Goal: Task Accomplishment & Management: Manage account settings

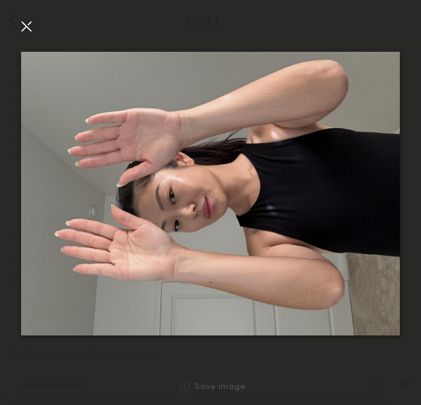
scroll to position [1591, 0]
click at [28, 23] on div at bounding box center [26, 26] width 18 height 18
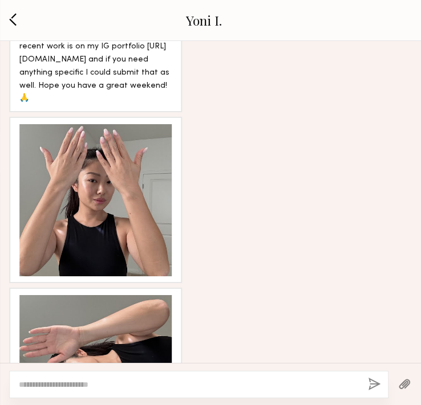
scroll to position [1987, 0]
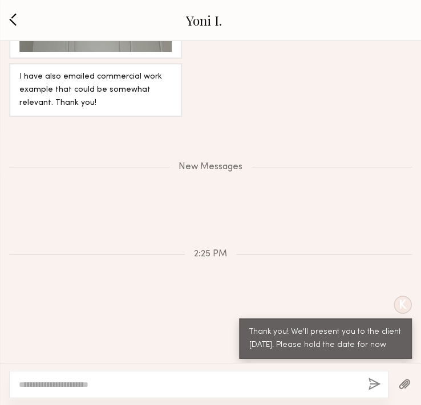
click at [7, 18] on button "button" at bounding box center [13, 20] width 14 height 15
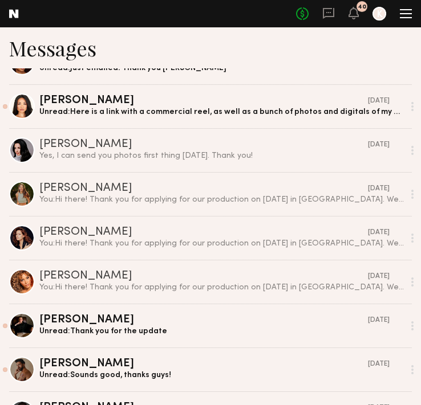
scroll to position [390, 0]
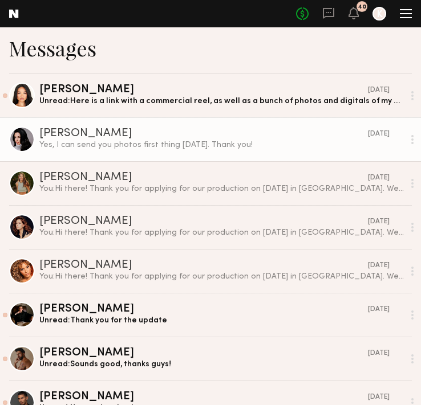
click at [108, 147] on div "Yes, I can send you photos first thing [DATE]. Thank you!" at bounding box center [221, 145] width 364 height 11
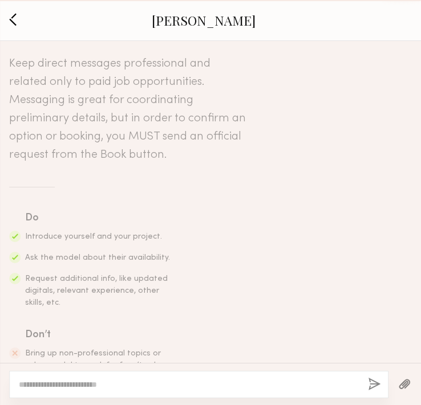
scroll to position [559, 0]
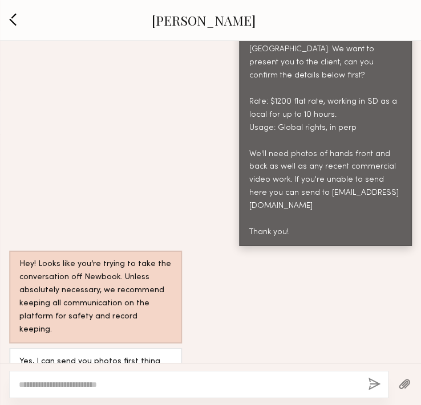
click at [75, 390] on textarea at bounding box center [189, 384] width 340 height 11
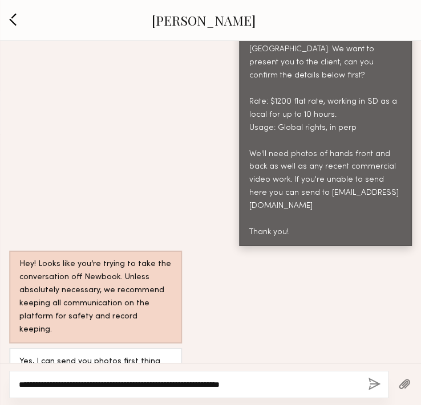
type textarea "**********"
click at [382, 392] on div "**********" at bounding box center [198, 384] width 379 height 27
click at [370, 378] on button "button" at bounding box center [374, 385] width 13 height 14
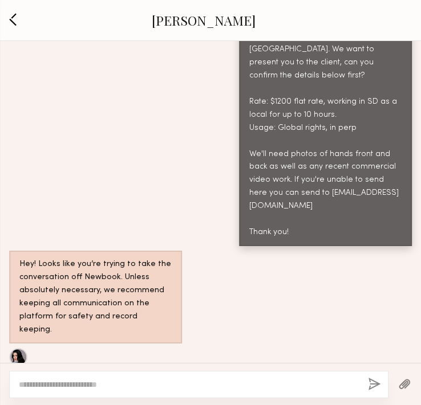
scroll to position [83, 0]
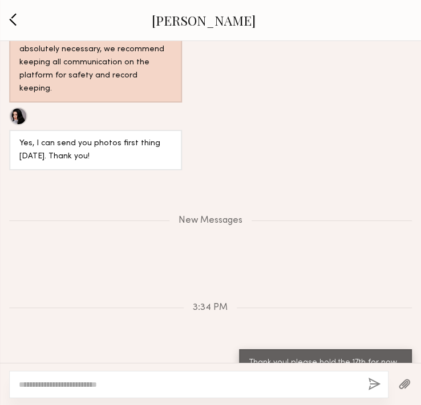
click at [214, 19] on link "Adriana H." at bounding box center [204, 20] width 104 height 18
click at [17, 21] on button "button" at bounding box center [13, 20] width 14 height 15
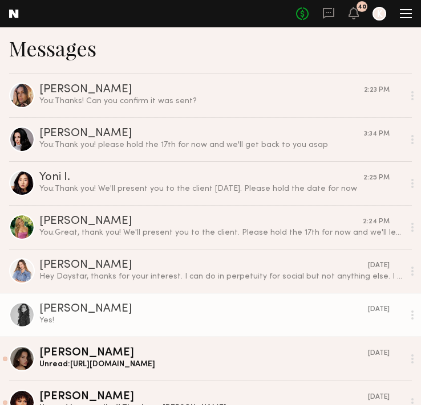
scroll to position [382, 0]
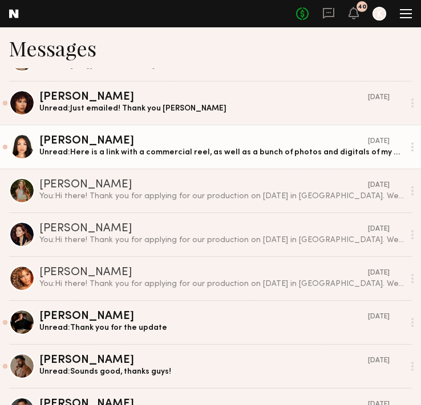
click at [108, 135] on link "Jules A. 09/05/2025 Unread: Here is a link with a commercial reel, as well as a…" at bounding box center [210, 147] width 421 height 44
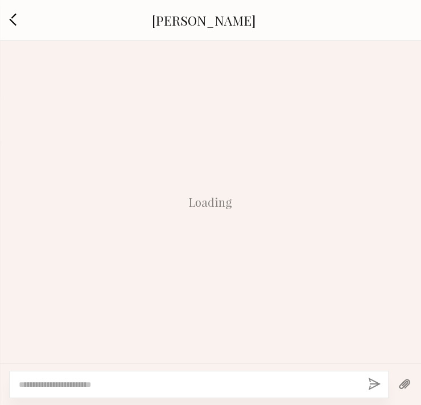
scroll to position [1843, 0]
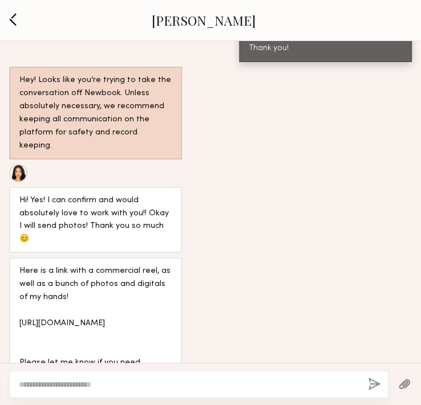
click at [188, 19] on link "[PERSON_NAME]" at bounding box center [204, 20] width 104 height 18
click at [68, 382] on textarea at bounding box center [189, 384] width 340 height 11
type textarea "**********"
click at [377, 388] on button "button" at bounding box center [374, 385] width 13 height 14
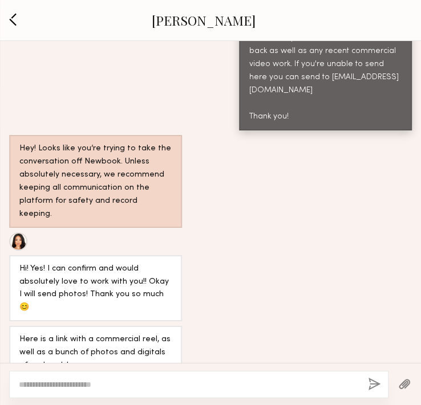
scroll to position [1796, 0]
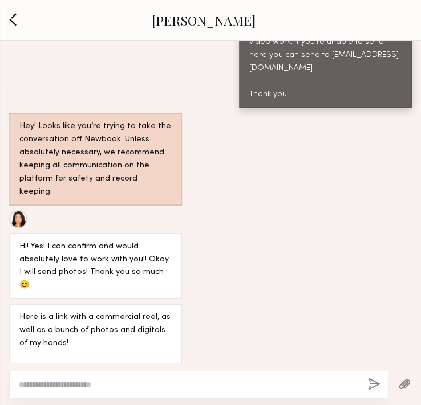
drag, startPoint x: 21, startPoint y: 280, endPoint x: 68, endPoint y: 333, distance: 71.5
click at [68, 333] on div "Here is a link with a commercial reel, as well as a bunch of photos and digital…" at bounding box center [95, 376] width 152 height 131
copy div "https://www.dropbox.com/scl/fo/0l1t5emv5xw5a4boiri4x/AM17peDudIS9dcYMx3v_Rks?rl…"
click at [14, 17] on button "button" at bounding box center [13, 20] width 14 height 15
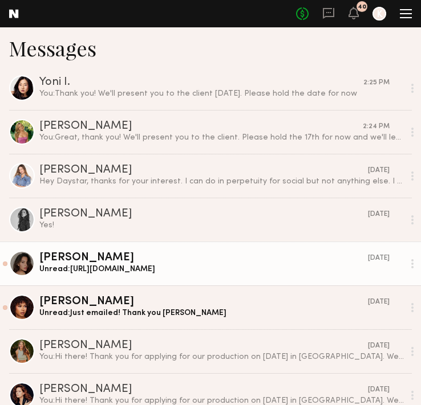
scroll to position [261, 0]
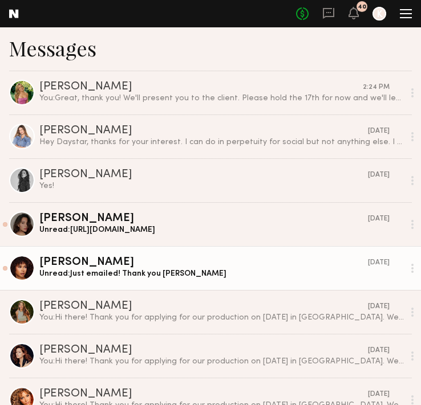
click at [107, 261] on div "[PERSON_NAME]" at bounding box center [203, 262] width 328 height 11
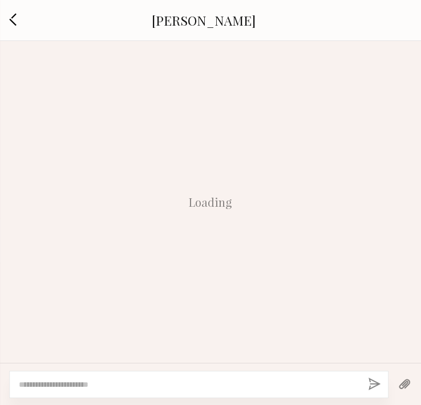
scroll to position [727, 0]
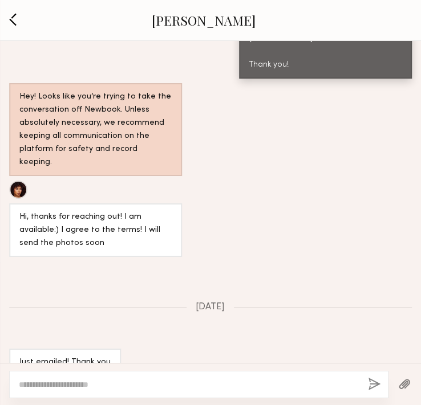
click at [78, 393] on div at bounding box center [198, 384] width 379 height 27
click at [75, 392] on div at bounding box center [198, 384] width 379 height 27
click at [70, 383] on textarea at bounding box center [189, 384] width 340 height 11
type textarea "**********"
click at [368, 385] on button "button" at bounding box center [374, 385] width 13 height 14
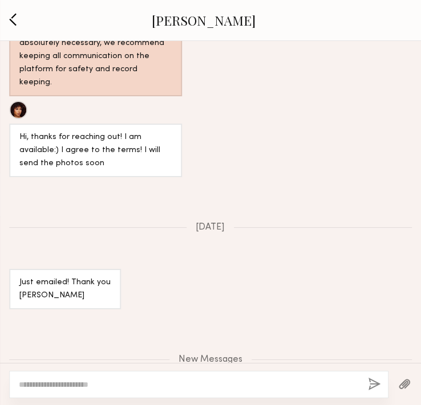
scroll to position [667, 0]
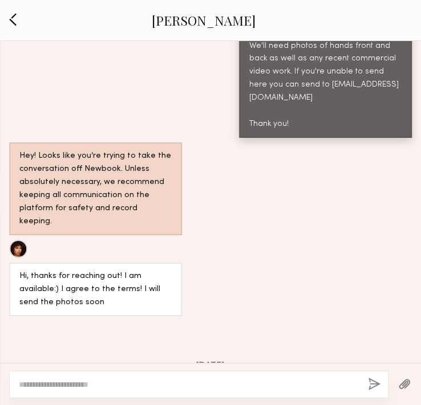
click at [203, 1] on div "Jael H. Book model" at bounding box center [210, 20] width 421 height 41
click at [202, 26] on link "[PERSON_NAME]" at bounding box center [204, 20] width 104 height 18
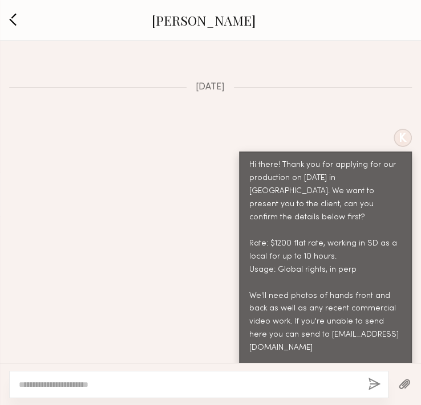
scroll to position [466, 0]
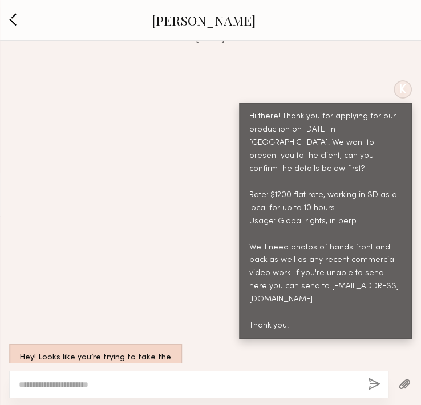
click at [131, 382] on textarea at bounding box center [189, 384] width 340 height 11
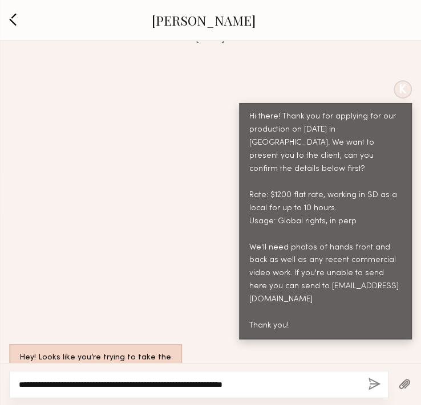
type textarea "**********"
click at [377, 381] on button "button" at bounding box center [374, 385] width 13 height 14
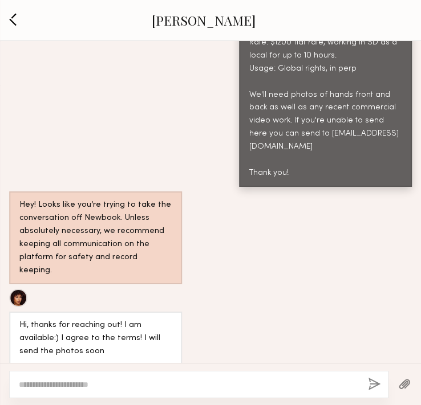
scroll to position [1139, 0]
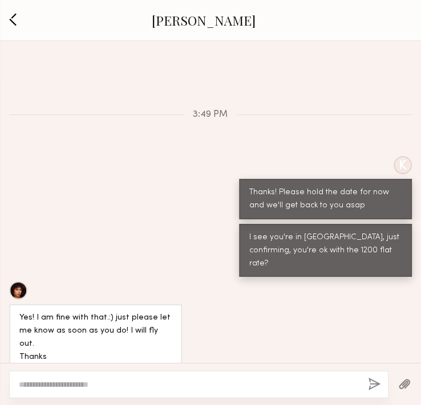
click at [72, 385] on textarea at bounding box center [189, 384] width 340 height 11
type textarea "**********"
click at [379, 379] on button "button" at bounding box center [374, 385] width 13 height 14
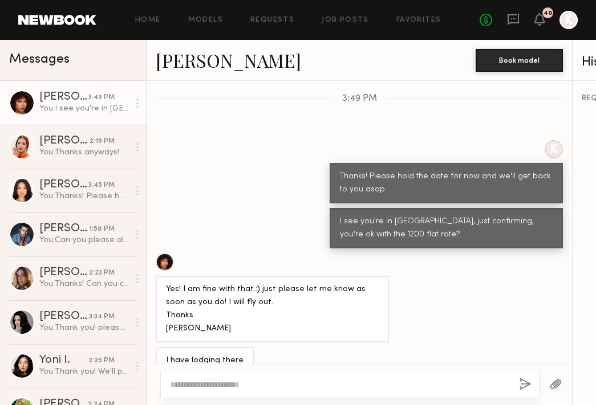
scroll to position [1147, 0]
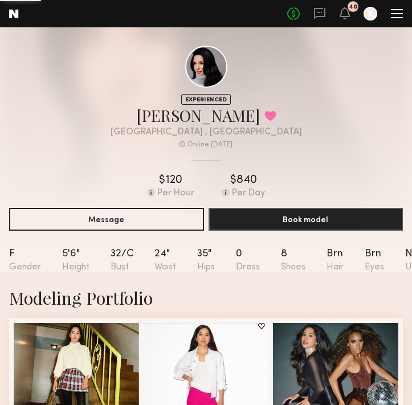
click at [200, 67] on div at bounding box center [206, 67] width 42 height 42
click at [208, 66] on div at bounding box center [206, 67] width 42 height 42
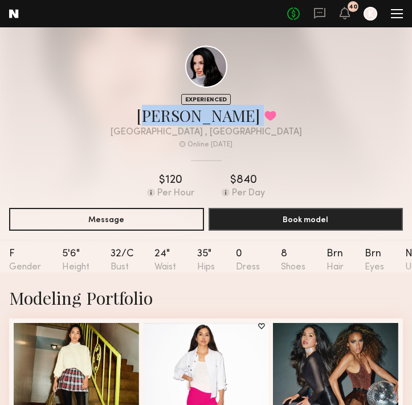
drag, startPoint x: 160, startPoint y: 117, endPoint x: 239, endPoint y: 118, distance: 78.7
click at [239, 118] on div "Adriana H. Favorited" at bounding box center [206, 115] width 191 height 21
copy div "Adriana H. Favorited"
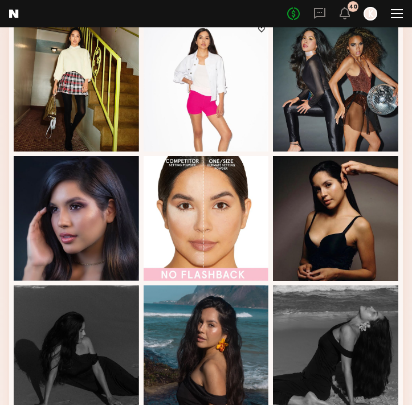
scroll to position [242, 0]
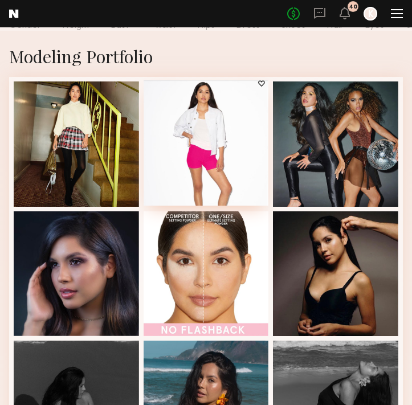
click at [215, 131] on div at bounding box center [206, 142] width 125 height 125
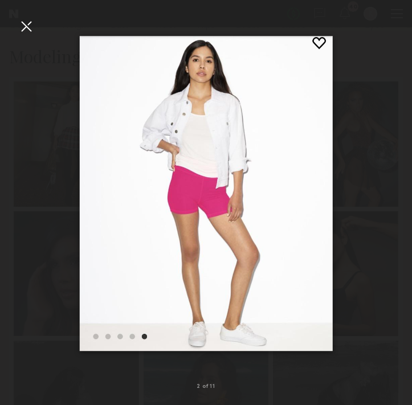
click at [34, 21] on div at bounding box center [26, 26] width 18 height 18
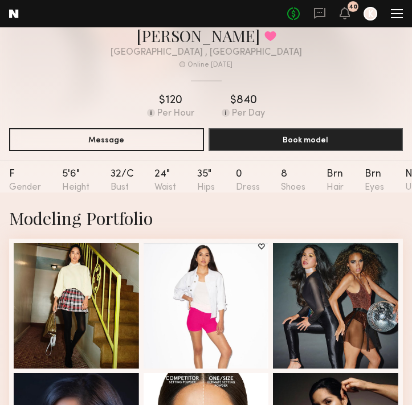
scroll to position [100, 0]
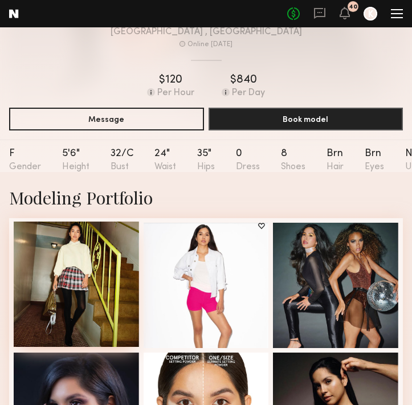
click at [75, 258] on div at bounding box center [76, 284] width 125 height 125
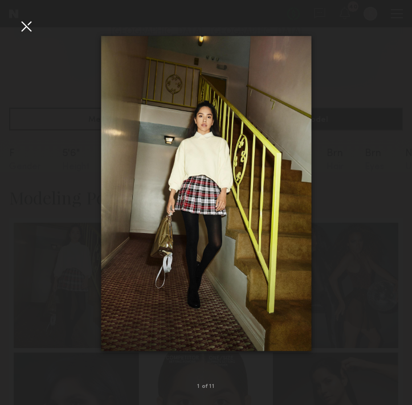
click at [30, 27] on div at bounding box center [26, 26] width 18 height 18
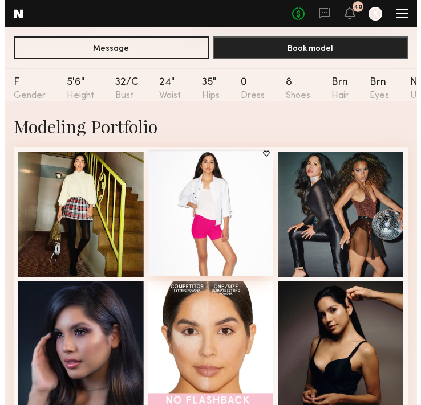
scroll to position [0, 0]
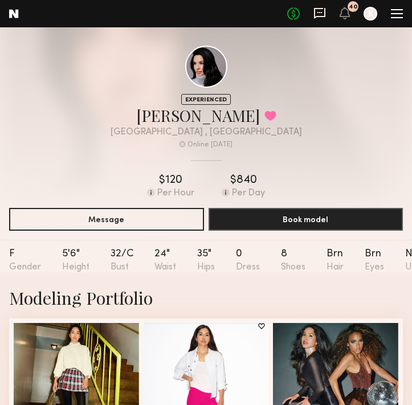
click at [319, 17] on icon at bounding box center [319, 13] width 11 height 11
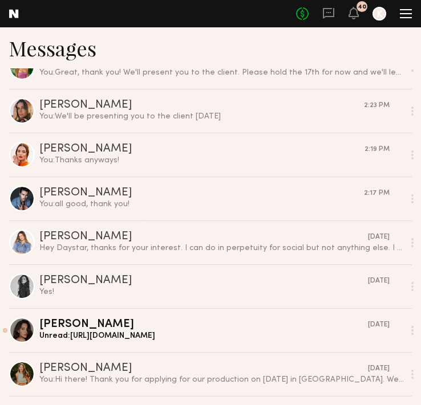
scroll to position [259, 0]
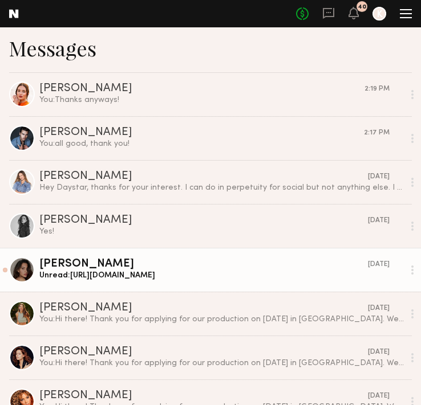
click at [67, 269] on div "[PERSON_NAME]" at bounding box center [203, 264] width 328 height 11
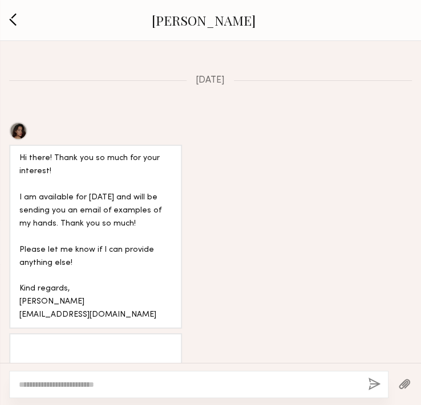
scroll to position [1105, 0]
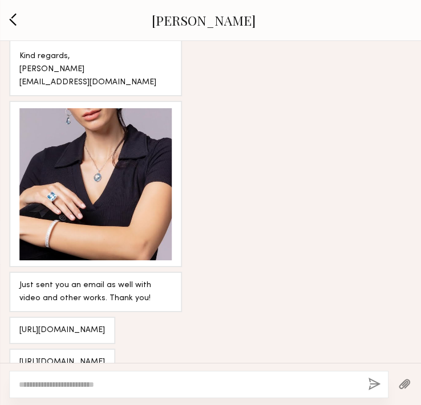
click at [80, 388] on textarea at bounding box center [189, 384] width 340 height 11
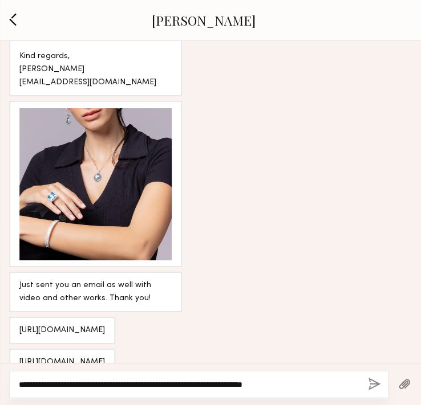
type textarea "**********"
click at [372, 382] on button "button" at bounding box center [374, 385] width 13 height 14
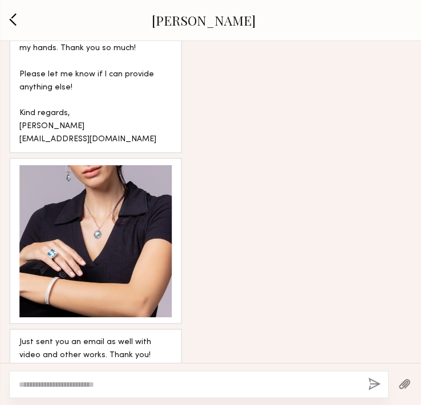
scroll to position [594, 0]
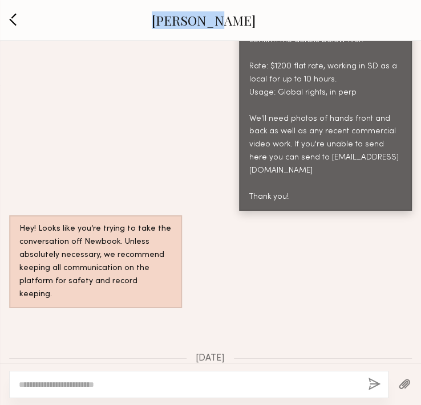
drag, startPoint x: 175, startPoint y: 13, endPoint x: 236, endPoint y: 14, distance: 61.0
click at [237, 15] on div "Briane J." at bounding box center [204, 20] width 368 height 18
copy link "Briane J."
click at [202, 19] on link "Briane J." at bounding box center [204, 20] width 104 height 18
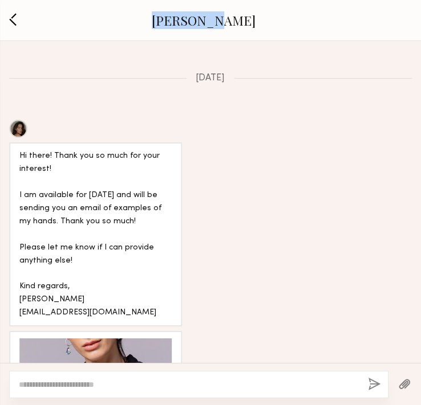
scroll to position [1323, 0]
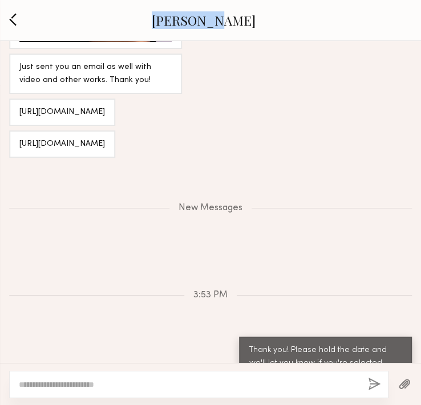
drag, startPoint x: 19, startPoint y: 120, endPoint x: 125, endPoint y: 119, distance: 105.4
click at [115, 131] on div "https://brianesahara.com/" at bounding box center [62, 144] width 106 height 27
copy div "https://brianesahara.com/"
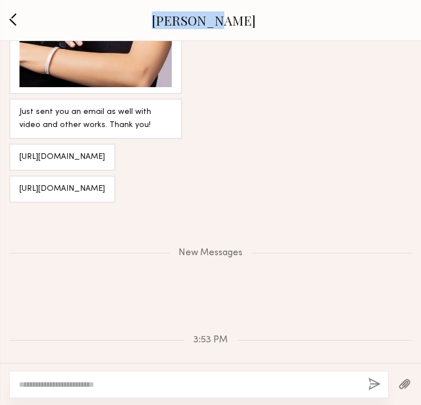
scroll to position [1212, 0]
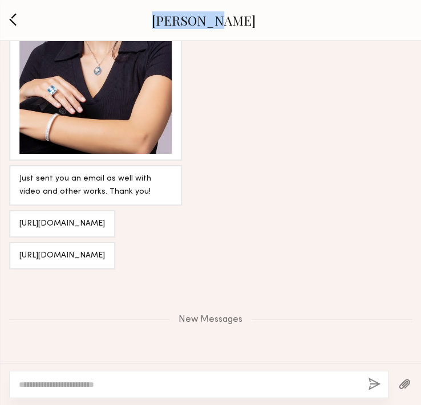
drag, startPoint x: 19, startPoint y: 186, endPoint x: 170, endPoint y: 203, distance: 152.1
click at [115, 210] on div "https://www.instagram.com/reel/C5oOGLWxT2j/?igsh=NTc4MTIwNjQ2YQ==" at bounding box center [62, 223] width 106 height 27
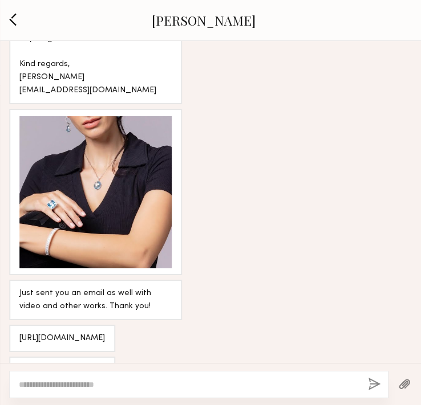
click at [144, 147] on div at bounding box center [95, 192] width 152 height 152
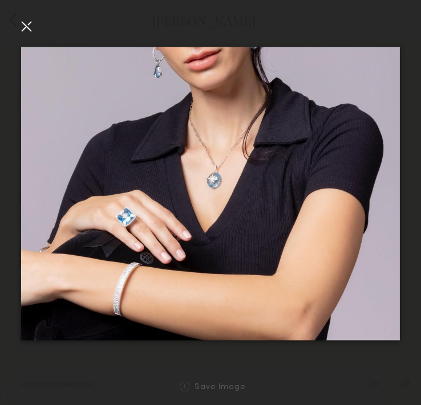
click at [35, 28] on div at bounding box center [26, 26] width 18 height 18
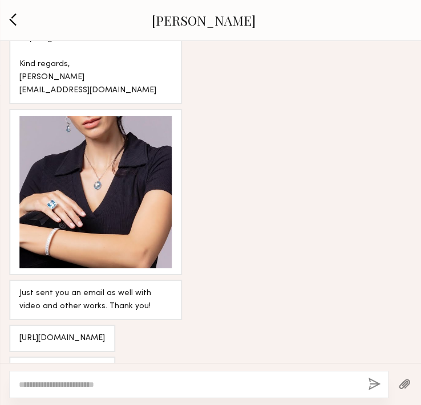
scroll to position [1323, 0]
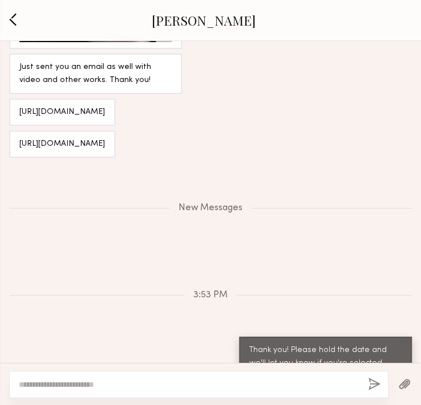
click at [9, 24] on button "button" at bounding box center [13, 20] width 14 height 15
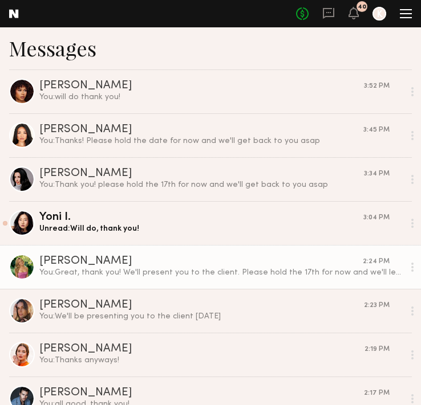
scroll to position [93, 0]
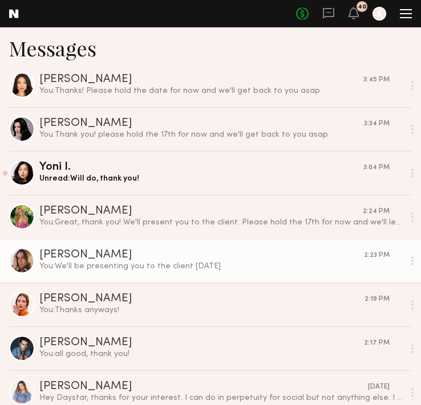
click at [107, 248] on link "Carrie A. 2:23 PM You: We'll be presenting you to the client today" at bounding box center [210, 261] width 421 height 44
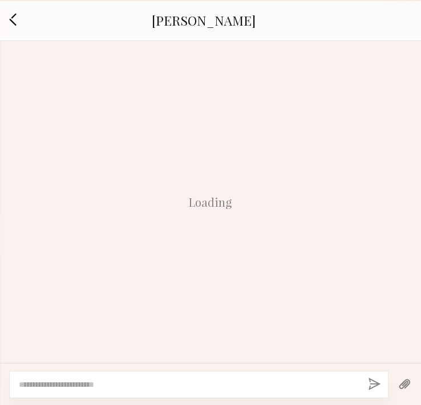
scroll to position [755, 0]
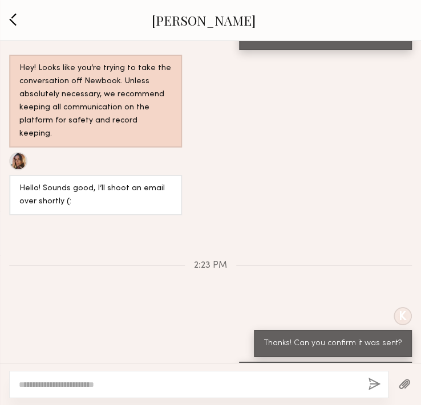
click at [19, 14] on button "button" at bounding box center [13, 20] width 14 height 15
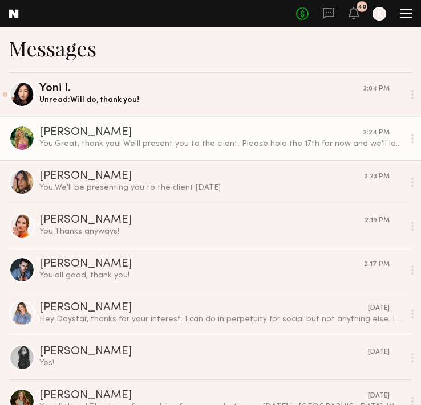
scroll to position [216, 0]
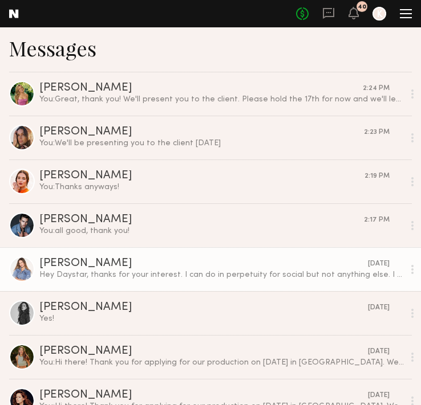
click at [128, 267] on div "Kyna L." at bounding box center [203, 263] width 328 height 11
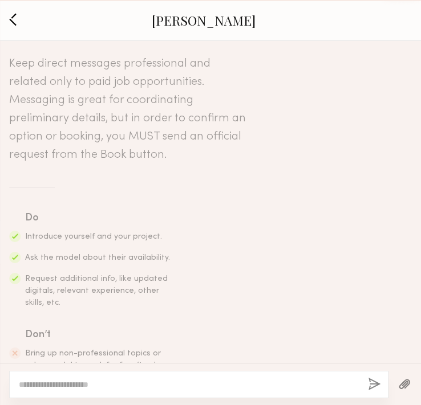
scroll to position [724, 0]
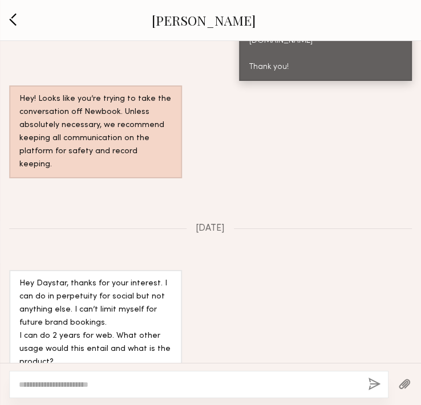
click at [10, 14] on button "button" at bounding box center [13, 20] width 14 height 15
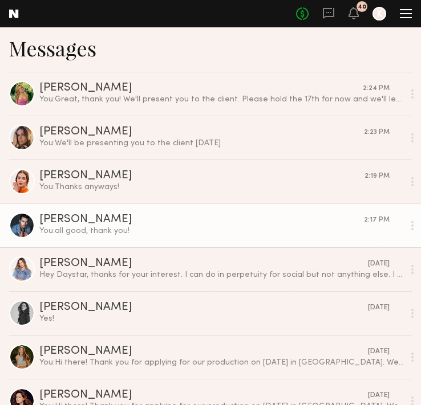
scroll to position [294, 0]
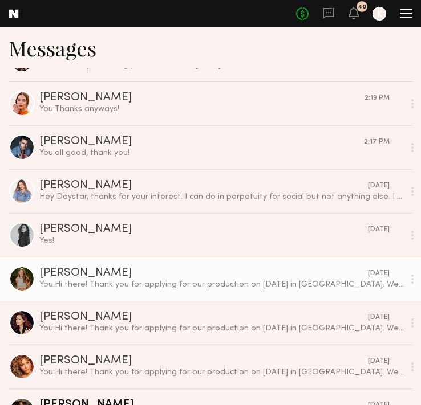
click at [131, 270] on div "Madison R." at bounding box center [203, 273] width 328 height 11
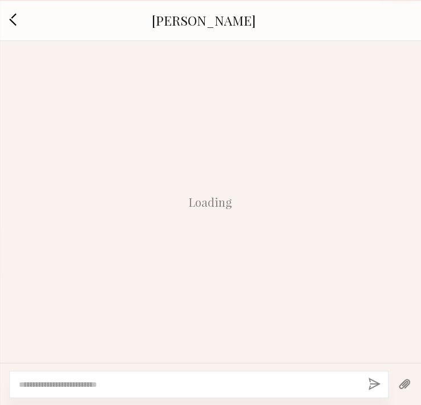
scroll to position [514, 0]
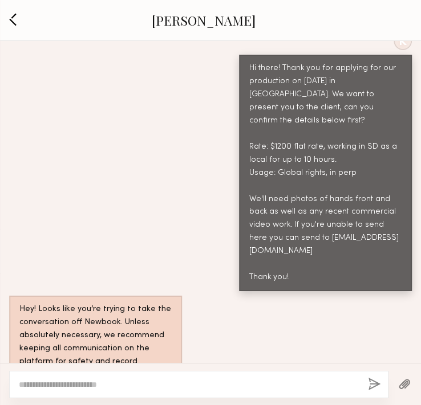
click at [17, 25] on button "button" at bounding box center [13, 20] width 14 height 15
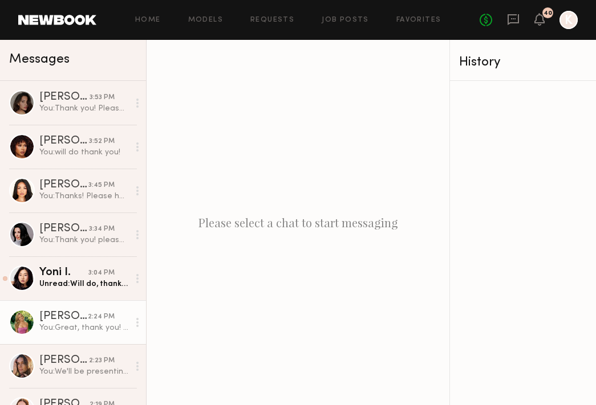
click at [100, 308] on link "Chelsea G. 2:24 PM You: Great, thank you! We'll present you to the client. Plea…" at bounding box center [73, 322] width 146 height 44
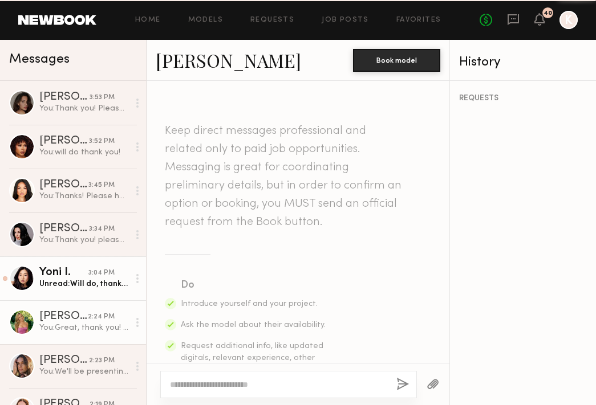
click at [95, 284] on div "Unread: Will do, thank you!" at bounding box center [83, 284] width 89 height 11
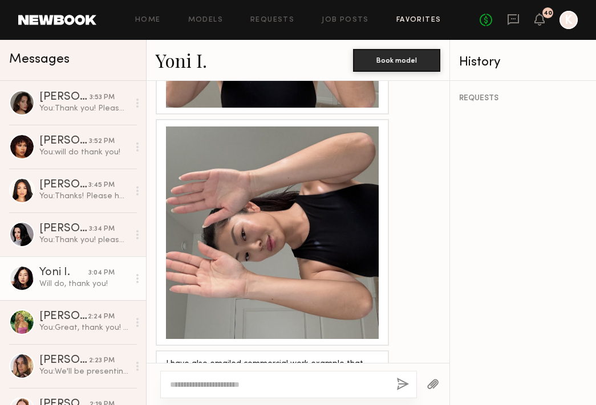
click at [407, 17] on link "Favorites" at bounding box center [418, 20] width 45 height 7
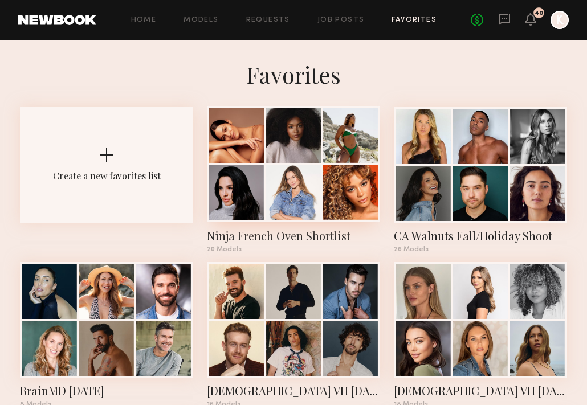
click at [321, 200] on div at bounding box center [293, 164] width 173 height 116
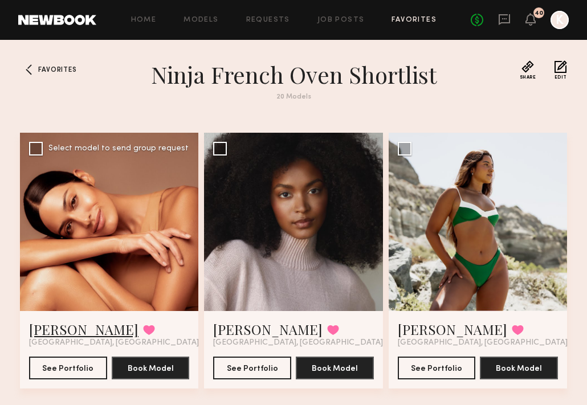
click at [64, 327] on link "[PERSON_NAME]" at bounding box center [83, 329] width 109 height 18
click at [420, 250] on div at bounding box center [478, 222] width 178 height 178
click at [420, 218] on div at bounding box center [478, 222] width 178 height 178
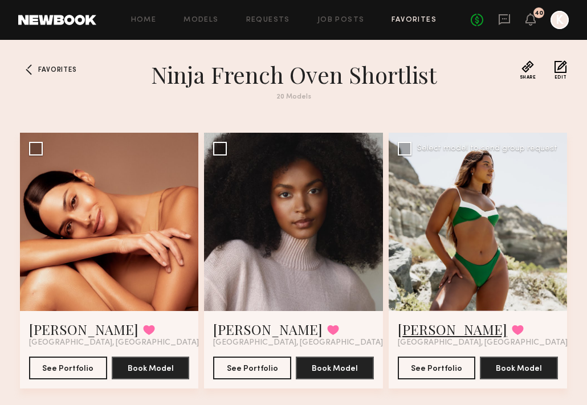
click at [420, 328] on link "Alexxa E." at bounding box center [452, 329] width 109 height 18
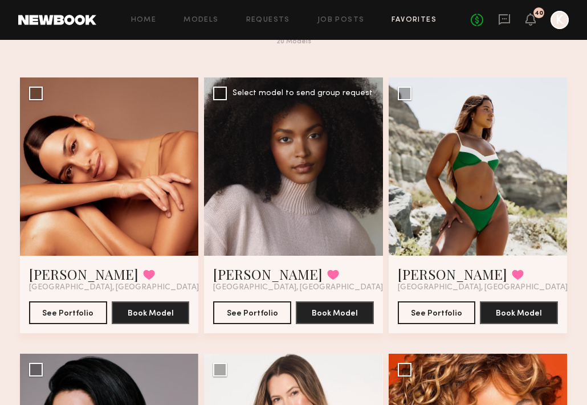
scroll to position [128, 0]
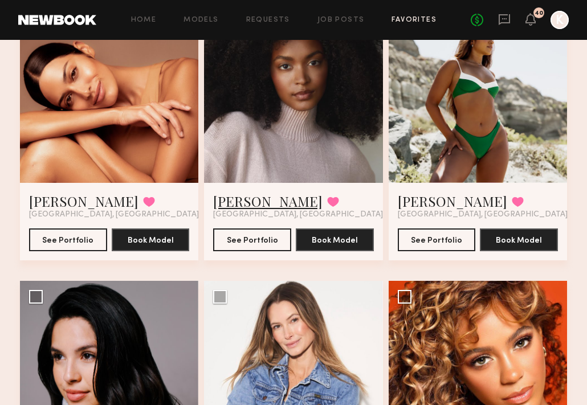
click at [224, 195] on link "Jade B." at bounding box center [267, 201] width 109 height 18
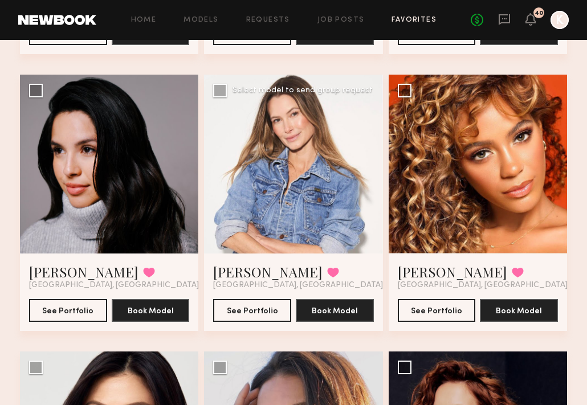
scroll to position [420, 0]
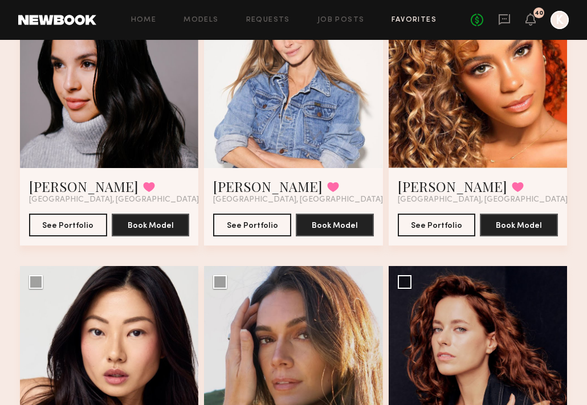
click at [357, 92] on div at bounding box center [293, 78] width 178 height 178
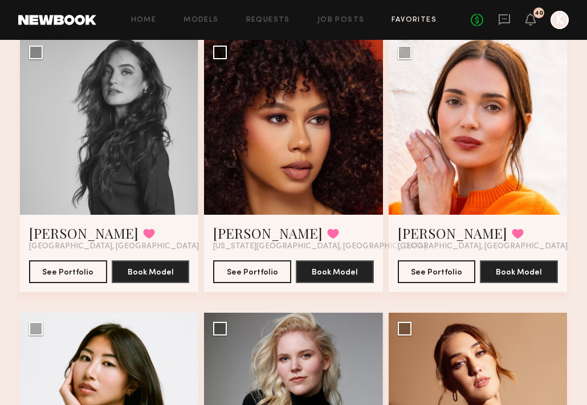
scroll to position [1175, 0]
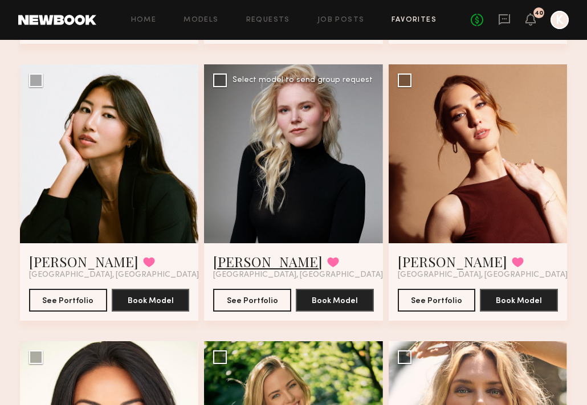
click at [256, 254] on link "Kelsey K." at bounding box center [267, 261] width 109 height 18
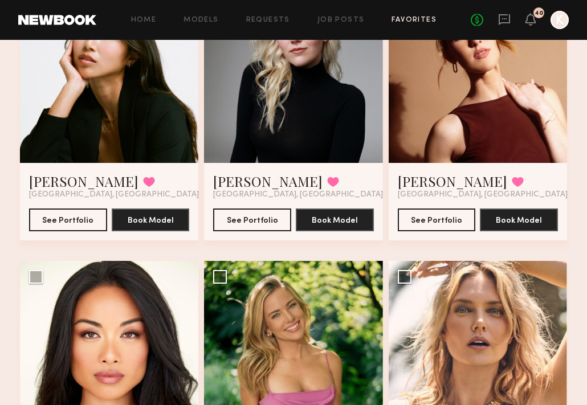
scroll to position [1182, 0]
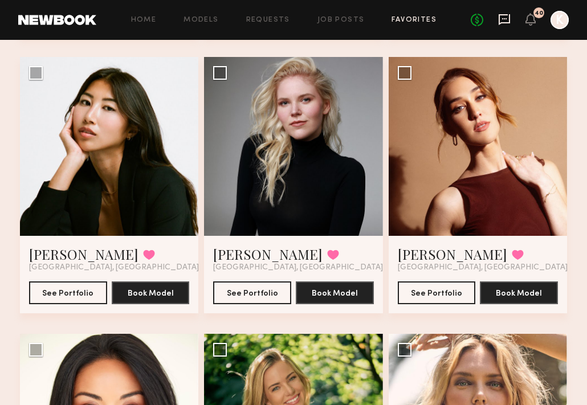
click at [420, 20] on icon at bounding box center [504, 19] width 13 height 13
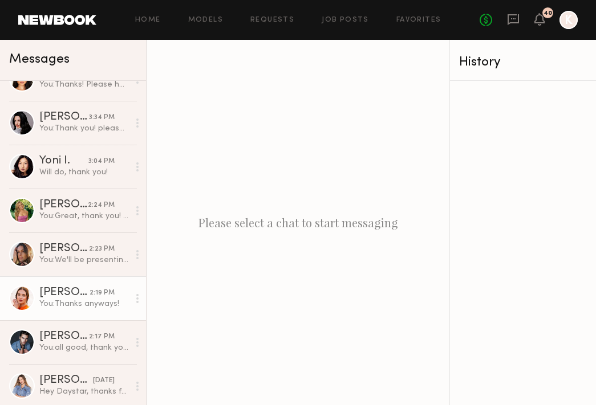
scroll to position [407, 0]
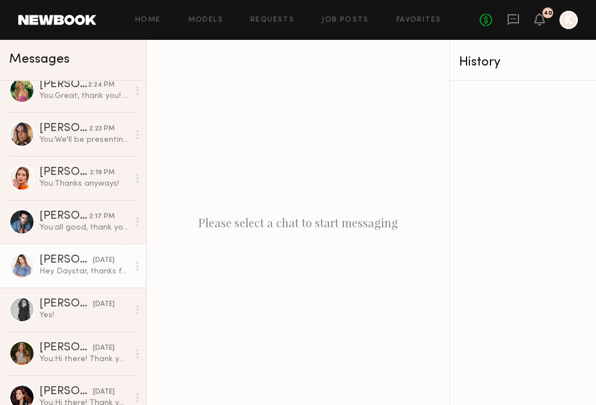
click at [66, 270] on div "Hey Daystar, thanks for your interest. I can do in perpetuity for social but no…" at bounding box center [83, 271] width 89 height 11
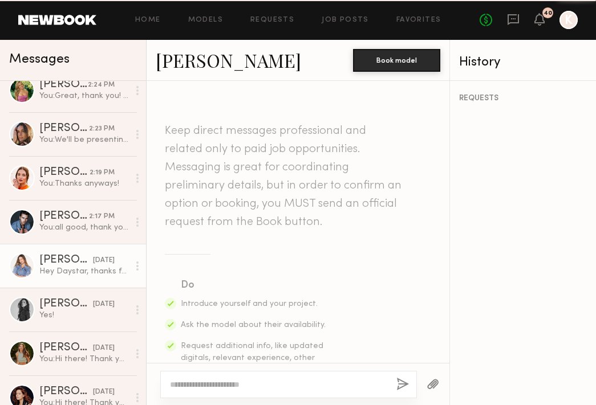
scroll to position [727, 0]
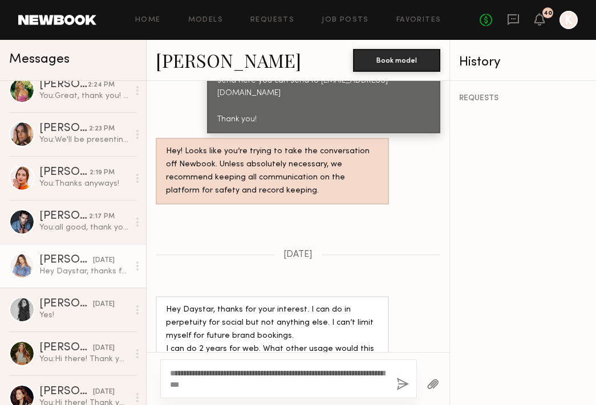
click at [325, 368] on textarea "**********" at bounding box center [278, 379] width 217 height 23
type textarea "**********"
click at [407, 382] on button "button" at bounding box center [402, 385] width 13 height 14
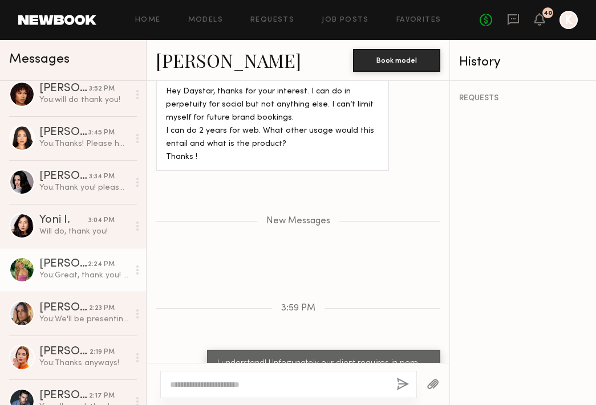
scroll to position [331, 0]
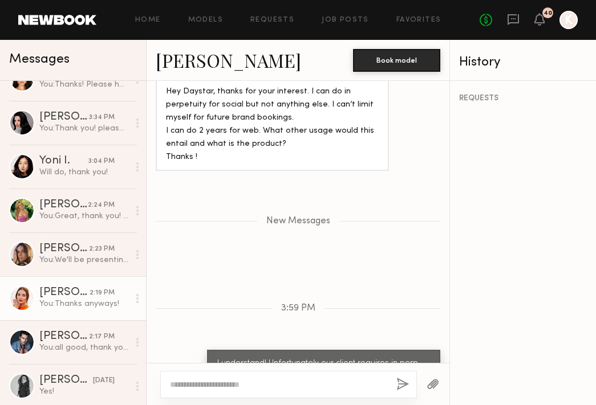
click at [75, 283] on link "Jules H. 2:19 PM You: Thanks anyways!" at bounding box center [73, 298] width 146 height 44
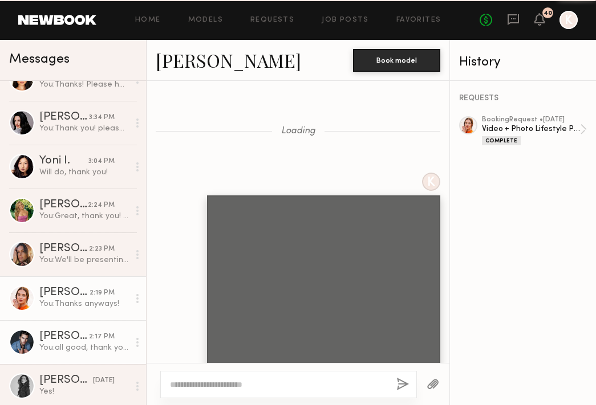
scroll to position [1185, 0]
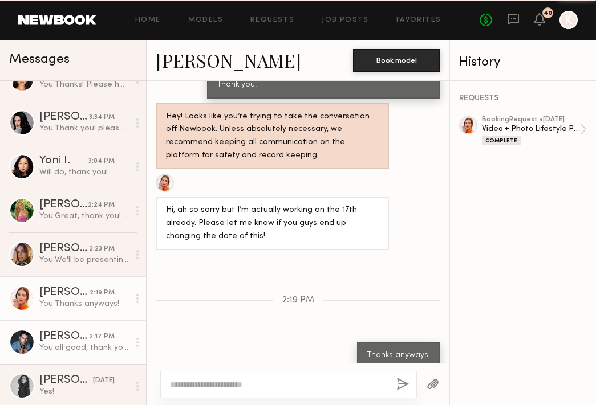
click at [75, 343] on div "You: all good, thank you!" at bounding box center [83, 348] width 89 height 11
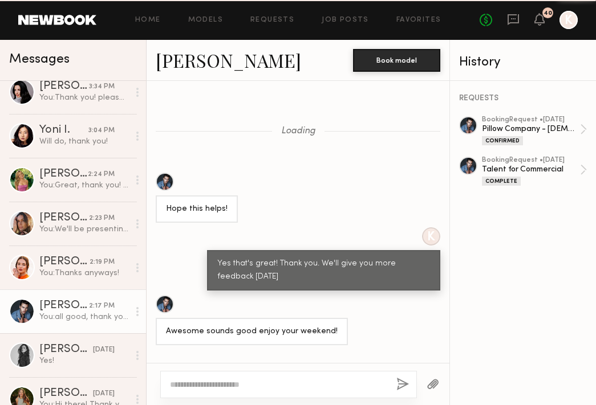
scroll to position [405, 0]
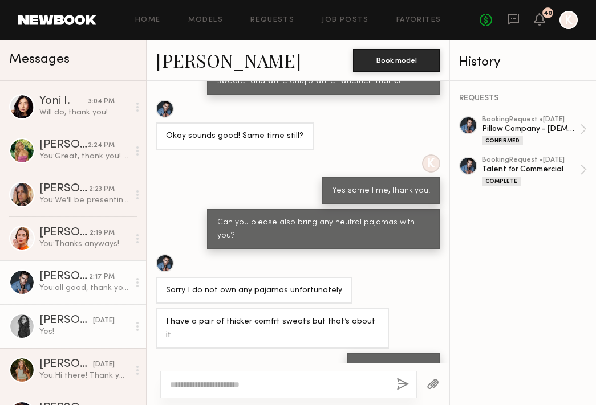
click at [93, 322] on div "[DATE]" at bounding box center [104, 321] width 22 height 11
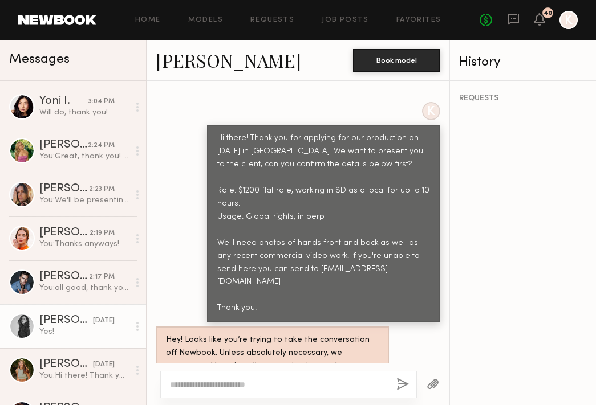
scroll to position [662, 0]
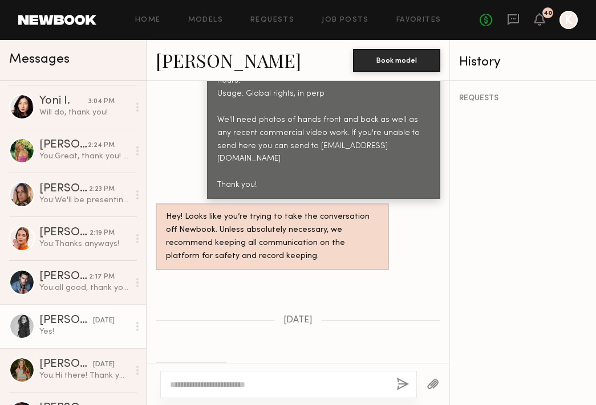
click at [166, 63] on link "Nicole Z." at bounding box center [228, 60] width 145 height 25
click at [223, 376] on div at bounding box center [288, 384] width 256 height 27
click at [206, 383] on textarea at bounding box center [278, 384] width 217 height 11
type textarea "**********"
click at [400, 378] on button "button" at bounding box center [402, 385] width 13 height 14
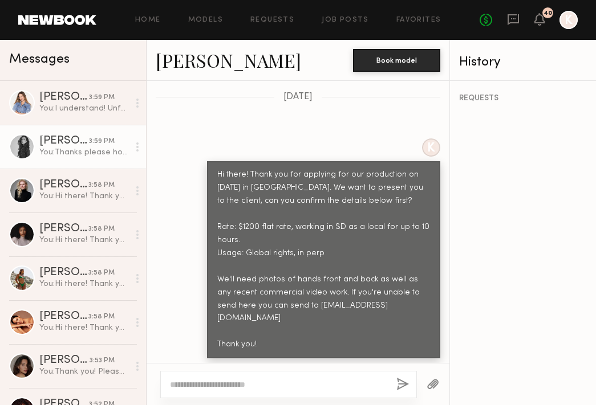
scroll to position [560, 0]
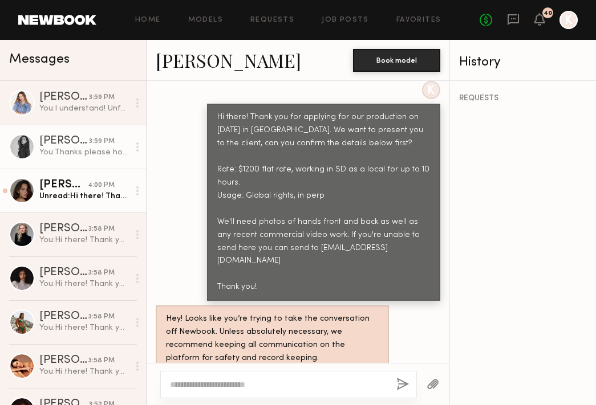
click at [76, 198] on div "Unread: Hi there! Thank you so much. I can believe hold it for now. Looking for…" at bounding box center [83, 196] width 89 height 11
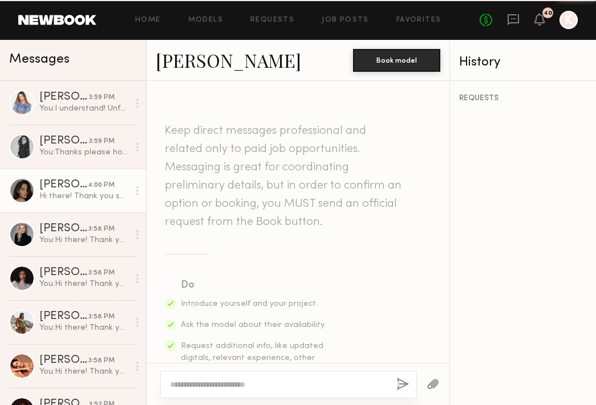
scroll to position [1381, 0]
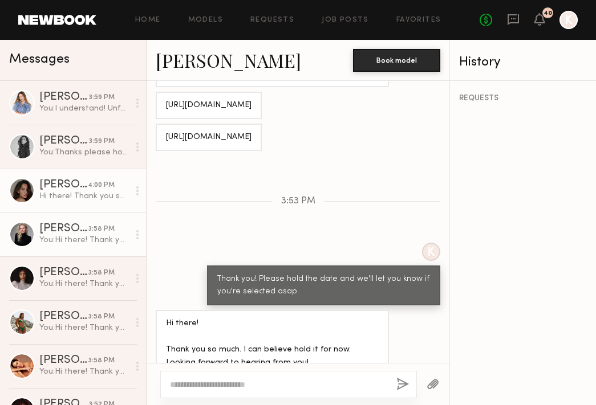
click at [78, 228] on div "Kelsey K." at bounding box center [63, 228] width 49 height 11
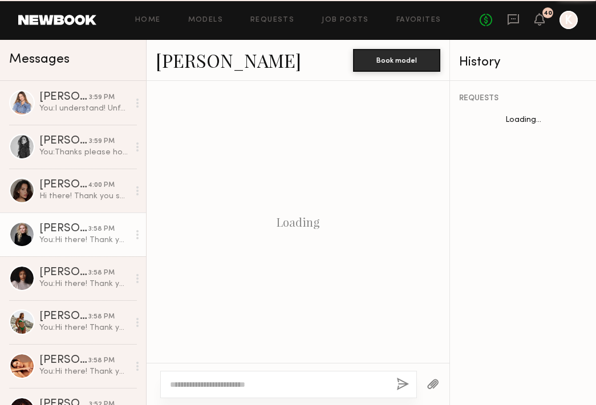
scroll to position [543, 0]
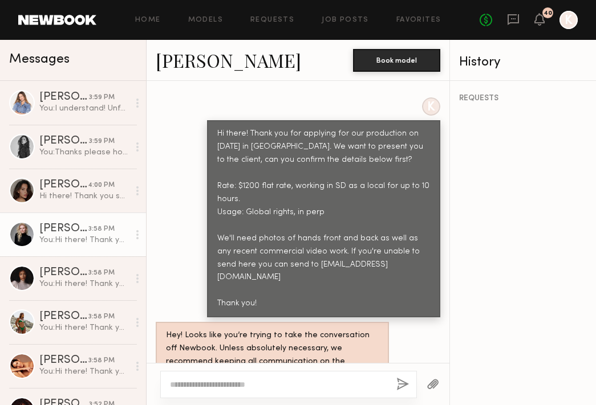
click at [197, 60] on link "Kelsey K." at bounding box center [228, 60] width 145 height 25
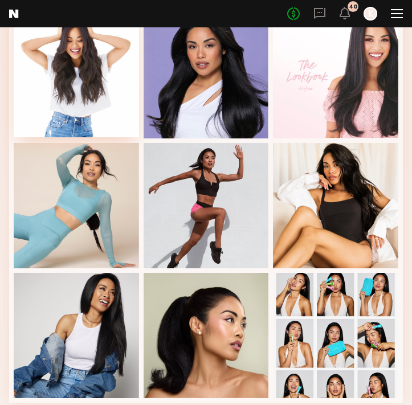
scroll to position [554, 0]
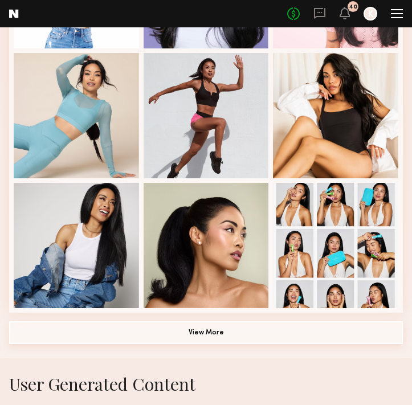
click at [166, 341] on button "View More" at bounding box center [206, 332] width 394 height 23
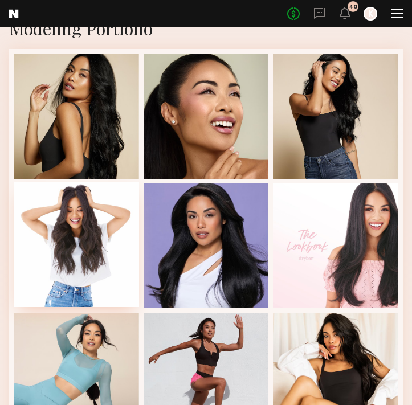
scroll to position [255, 0]
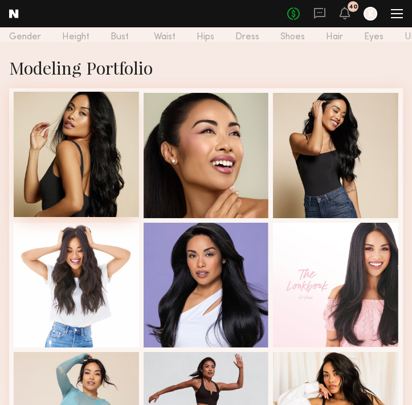
click at [93, 147] on div at bounding box center [76, 154] width 125 height 125
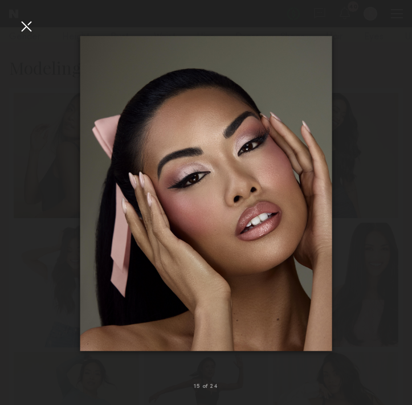
click at [19, 16] on nb-gallery-light "15 of 24" at bounding box center [206, 202] width 412 height 405
click at [22, 24] on div at bounding box center [26, 26] width 18 height 18
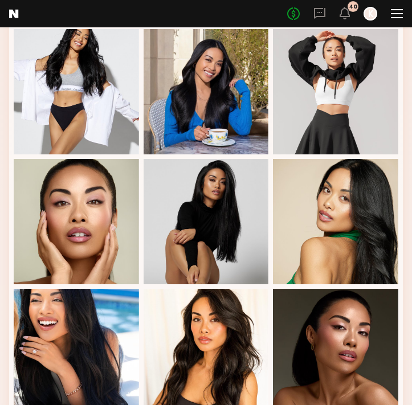
scroll to position [1082, 0]
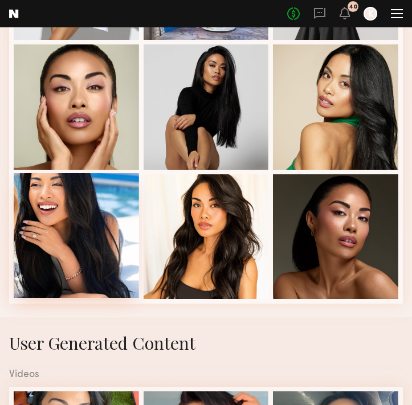
click at [94, 238] on div at bounding box center [76, 235] width 125 height 125
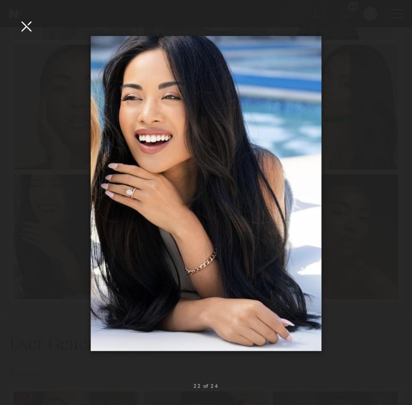
click at [25, 31] on div at bounding box center [26, 26] width 18 height 18
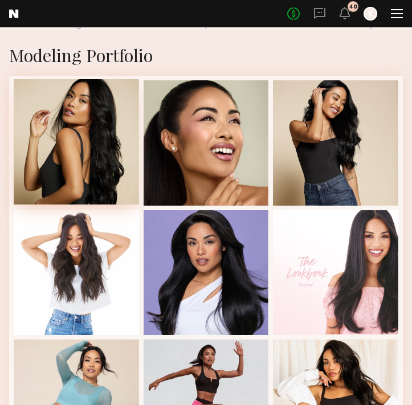
scroll to position [296, 0]
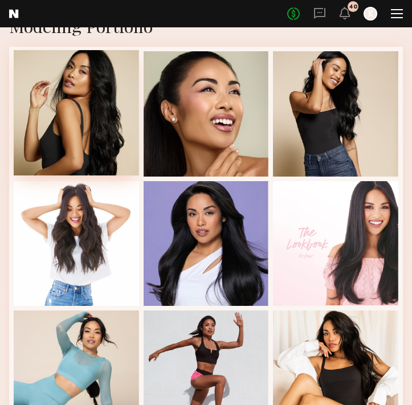
click at [84, 118] on div at bounding box center [76, 112] width 125 height 125
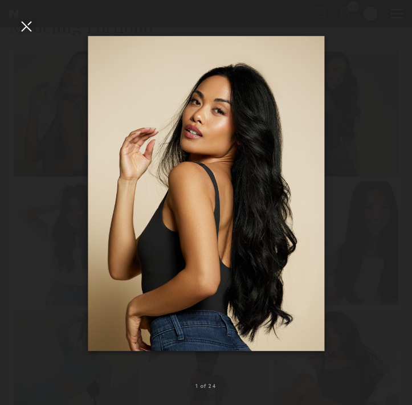
click at [22, 21] on div at bounding box center [26, 26] width 18 height 18
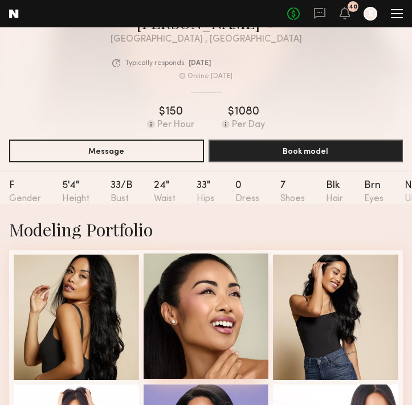
scroll to position [0, 0]
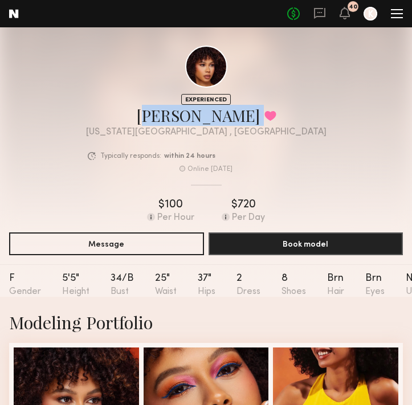
drag, startPoint x: 171, startPoint y: 116, endPoint x: 227, endPoint y: 116, distance: 55.9
click at [227, 116] on div "Jael H. Favorited" at bounding box center [206, 115] width 241 height 21
copy div "Jael H. Favorited"
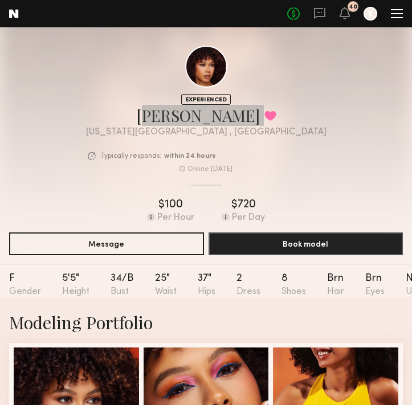
scroll to position [304, 0]
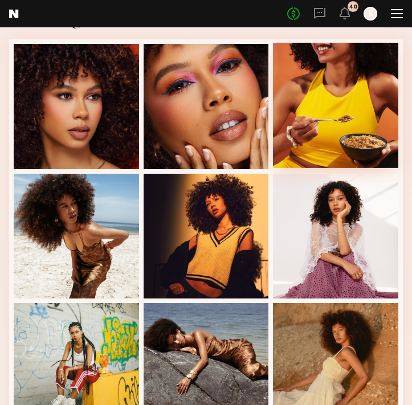
click at [326, 141] on div at bounding box center [335, 105] width 125 height 125
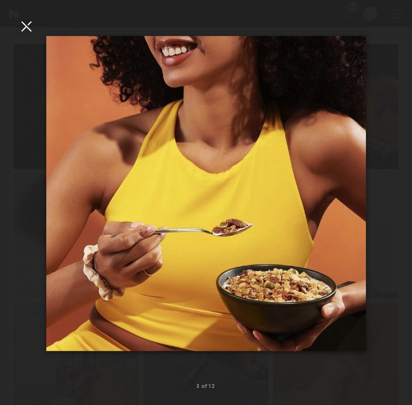
click at [32, 23] on div at bounding box center [26, 26] width 18 height 18
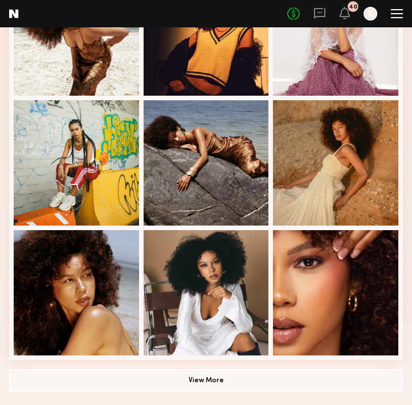
scroll to position [632, 0]
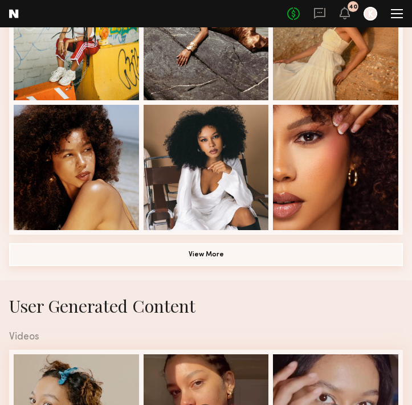
click at [198, 264] on button "View More" at bounding box center [206, 254] width 394 height 23
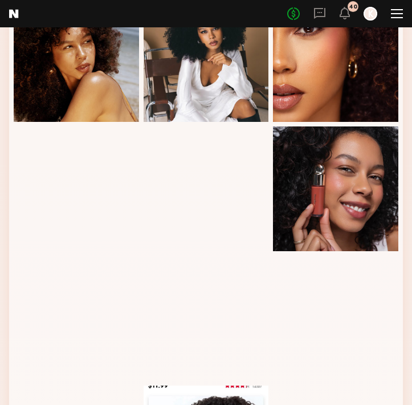
scroll to position [842, 0]
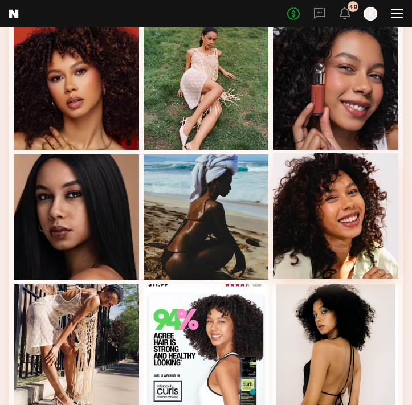
click at [338, 192] on div at bounding box center [335, 215] width 125 height 125
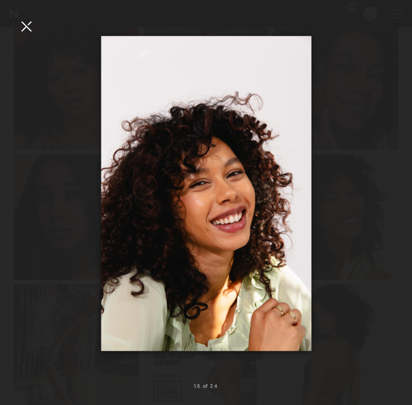
click at [25, 29] on div at bounding box center [26, 26] width 18 height 18
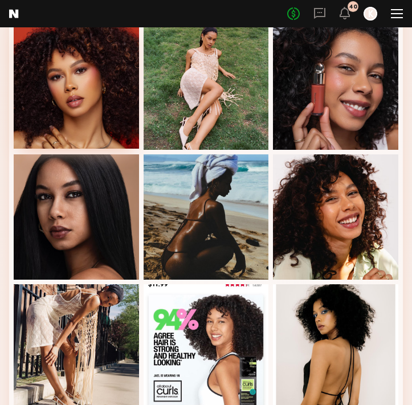
click at [70, 120] on div at bounding box center [76, 86] width 125 height 125
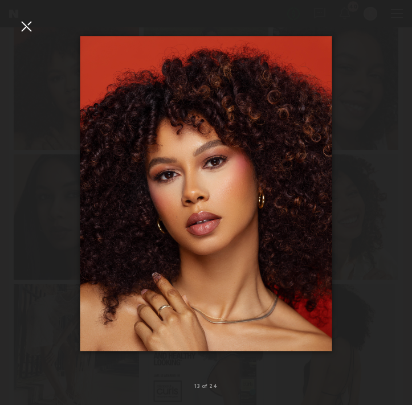
click at [27, 23] on div at bounding box center [26, 26] width 18 height 18
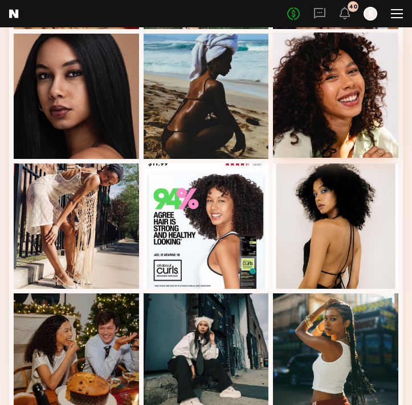
scroll to position [1095, 0]
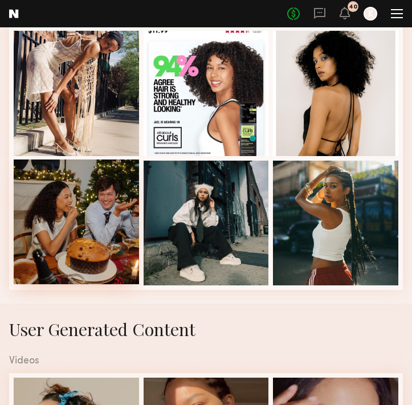
click at [96, 220] on div at bounding box center [76, 222] width 125 height 125
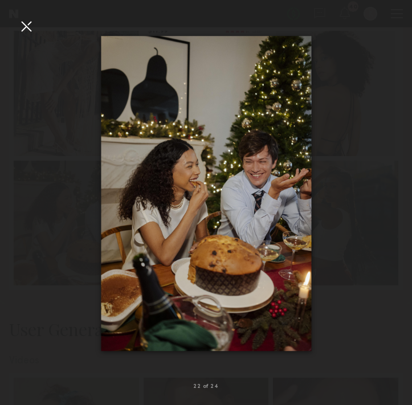
click at [26, 27] on div at bounding box center [26, 26] width 18 height 18
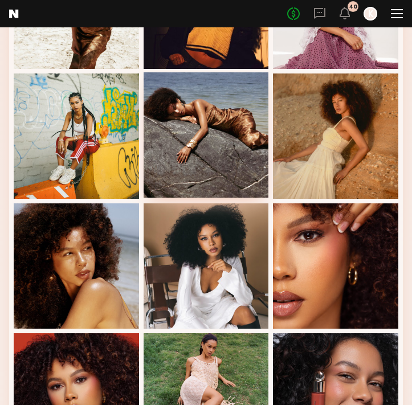
scroll to position [551, 0]
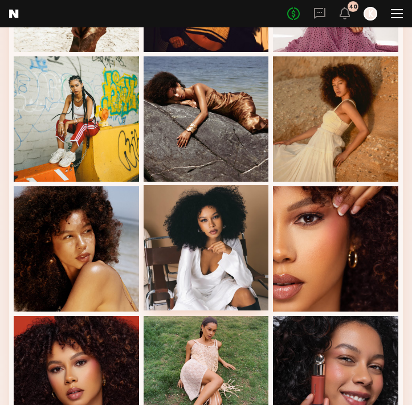
click at [205, 250] on div at bounding box center [206, 247] width 125 height 125
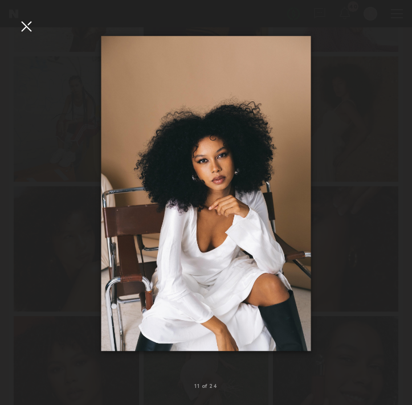
click at [28, 30] on div at bounding box center [26, 26] width 18 height 18
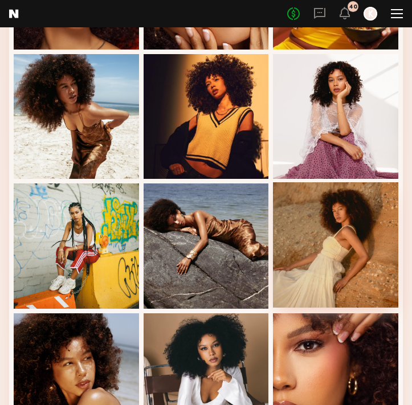
scroll to position [394, 0]
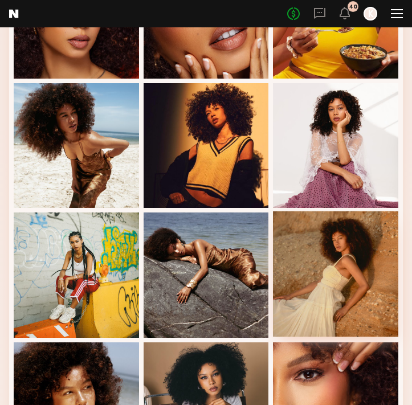
click at [344, 128] on div at bounding box center [335, 145] width 125 height 125
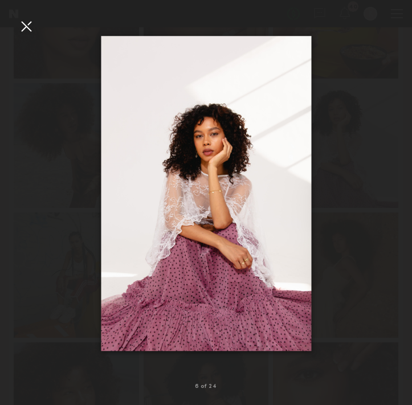
click at [35, 21] on div at bounding box center [206, 193] width 412 height 350
click at [21, 22] on div at bounding box center [26, 26] width 18 height 18
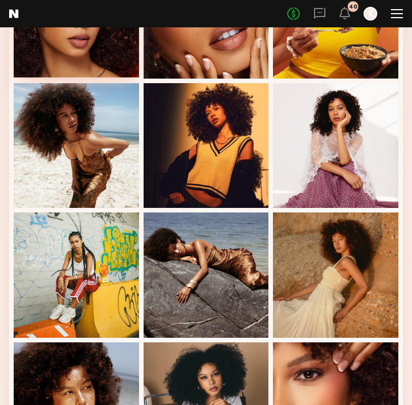
scroll to position [0, 0]
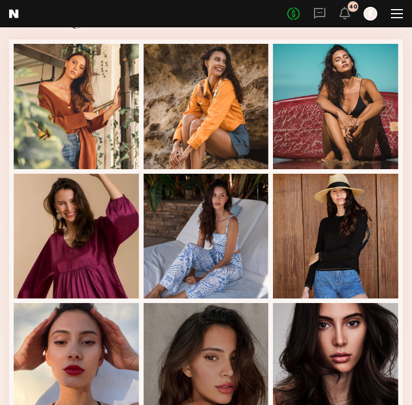
scroll to position [311, 0]
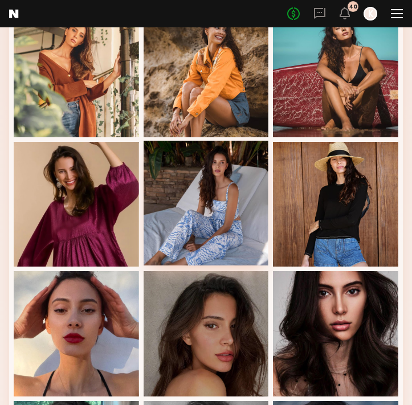
click at [205, 192] on div at bounding box center [206, 203] width 125 height 125
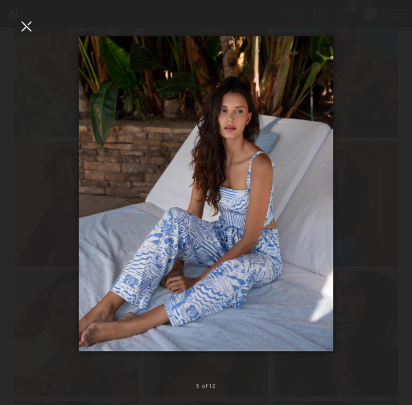
click at [26, 26] on div at bounding box center [26, 26] width 18 height 18
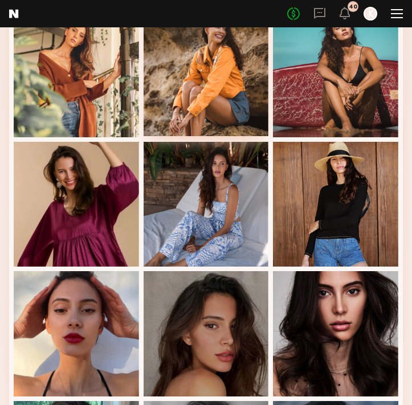
click at [201, 81] on div at bounding box center [206, 73] width 125 height 125
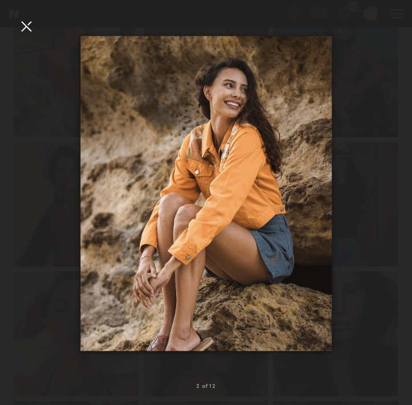
click at [30, 30] on div at bounding box center [26, 26] width 18 height 18
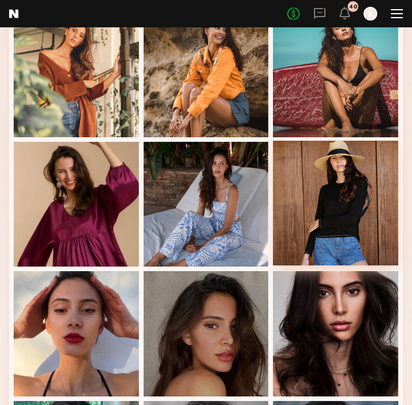
scroll to position [344, 0]
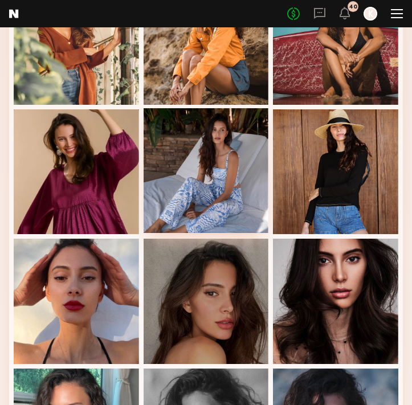
click at [244, 154] on div at bounding box center [206, 170] width 125 height 125
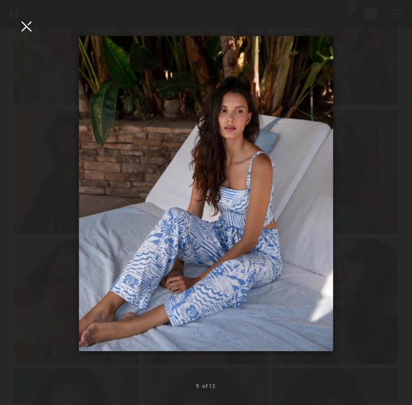
click at [32, 23] on div at bounding box center [26, 26] width 18 height 18
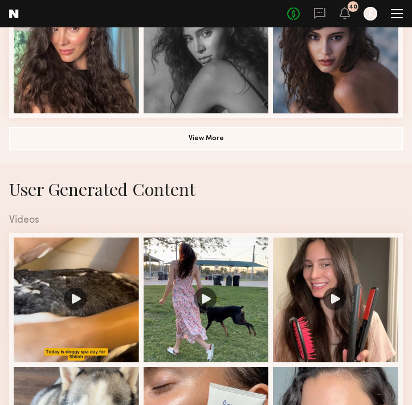
scroll to position [634, 0]
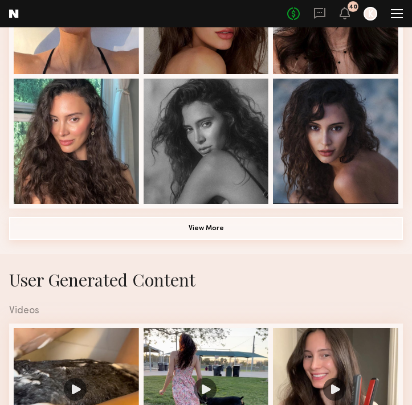
click at [221, 237] on button "View More" at bounding box center [206, 228] width 394 height 23
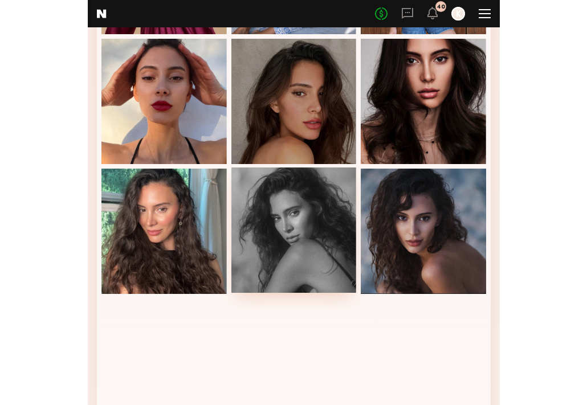
scroll to position [523, 0]
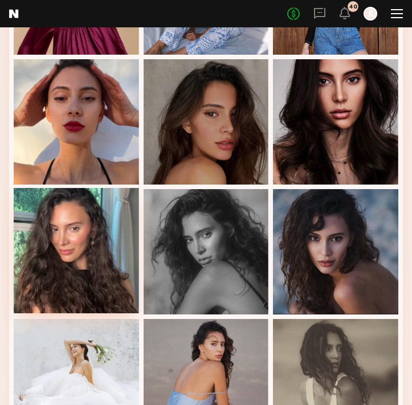
click at [80, 234] on div at bounding box center [76, 250] width 125 height 125
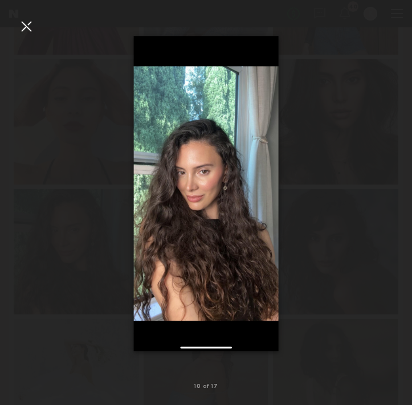
click at [30, 23] on div at bounding box center [26, 26] width 18 height 18
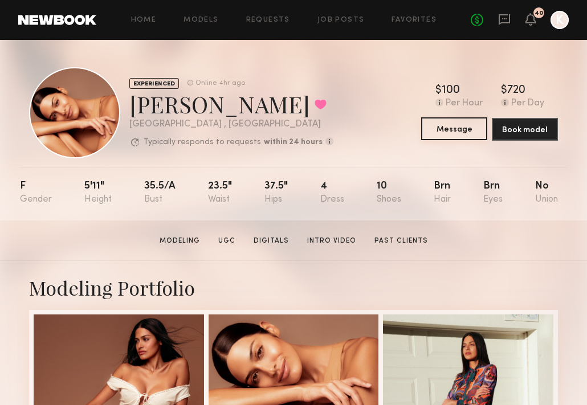
click at [449, 130] on button "Message" at bounding box center [454, 128] width 66 height 23
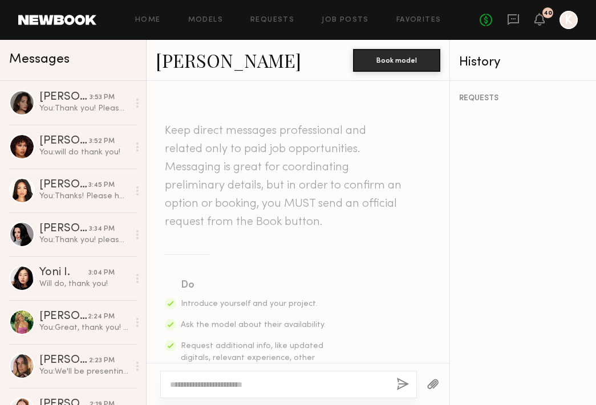
click at [208, 383] on textarea at bounding box center [278, 384] width 217 height 11
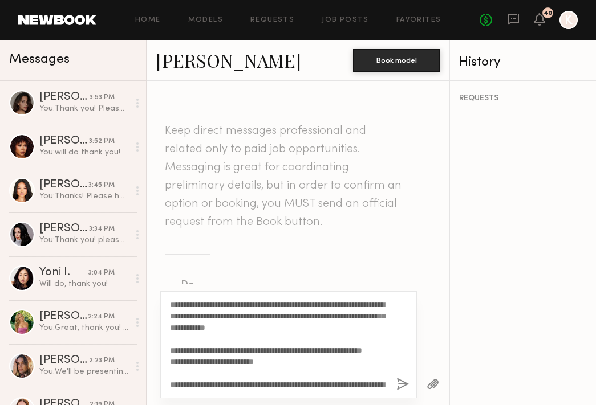
scroll to position [67, 0]
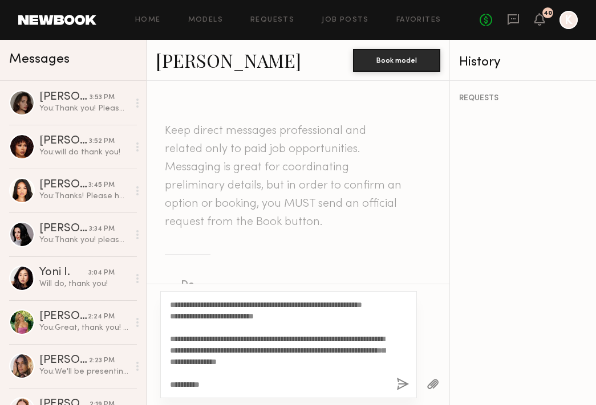
type textarea "**********"
click at [398, 380] on button "button" at bounding box center [402, 385] width 13 height 14
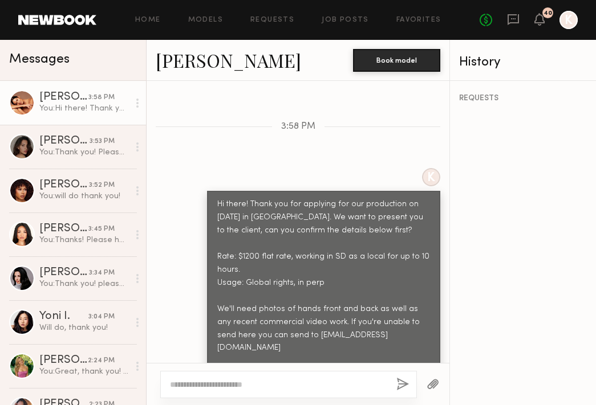
scroll to position [543, 0]
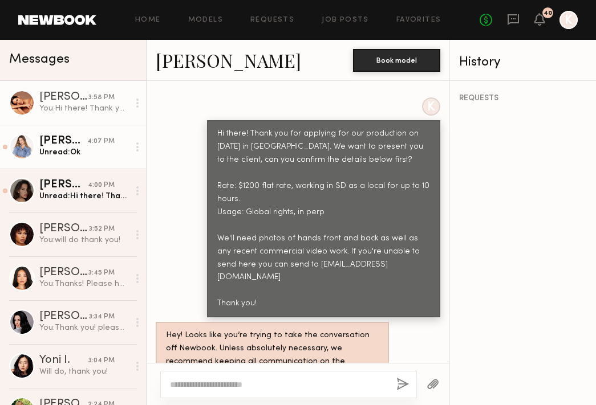
click at [71, 154] on div "Unread: Ok" at bounding box center [83, 152] width 89 height 11
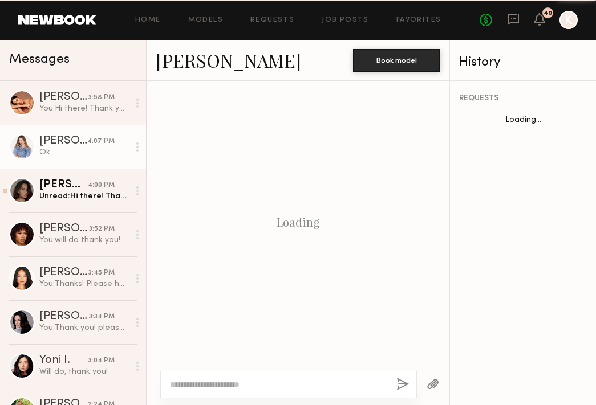
scroll to position [936, 0]
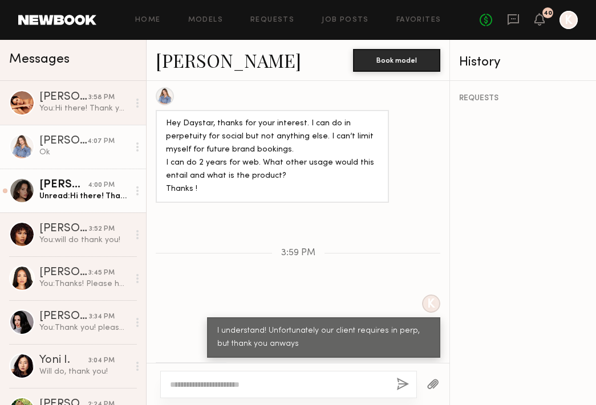
click at [51, 191] on div "Unread: Hi there! Thank you so much. I can believe hold it for now. Looking for…" at bounding box center [83, 196] width 89 height 11
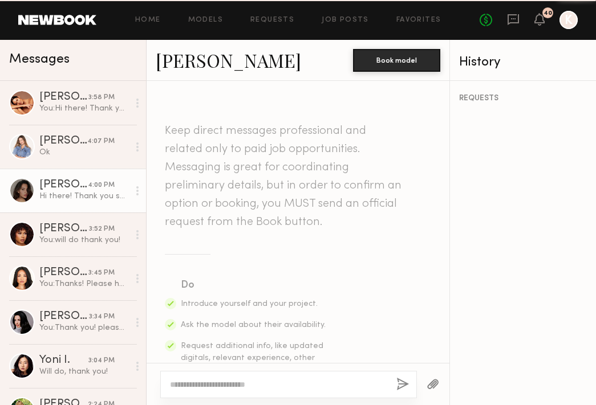
scroll to position [1381, 0]
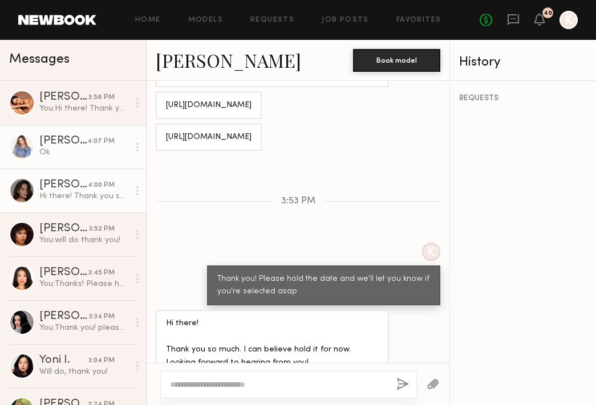
click at [64, 142] on div "[PERSON_NAME]" at bounding box center [63, 141] width 48 height 11
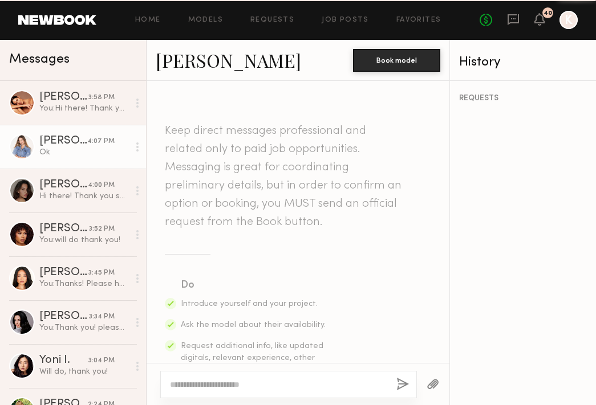
scroll to position [936, 0]
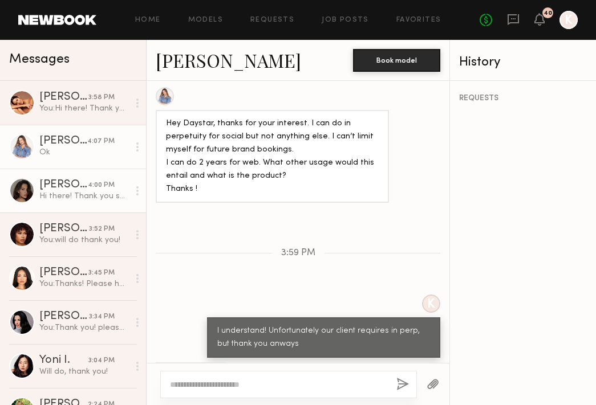
click at [65, 187] on div "[PERSON_NAME]" at bounding box center [63, 185] width 48 height 11
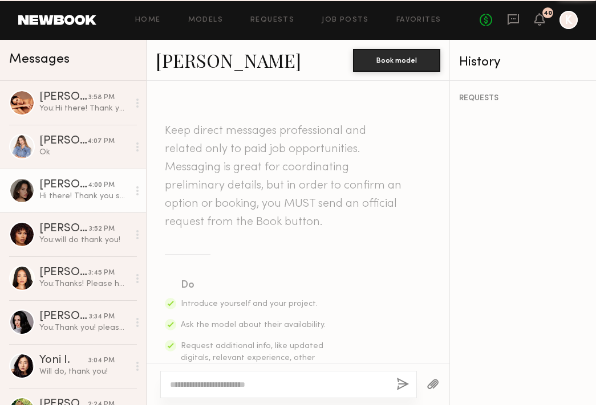
scroll to position [1381, 0]
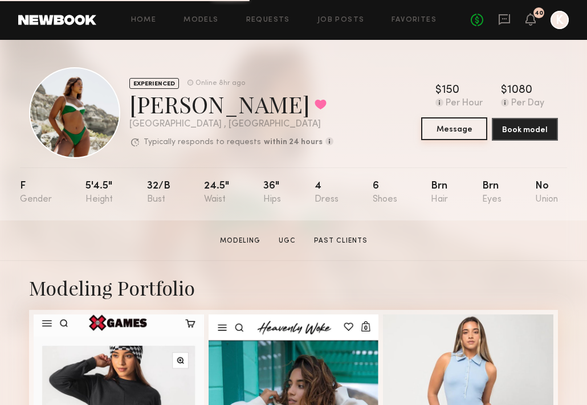
click at [468, 124] on button "Message" at bounding box center [454, 128] width 66 height 23
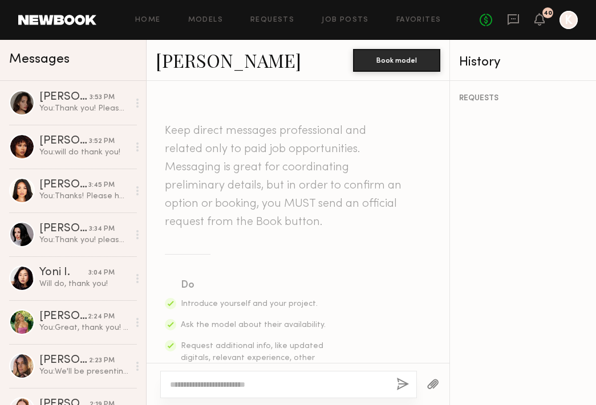
paste textarea "**********"
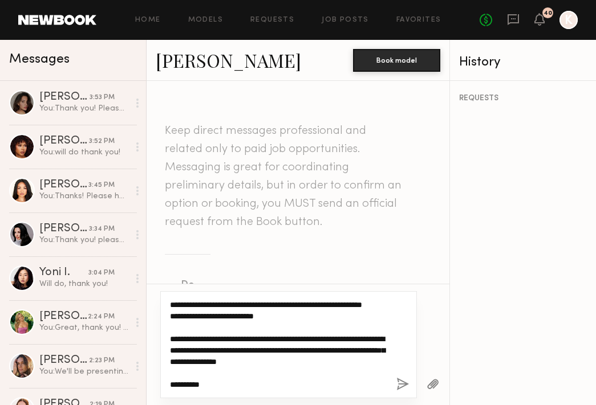
type textarea "**********"
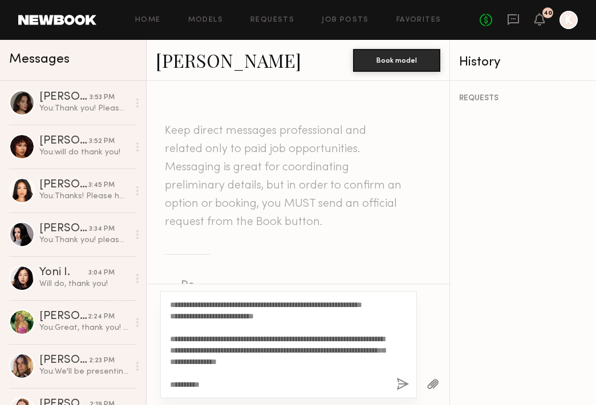
click at [404, 382] on button "button" at bounding box center [402, 385] width 13 height 14
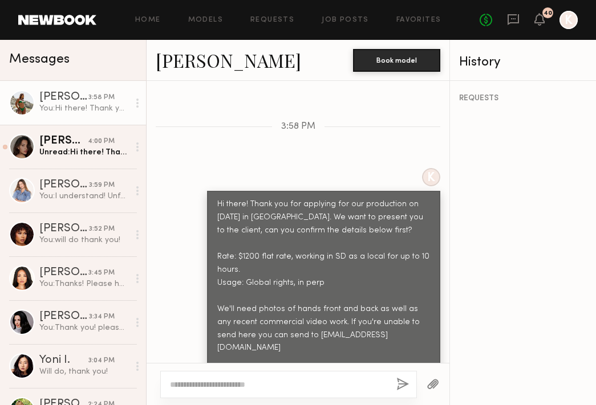
scroll to position [543, 0]
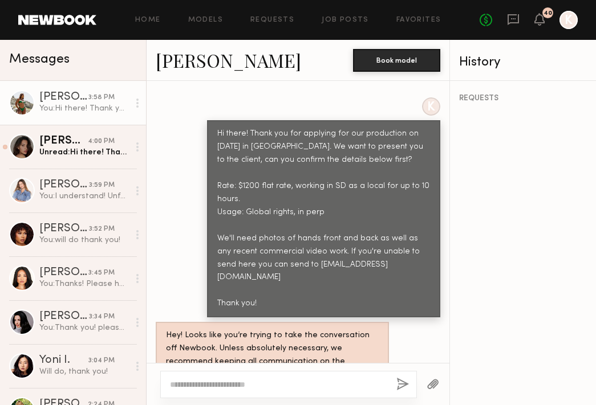
click at [171, 62] on link "[PERSON_NAME]" at bounding box center [228, 60] width 145 height 25
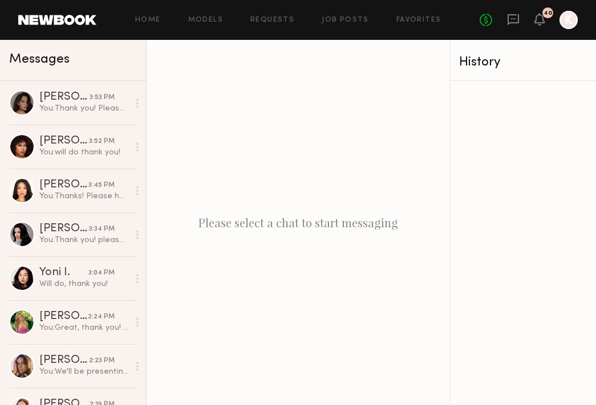
click at [506, 19] on div "No fees up to $5,000 40 K" at bounding box center [528, 20] width 98 height 18
click at [516, 17] on icon at bounding box center [513, 19] width 13 height 13
click at [516, 20] on icon at bounding box center [513, 19] width 13 height 13
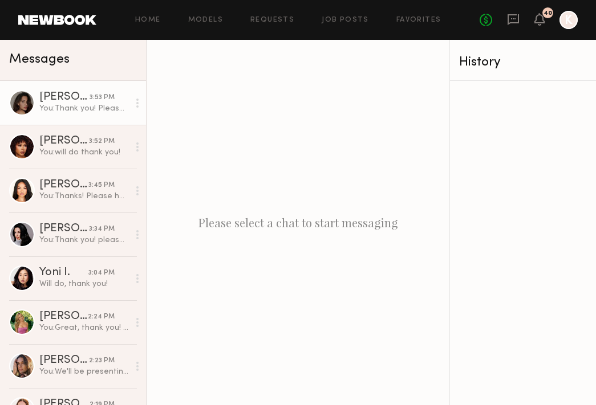
click at [23, 105] on div at bounding box center [22, 103] width 26 height 26
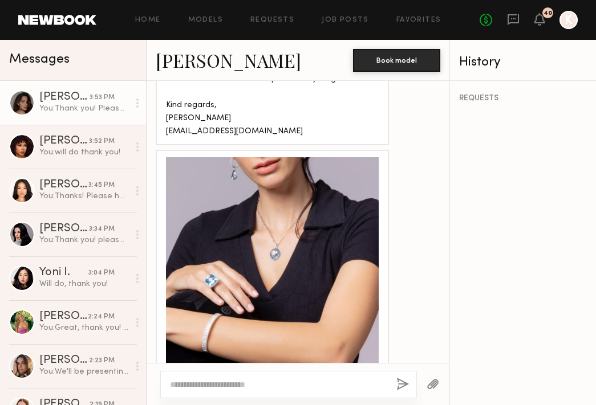
scroll to position [507, 0]
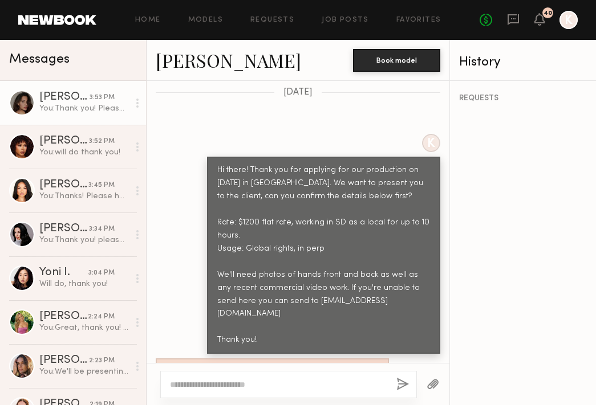
drag, startPoint x: 209, startPoint y: 145, endPoint x: 308, endPoint y: 303, distance: 186.4
click at [308, 303] on div "Hi there! Thank you for applying for our production on [DATE] in [GEOGRAPHIC_DA…" at bounding box center [323, 255] width 213 height 183
copy div "Hi there! Thank you for applying for our production on September 17th in San Di…"
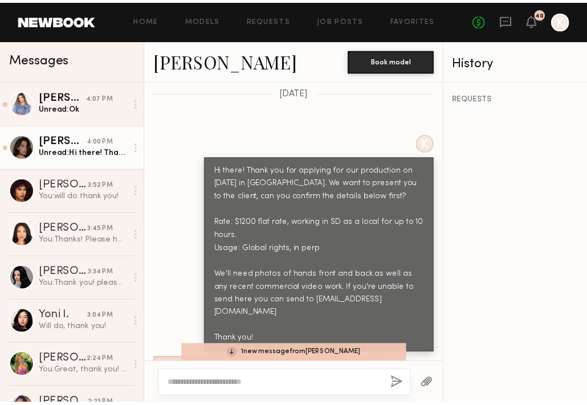
scroll to position [1468, 0]
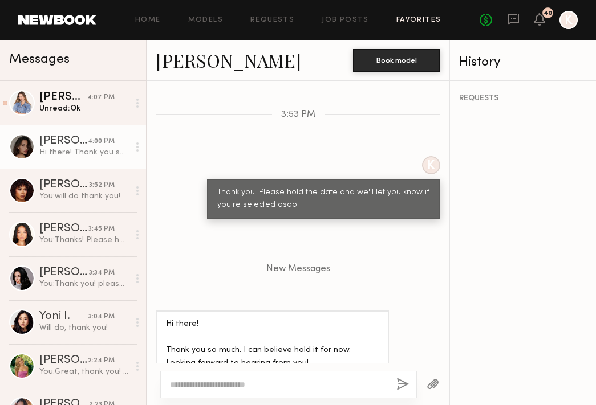
click at [415, 18] on link "Favorites" at bounding box center [418, 20] width 45 height 7
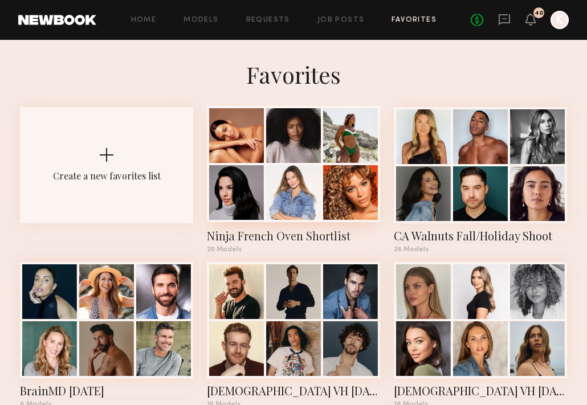
click at [278, 166] on div at bounding box center [293, 192] width 55 height 55
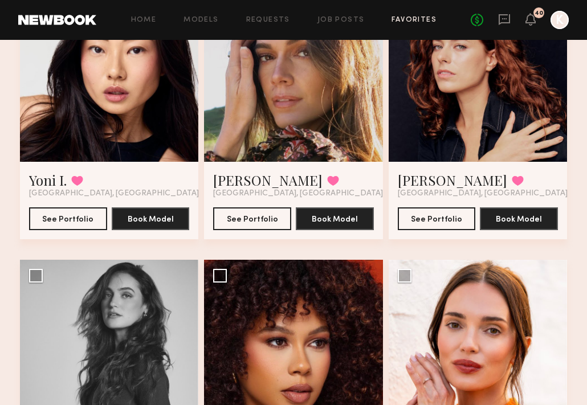
scroll to position [793, 0]
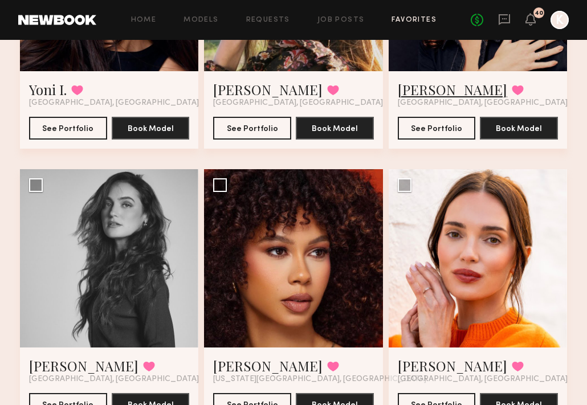
click at [415, 91] on link "Abigail S." at bounding box center [452, 89] width 109 height 18
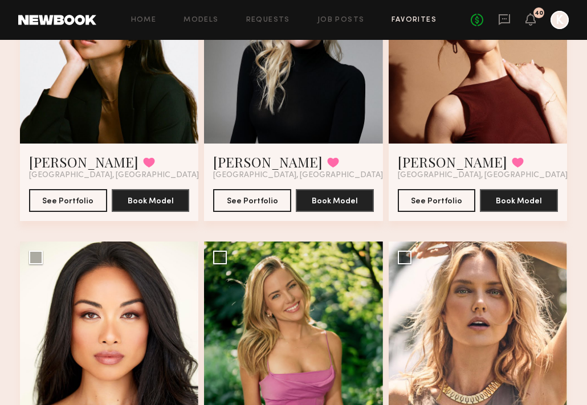
scroll to position [1220, 0]
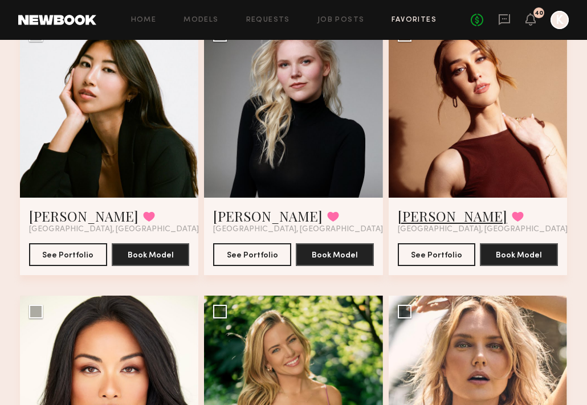
click at [427, 219] on link "Angelina B." at bounding box center [452, 216] width 109 height 18
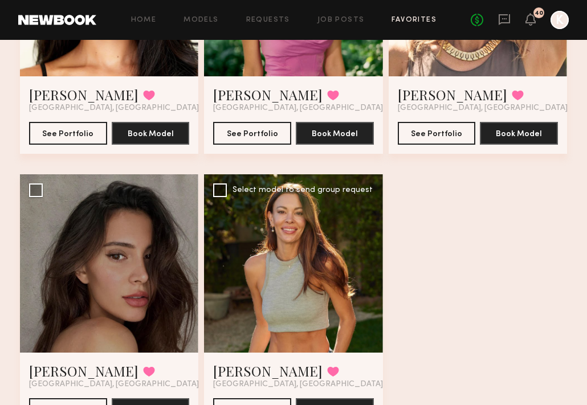
scroll to position [1640, 0]
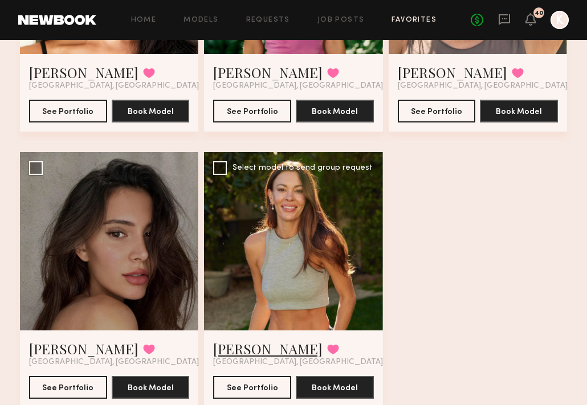
click at [258, 343] on link "Madison R." at bounding box center [267, 349] width 109 height 18
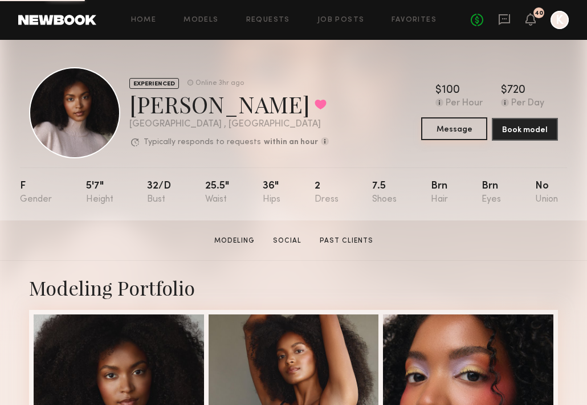
click at [450, 134] on button "Message" at bounding box center [454, 128] width 66 height 23
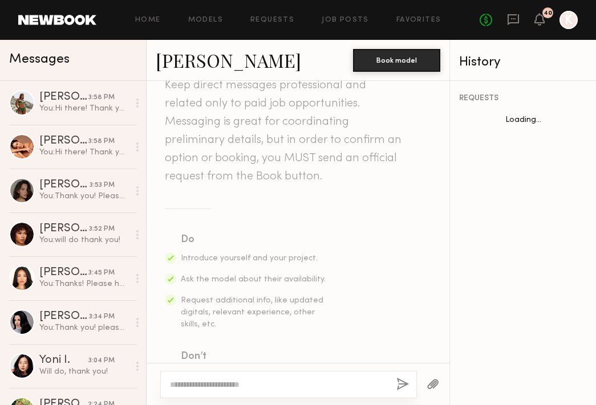
scroll to position [119, 0]
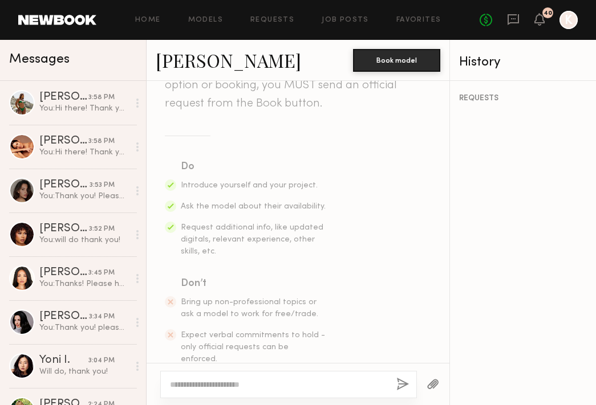
click at [200, 393] on div at bounding box center [288, 384] width 256 height 27
click at [195, 385] on textarea at bounding box center [278, 384] width 217 height 11
paste textarea "**********"
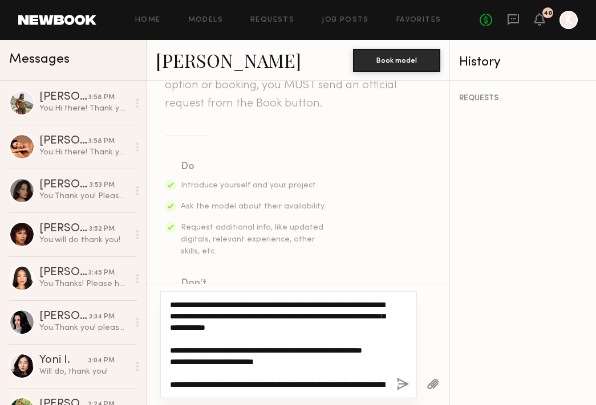
scroll to position [67, 0]
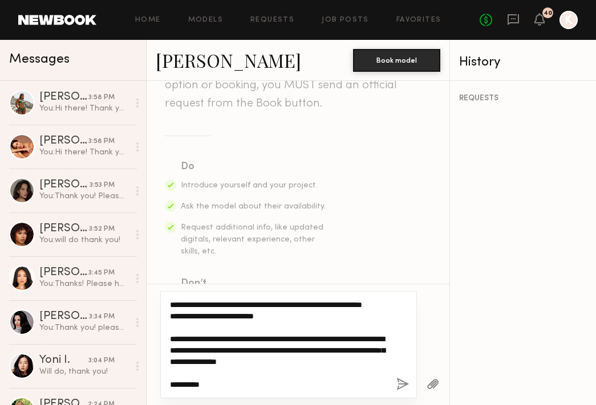
type textarea "**********"
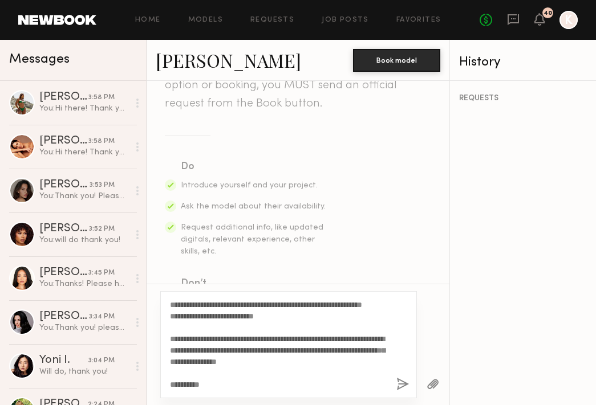
click at [397, 381] on button "button" at bounding box center [402, 385] width 13 height 14
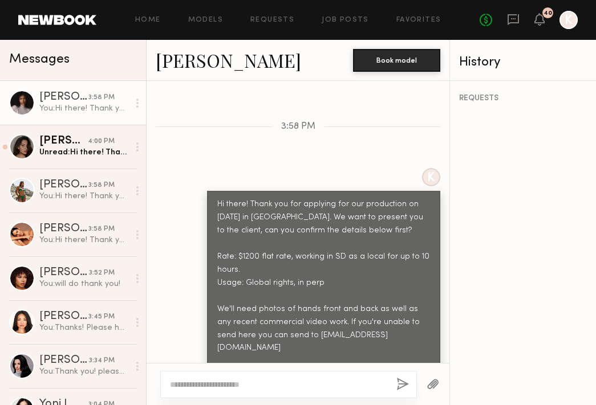
scroll to position [543, 0]
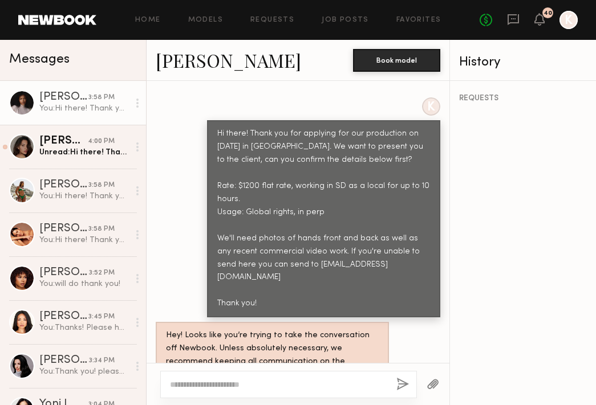
click at [63, 103] on div "You: Hi there! Thank you for applying for our production on [DATE] in [GEOGRAPH…" at bounding box center [83, 108] width 89 height 11
click at [188, 56] on link "[PERSON_NAME]" at bounding box center [228, 60] width 145 height 25
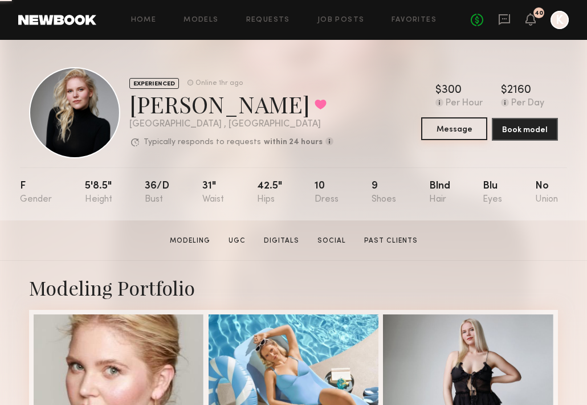
click at [455, 123] on button "Message" at bounding box center [454, 128] width 66 height 23
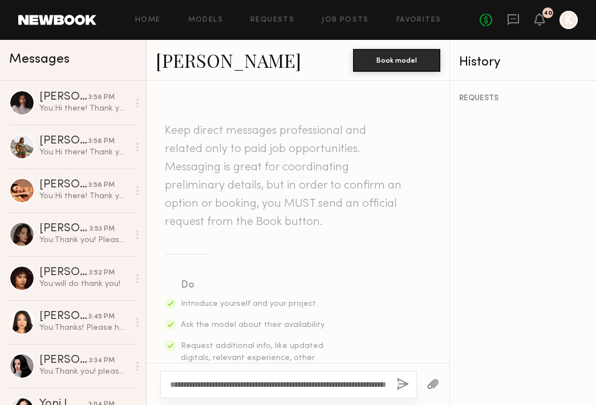
scroll to position [67, 0]
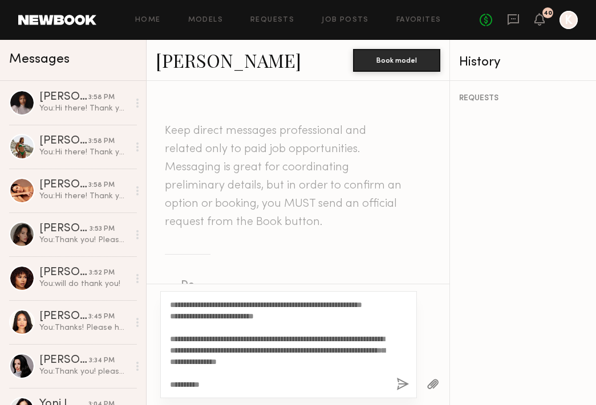
type textarea "**********"
click at [400, 382] on button "button" at bounding box center [402, 385] width 13 height 14
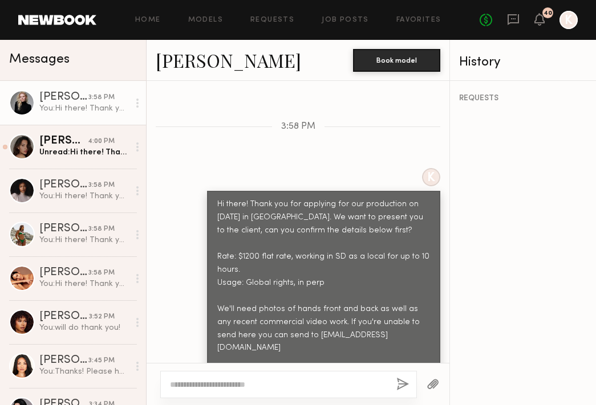
scroll to position [543, 0]
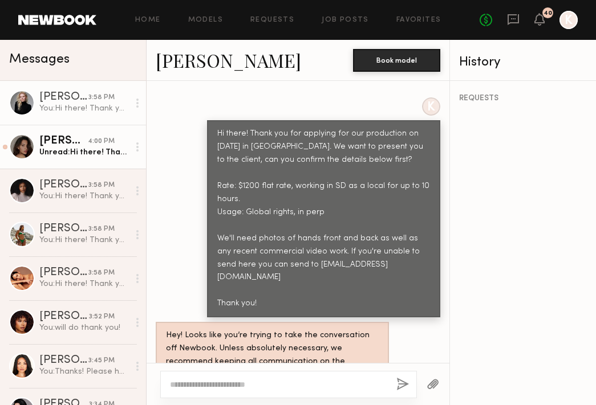
click at [52, 141] on div "[PERSON_NAME]" at bounding box center [63, 141] width 48 height 11
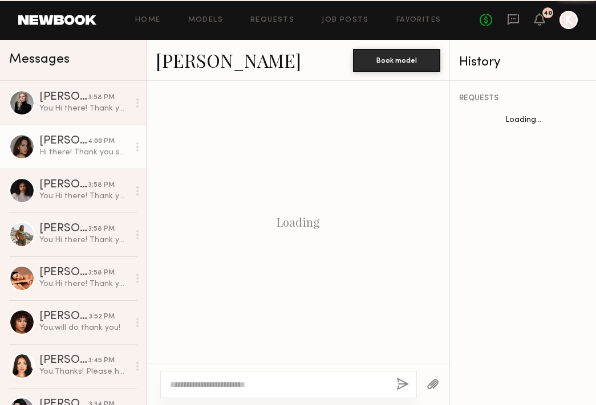
scroll to position [1381, 0]
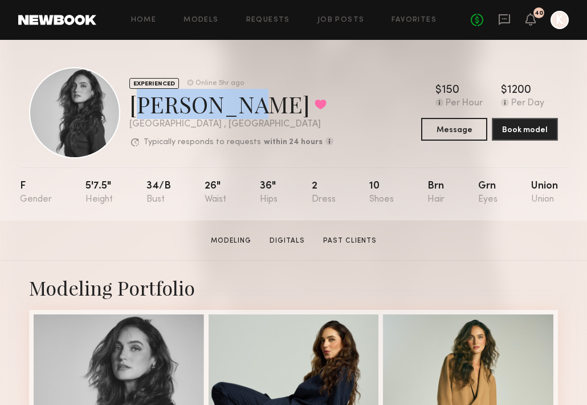
drag, startPoint x: 135, startPoint y: 105, endPoint x: 217, endPoint y: 104, distance: 81.5
click at [217, 104] on div "[PERSON_NAME] Favorited" at bounding box center [231, 104] width 204 height 30
copy div "[PERSON_NAME]"
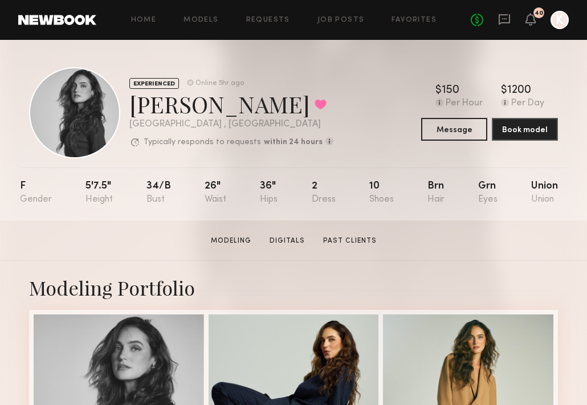
click at [487, 242] on section "[PERSON_NAME] Modeling Digitals Past Clients Message Book Model" at bounding box center [293, 241] width 587 height 40
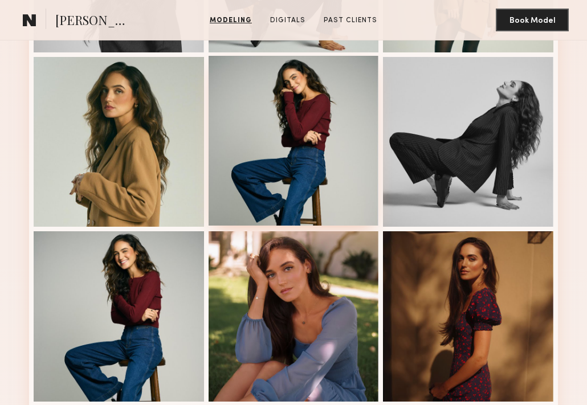
scroll to position [614, 0]
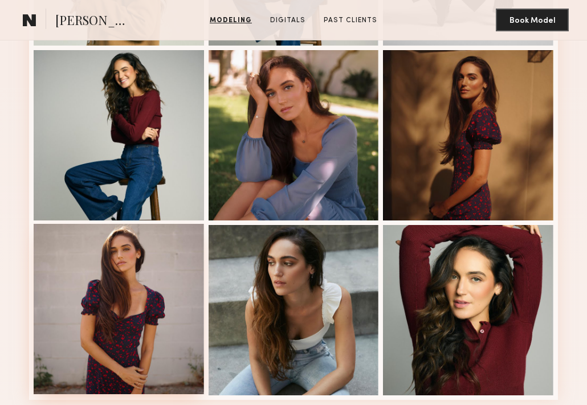
click at [162, 271] on div at bounding box center [119, 309] width 170 height 170
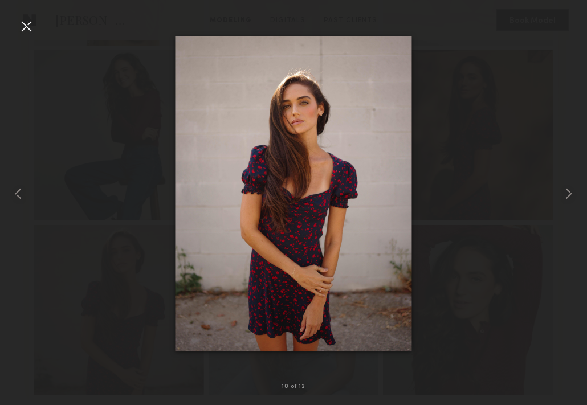
click at [22, 23] on div at bounding box center [26, 26] width 18 height 18
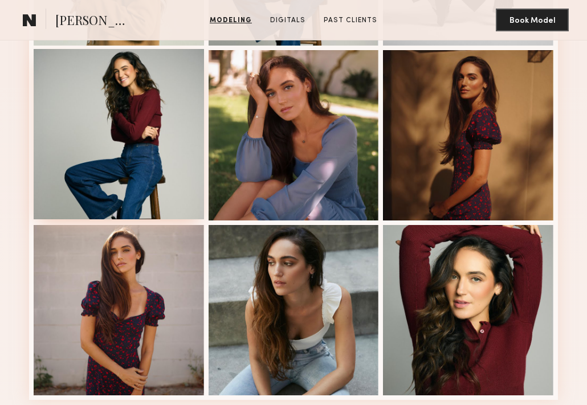
click at [104, 172] on div at bounding box center [119, 134] width 170 height 170
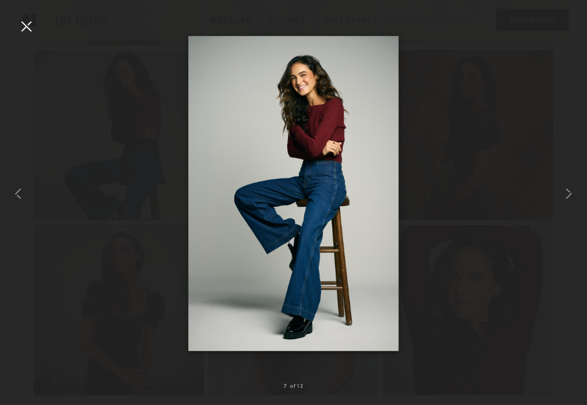
click at [27, 24] on div at bounding box center [26, 26] width 18 height 18
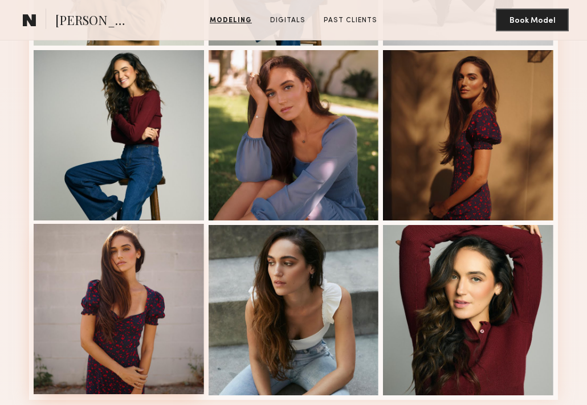
click at [145, 276] on div at bounding box center [119, 309] width 170 height 170
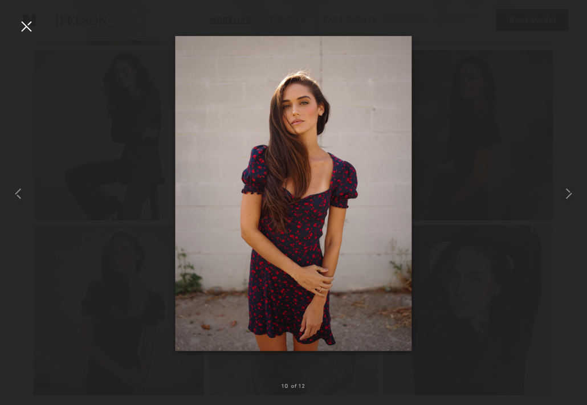
click at [28, 18] on div at bounding box center [26, 26] width 18 height 18
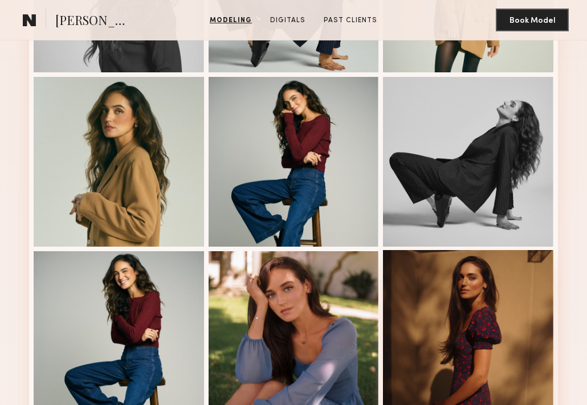
scroll to position [233, 0]
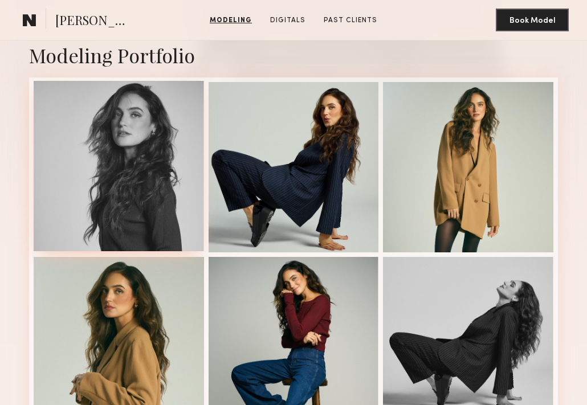
click at [88, 135] on div at bounding box center [119, 166] width 170 height 170
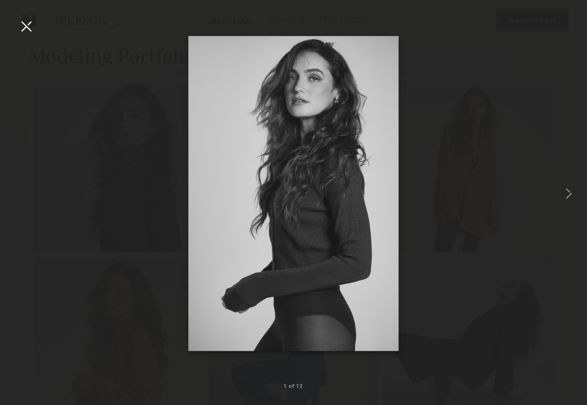
click at [25, 22] on div at bounding box center [26, 26] width 18 height 18
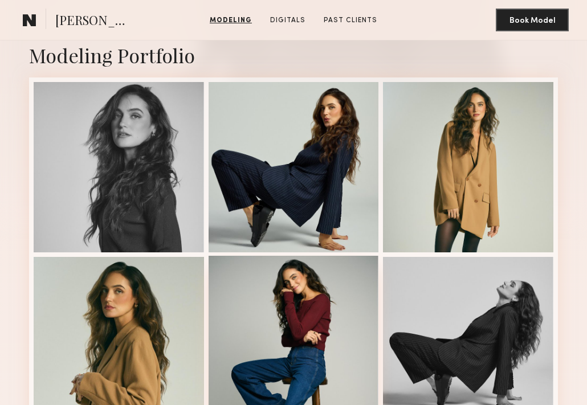
click at [300, 339] on div at bounding box center [294, 341] width 170 height 170
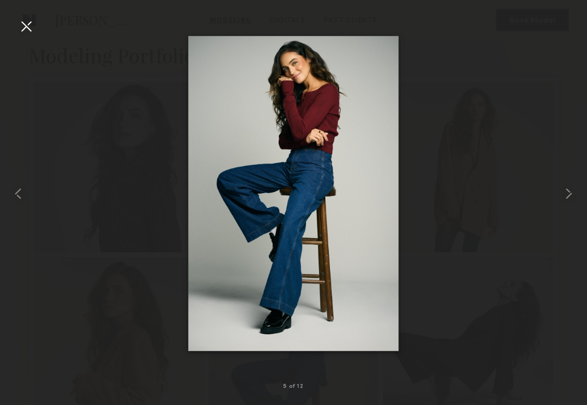
click at [27, 29] on div at bounding box center [26, 26] width 18 height 18
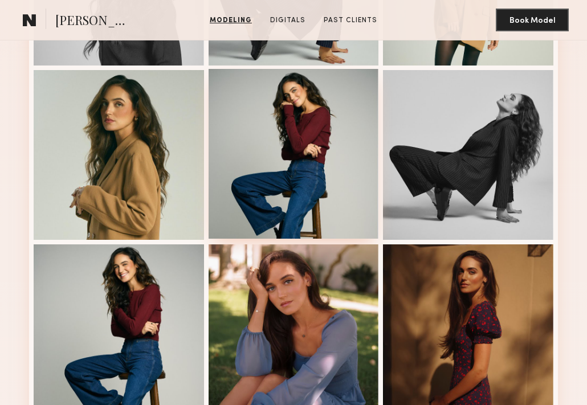
scroll to position [625, 0]
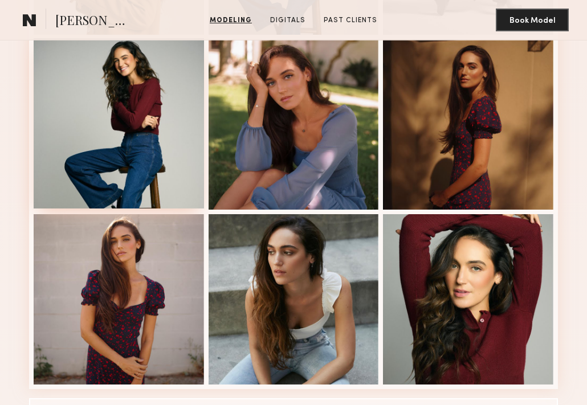
click at [138, 121] on div at bounding box center [119, 123] width 170 height 170
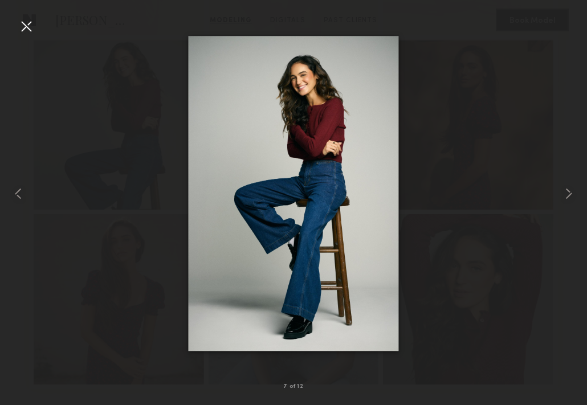
click at [28, 24] on div at bounding box center [26, 26] width 18 height 18
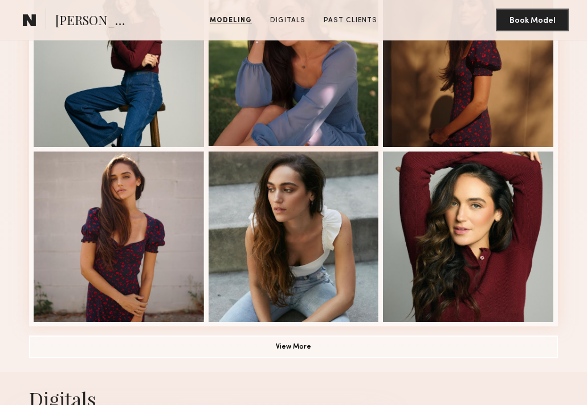
scroll to position [719, 0]
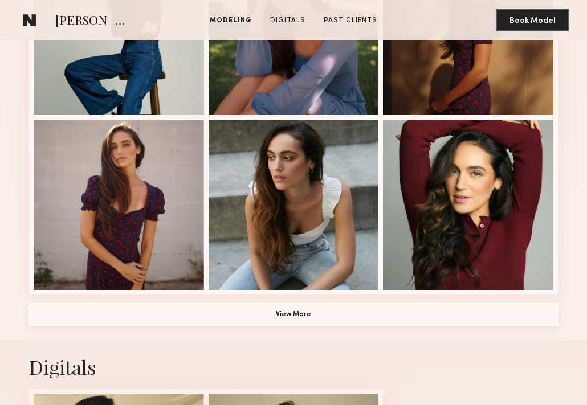
click at [317, 313] on button "View More" at bounding box center [293, 314] width 529 height 23
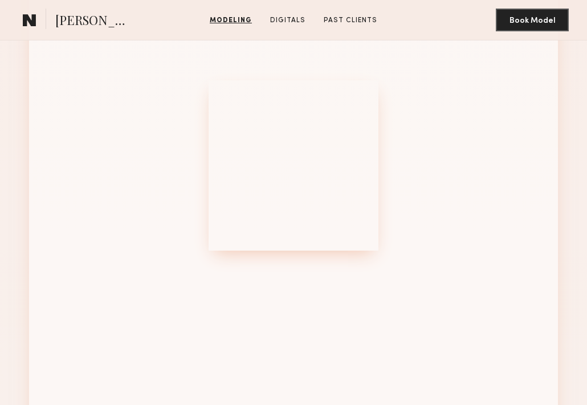
scroll to position [1339, 0]
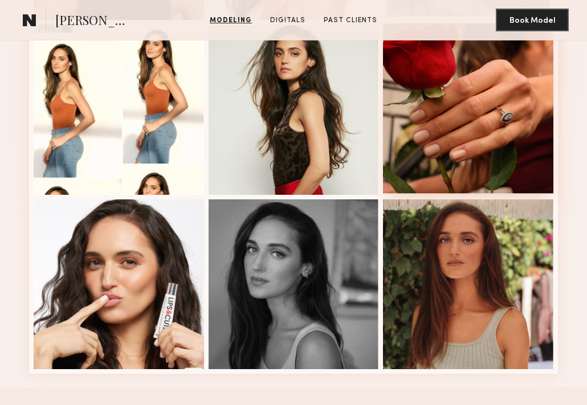
click at [430, 121] on div at bounding box center [468, 108] width 170 height 170
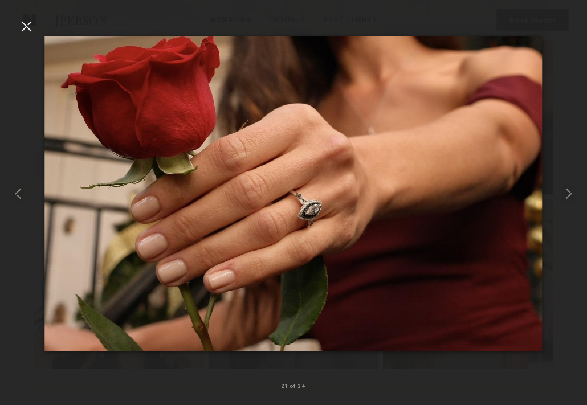
click at [27, 17] on div at bounding box center [26, 26] width 18 height 18
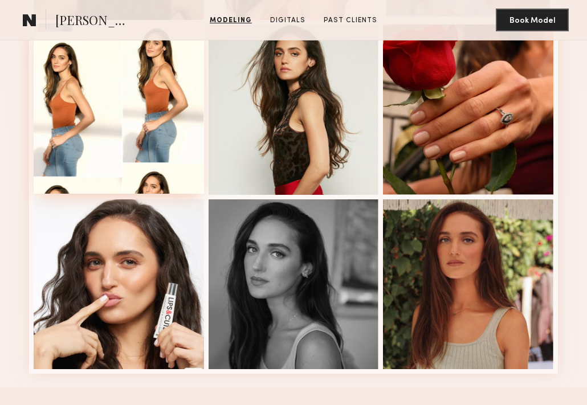
scroll to position [124, 0]
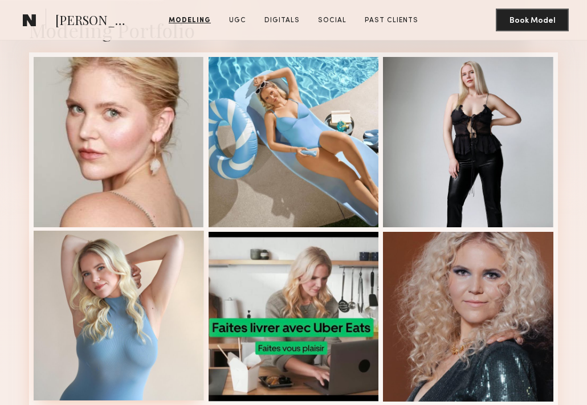
scroll to position [227, 0]
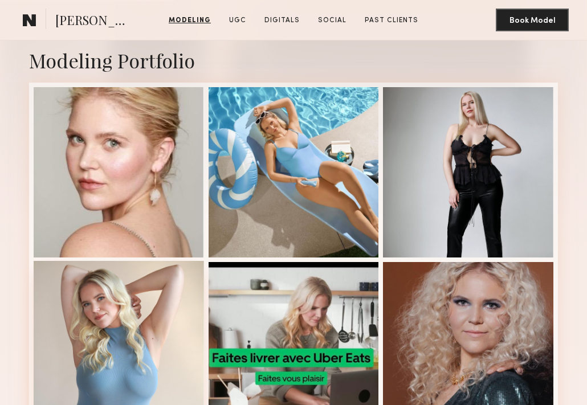
click at [123, 281] on div at bounding box center [119, 346] width 170 height 170
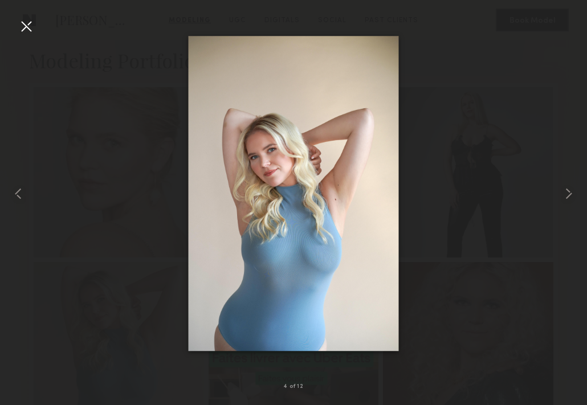
click at [23, 23] on div at bounding box center [26, 26] width 18 height 18
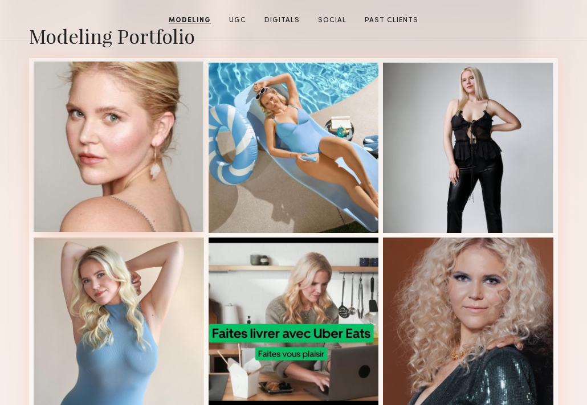
scroll to position [306, 0]
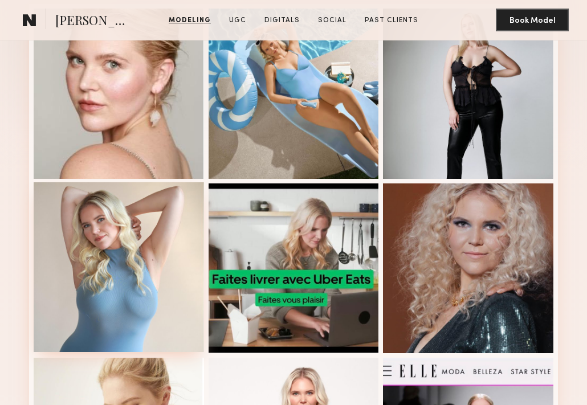
click at [123, 254] on div at bounding box center [119, 267] width 170 height 170
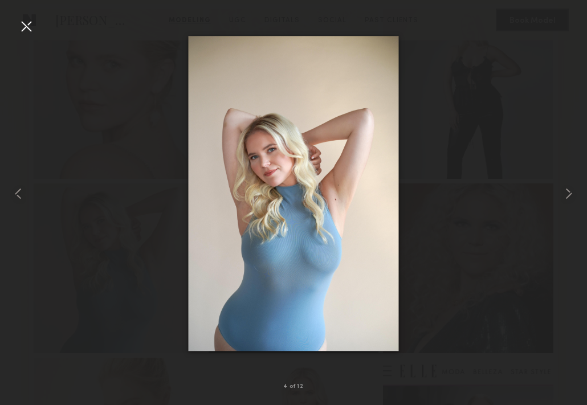
click at [44, 25] on div at bounding box center [293, 193] width 587 height 350
click at [30, 26] on div at bounding box center [26, 26] width 18 height 18
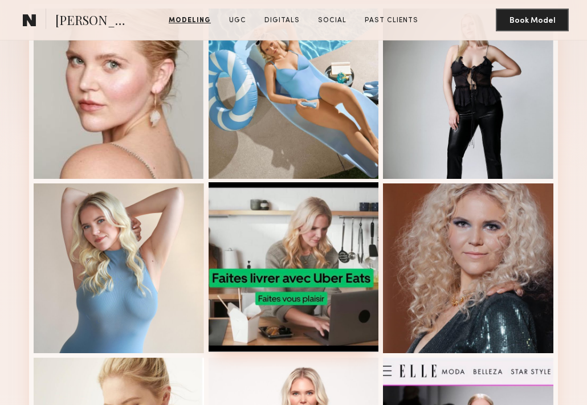
scroll to position [626, 0]
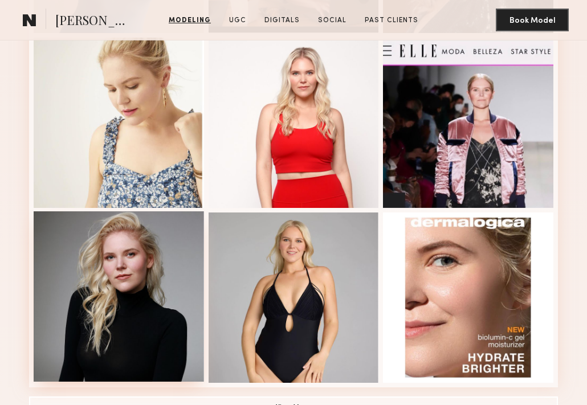
click at [155, 248] on div at bounding box center [119, 296] width 170 height 170
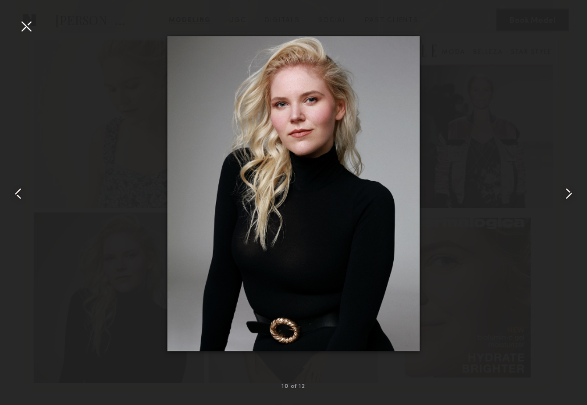
click at [31, 26] on div at bounding box center [26, 26] width 18 height 18
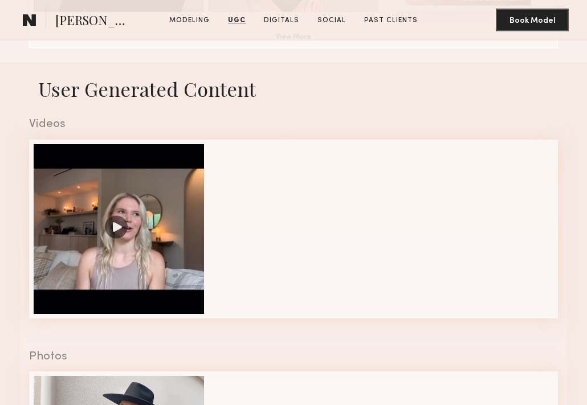
scroll to position [798, 0]
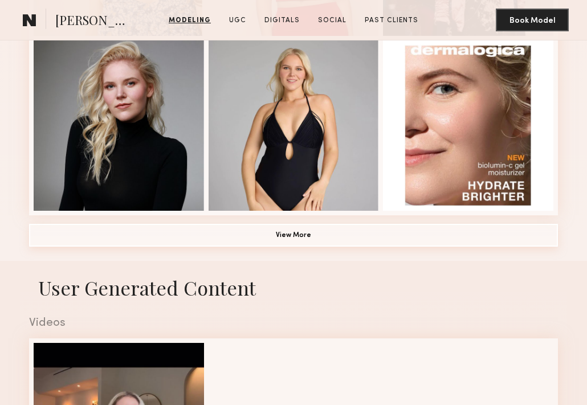
click at [341, 234] on button "View More" at bounding box center [293, 235] width 529 height 23
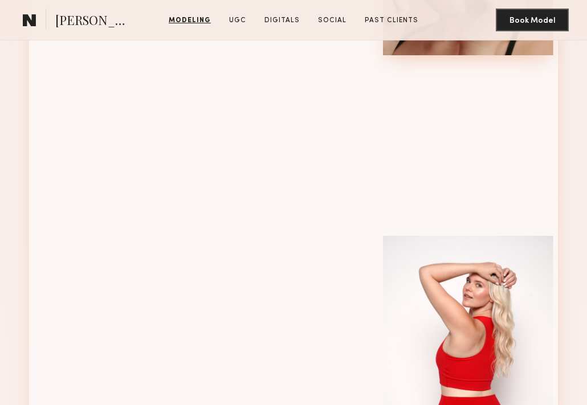
scroll to position [1177, 0]
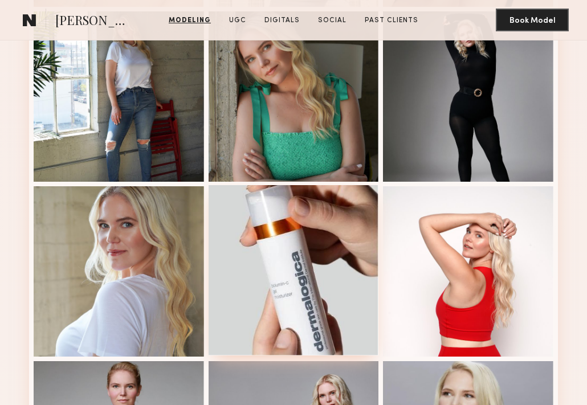
click at [375, 244] on div at bounding box center [294, 270] width 170 height 170
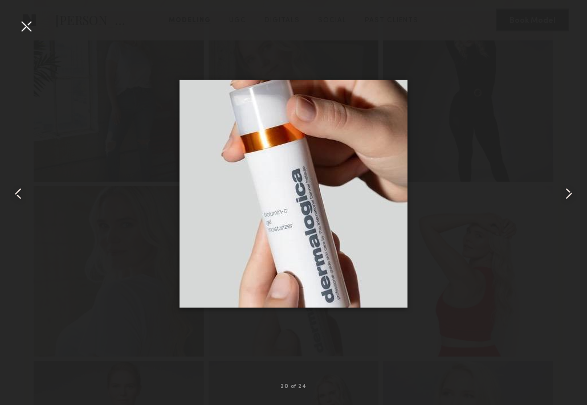
click at [433, 138] on div at bounding box center [293, 193] width 587 height 350
click at [32, 23] on div at bounding box center [26, 26] width 18 height 18
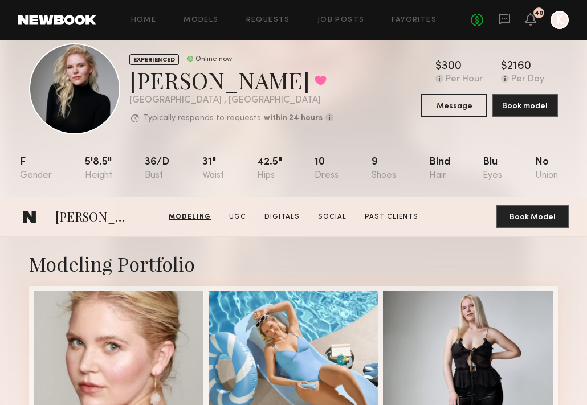
scroll to position [0, 0]
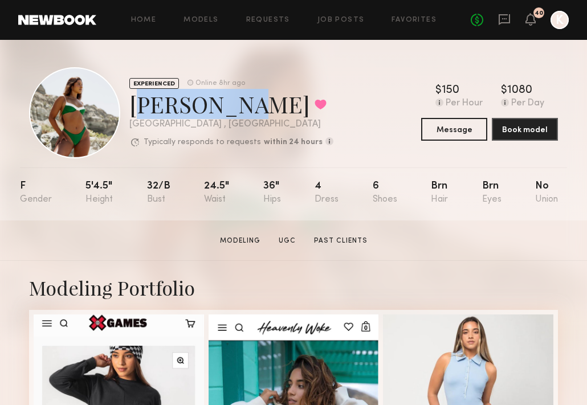
drag, startPoint x: 131, startPoint y: 107, endPoint x: 221, endPoint y: 107, distance: 90.6
click at [221, 107] on div "Alexxa E. Favorited" at bounding box center [231, 104] width 204 height 30
copy div "Alexxa E."
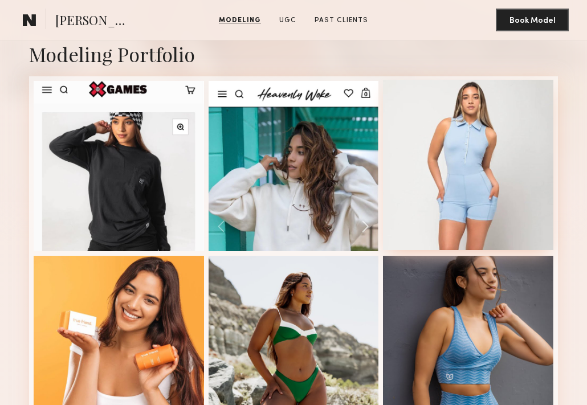
scroll to position [283, 0]
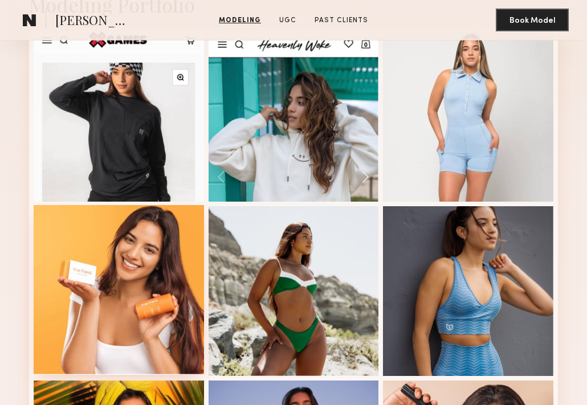
click at [146, 272] on div at bounding box center [119, 290] width 170 height 170
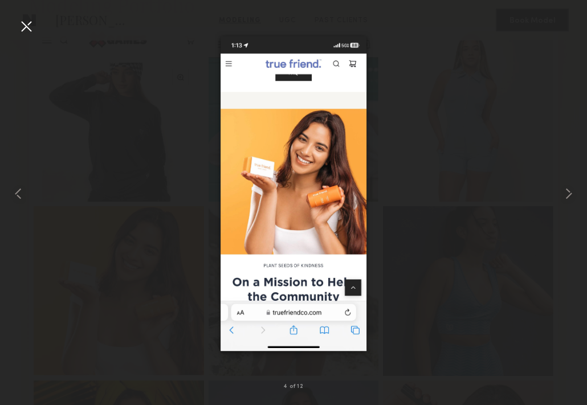
click at [41, 30] on div at bounding box center [293, 193] width 587 height 350
click at [23, 27] on div at bounding box center [26, 26] width 18 height 18
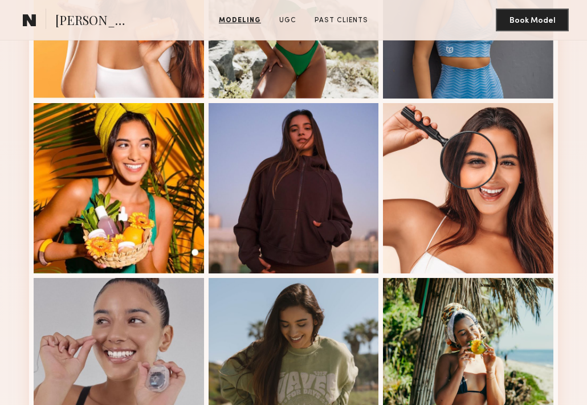
scroll to position [593, 0]
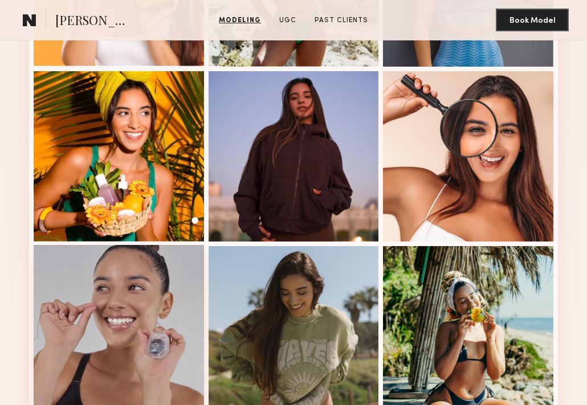
click at [141, 315] on div at bounding box center [119, 330] width 170 height 170
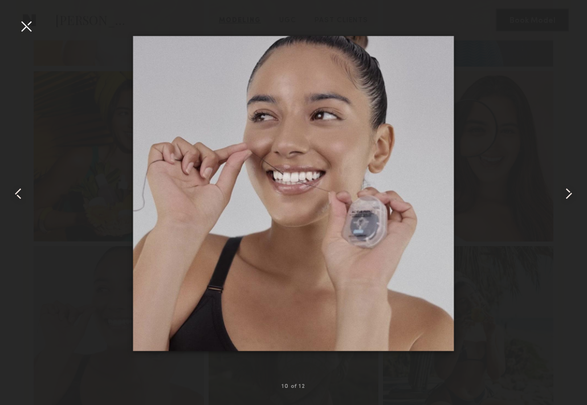
click at [26, 26] on div at bounding box center [26, 26] width 18 height 18
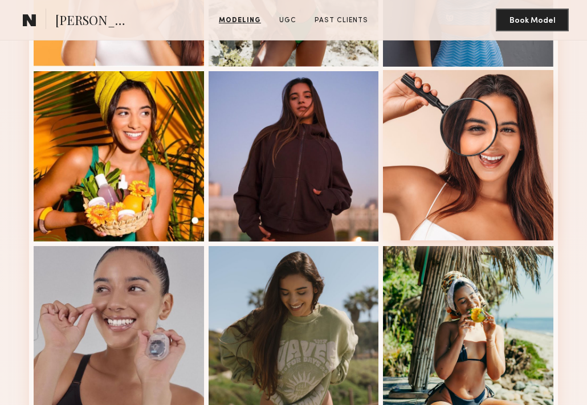
scroll to position [696, 0]
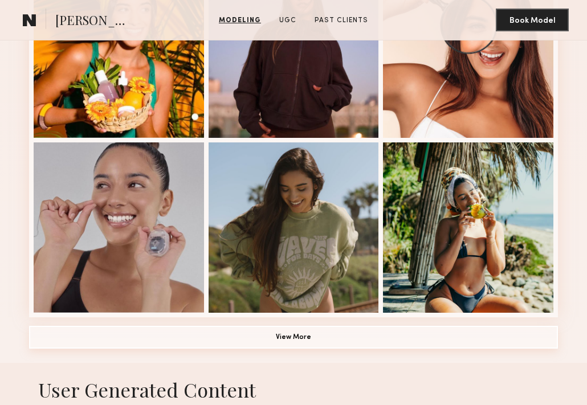
click at [294, 339] on button "View More" at bounding box center [293, 337] width 529 height 23
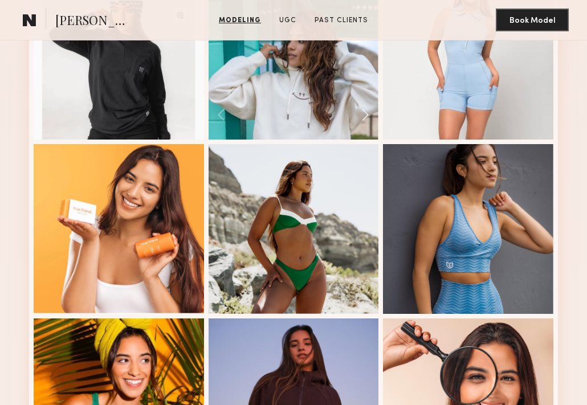
scroll to position [247, 0]
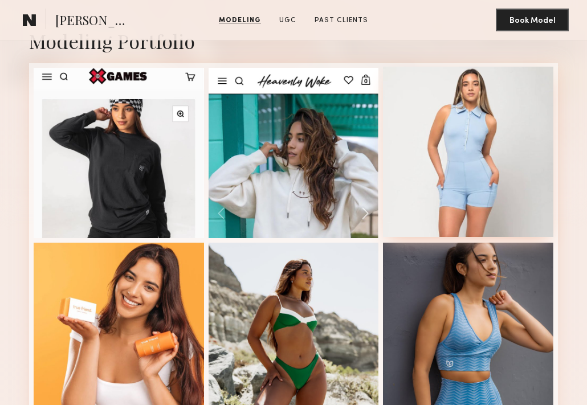
click at [474, 138] on div at bounding box center [468, 152] width 170 height 170
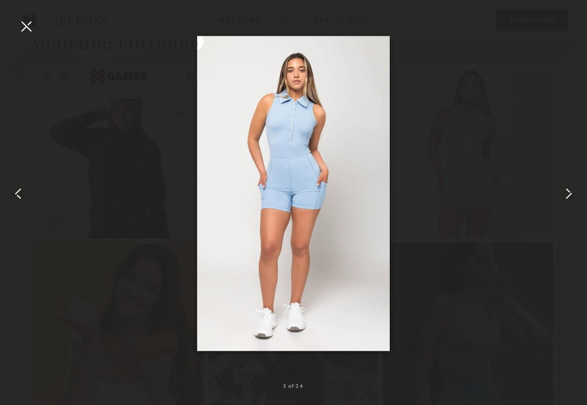
click at [28, 23] on div at bounding box center [26, 26] width 18 height 18
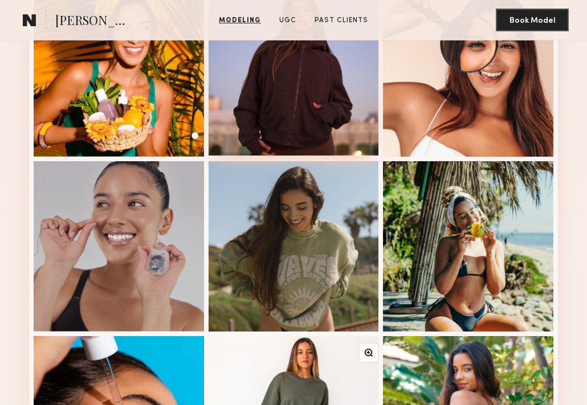
scroll to position [709, 0]
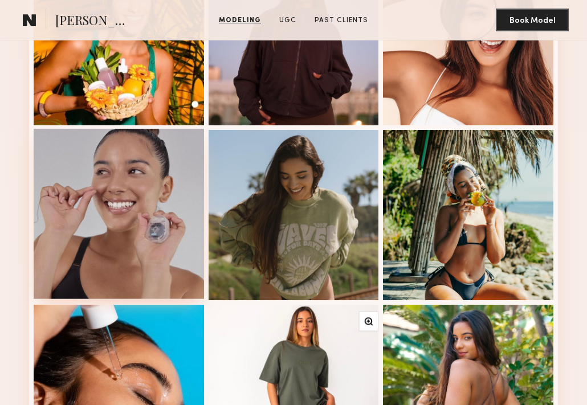
click at [111, 218] on div at bounding box center [119, 214] width 170 height 170
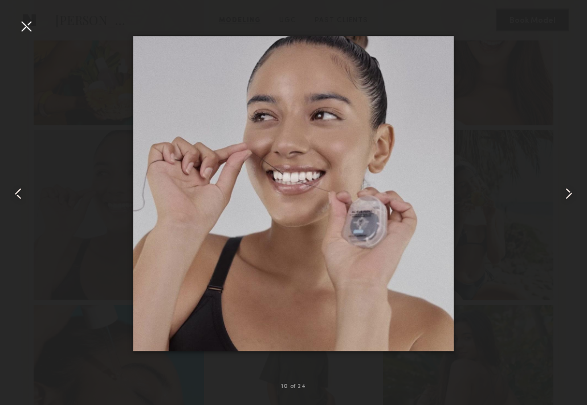
click at [27, 21] on div at bounding box center [26, 26] width 18 height 18
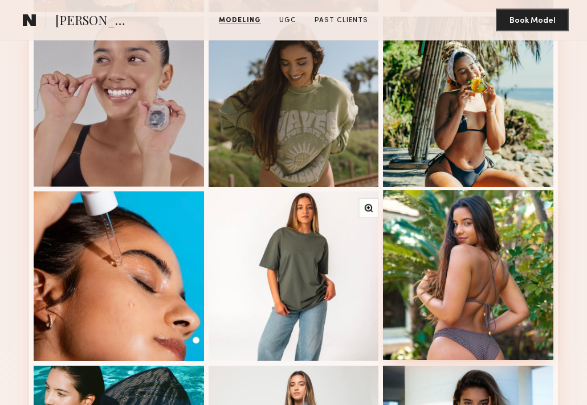
scroll to position [858, 0]
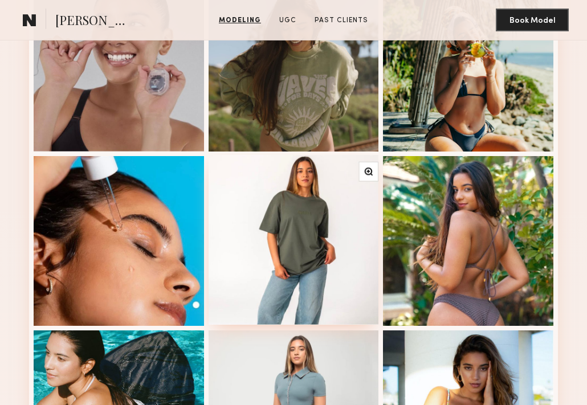
click at [290, 236] on div at bounding box center [294, 240] width 170 height 170
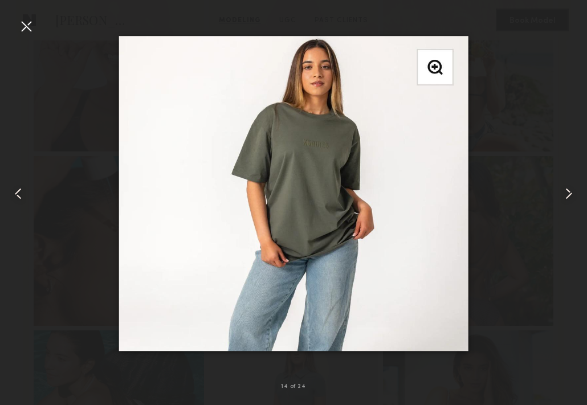
click at [25, 20] on div at bounding box center [26, 26] width 18 height 18
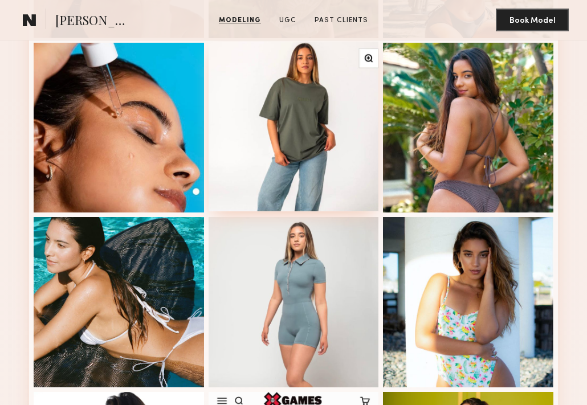
scroll to position [1050, 0]
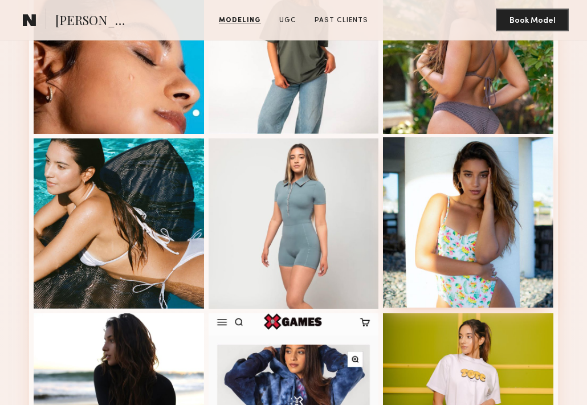
click at [457, 215] on div at bounding box center [468, 222] width 170 height 170
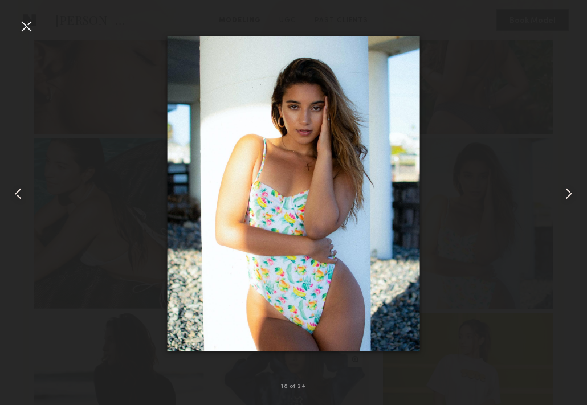
click at [28, 30] on div at bounding box center [26, 26] width 18 height 18
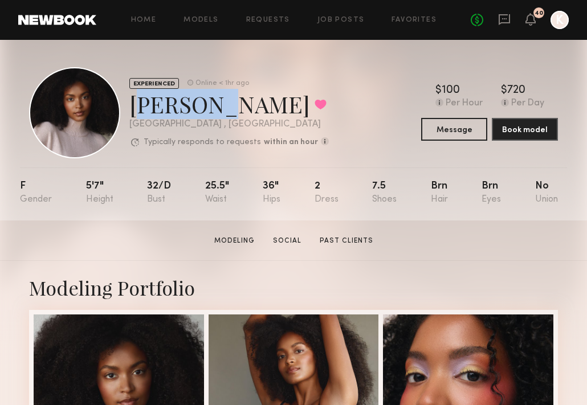
drag, startPoint x: 130, startPoint y: 109, endPoint x: 198, endPoint y: 109, distance: 67.8
click at [198, 109] on div "[PERSON_NAME] Favorited" at bounding box center [228, 104] width 199 height 30
copy div "[PERSON_NAME]"
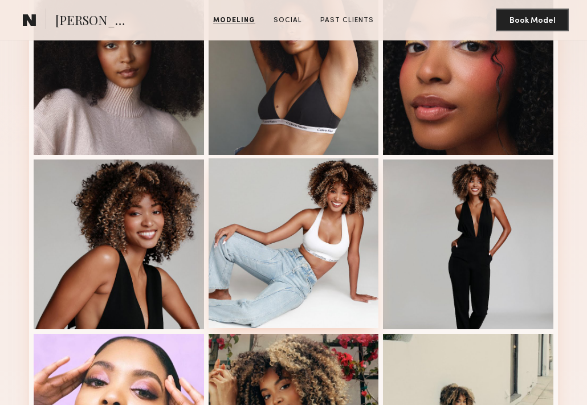
scroll to position [399, 0]
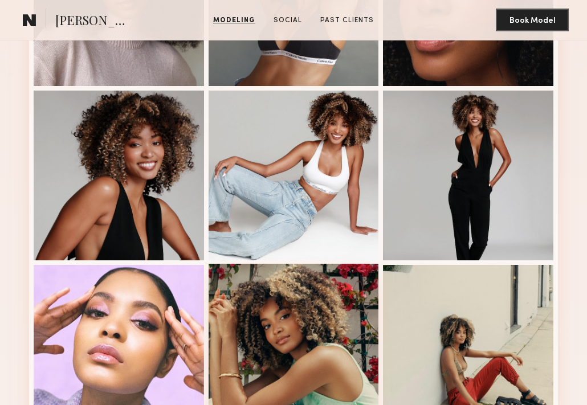
click at [288, 304] on div at bounding box center [294, 349] width 170 height 170
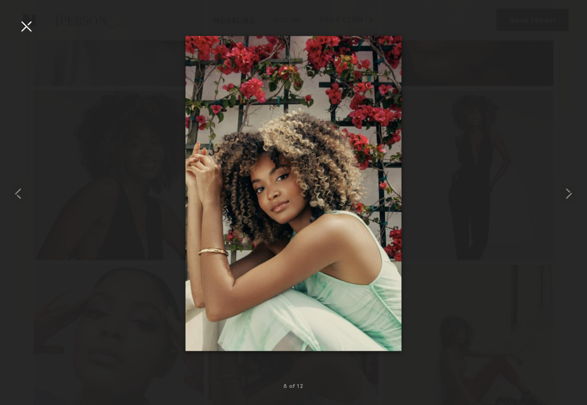
click at [42, 22] on div at bounding box center [293, 193] width 587 height 350
click at [26, 28] on div at bounding box center [26, 26] width 18 height 18
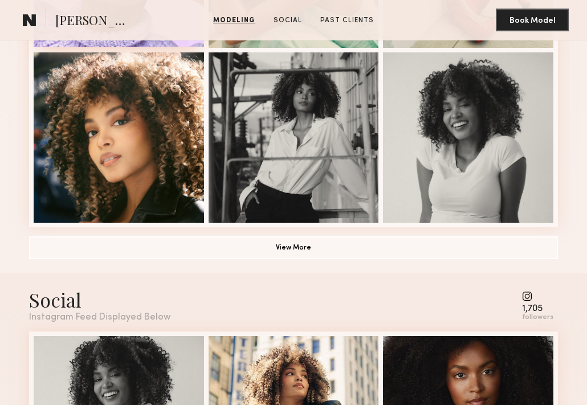
scroll to position [642, 0]
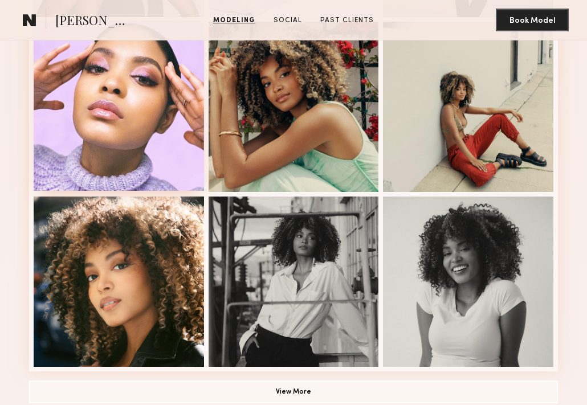
click at [152, 118] on div at bounding box center [119, 106] width 170 height 170
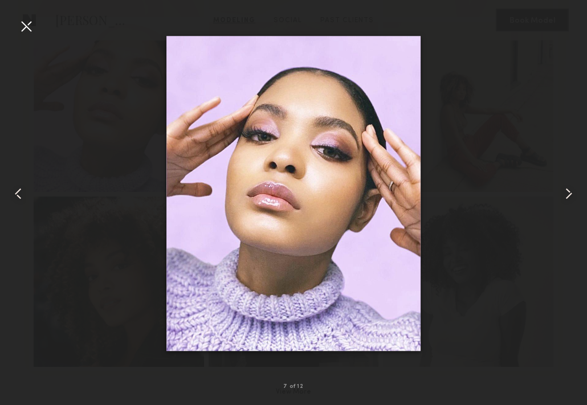
click at [22, 33] on div at bounding box center [26, 26] width 18 height 18
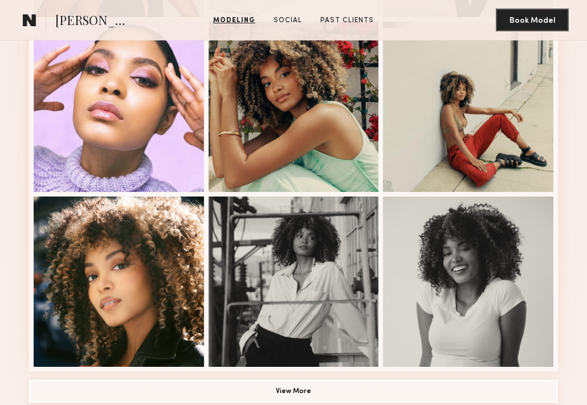
click at [296, 392] on button "View More" at bounding box center [293, 391] width 529 height 23
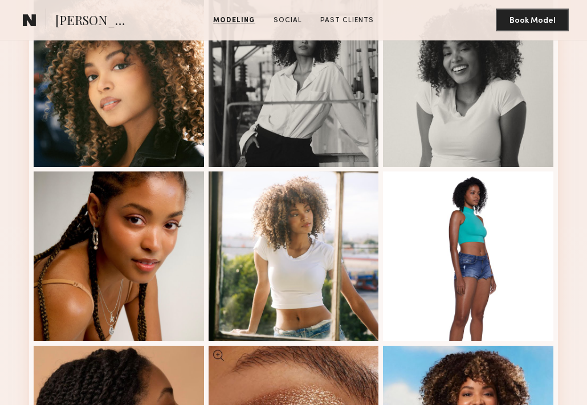
scroll to position [1085, 0]
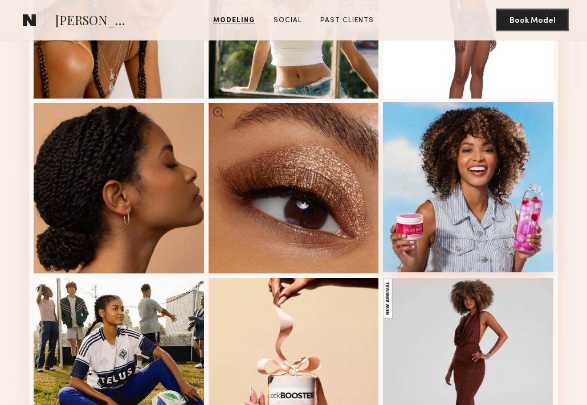
click at [490, 185] on div at bounding box center [468, 187] width 170 height 170
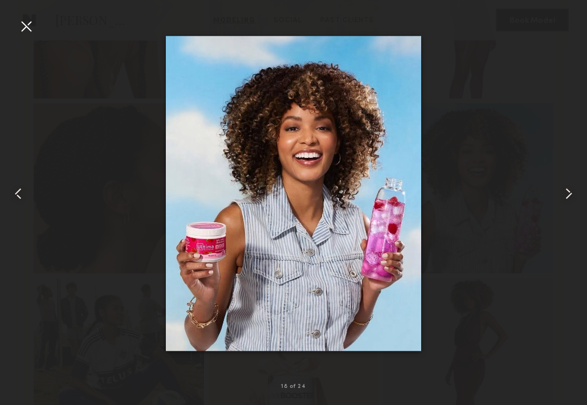
click at [27, 27] on div at bounding box center [26, 26] width 18 height 18
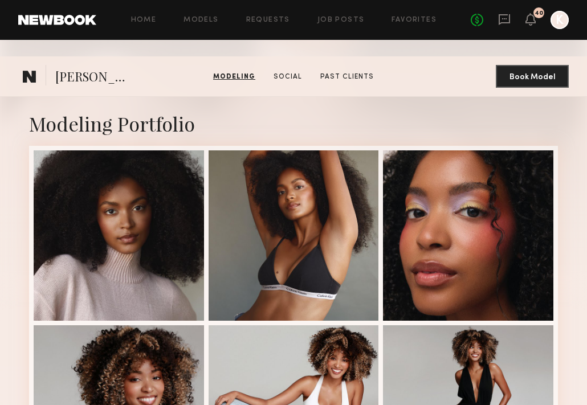
scroll to position [140, 0]
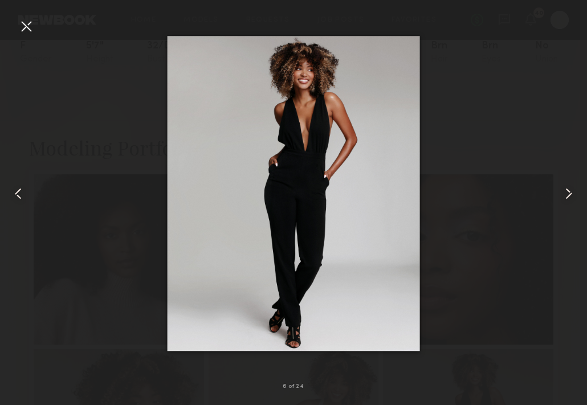
click at [21, 28] on div at bounding box center [26, 26] width 18 height 18
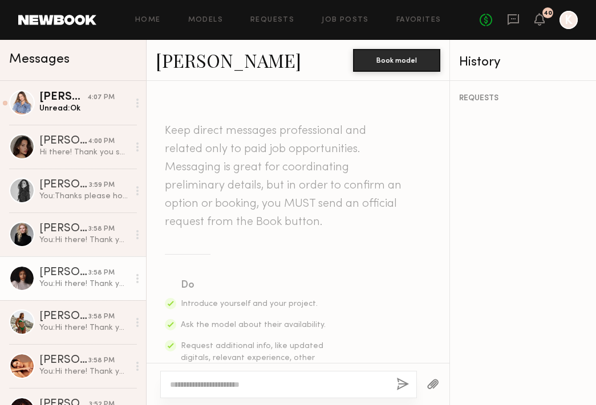
scroll to position [543, 0]
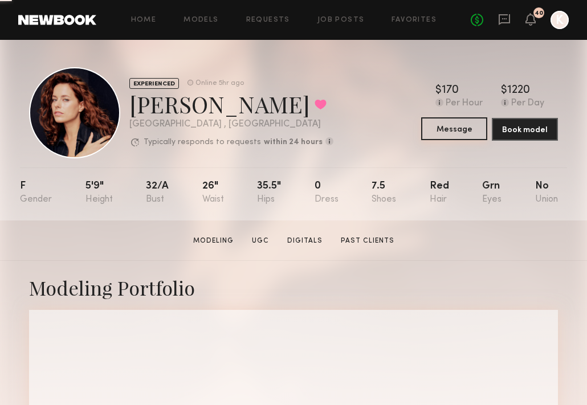
click at [462, 125] on button "Message" at bounding box center [454, 128] width 66 height 23
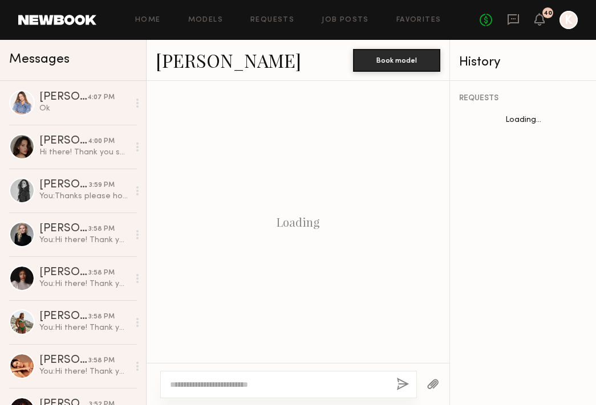
scroll to position [543, 0]
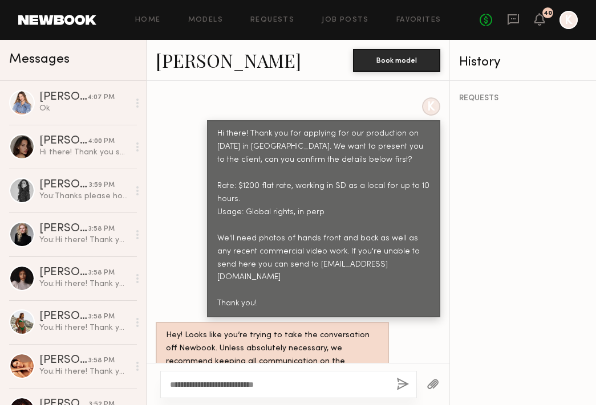
type textarea "**********"
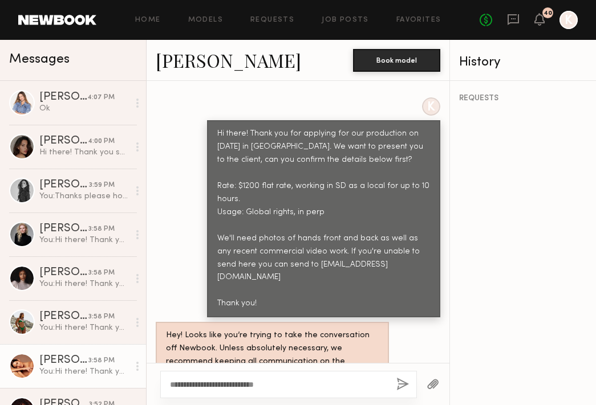
drag, startPoint x: 292, startPoint y: 377, endPoint x: 82, endPoint y: 378, distance: 209.7
click at [82, 378] on div "Messages [PERSON_NAME] 4:07 PM Ok [PERSON_NAME] 4:00 PM Hi there! Thank you so …" at bounding box center [298, 222] width 596 height 365
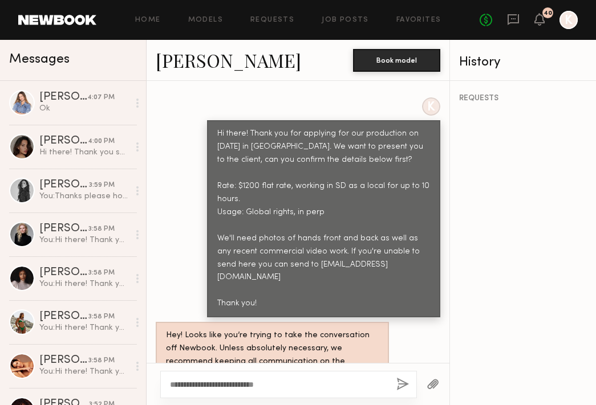
click at [265, 373] on div "**********" at bounding box center [288, 384] width 256 height 27
click at [398, 384] on button "button" at bounding box center [402, 385] width 13 height 14
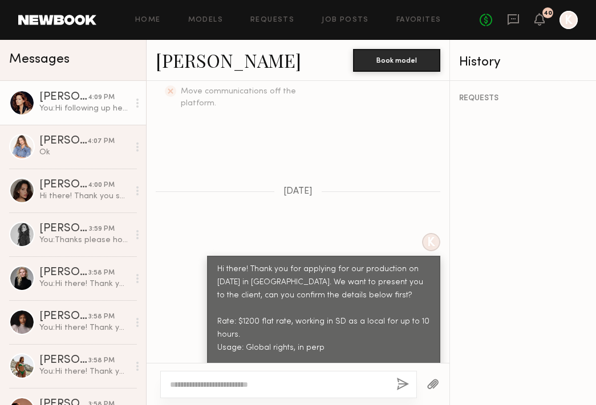
scroll to position [470, 0]
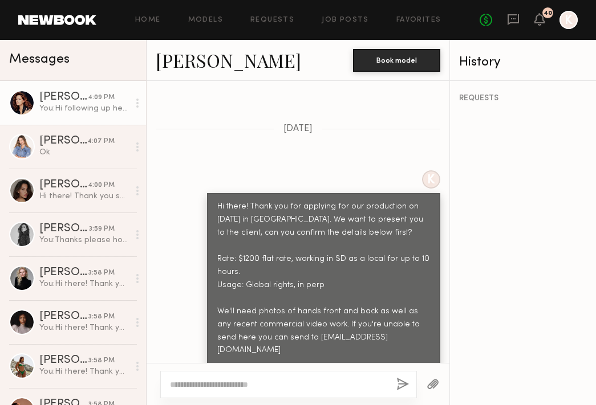
click at [250, 347] on div "Hi there! Thank you for applying for our production on [DATE] in [GEOGRAPHIC_DA…" at bounding box center [323, 292] width 213 height 183
drag, startPoint x: 254, startPoint y: 344, endPoint x: 209, endPoint y: 178, distance: 171.7
click at [209, 193] on div "Hi there! Thank you for applying for our production on [DATE] in [GEOGRAPHIC_DA…" at bounding box center [323, 291] width 233 height 197
copy div "Hi there! Thank you for applying for our production on [DATE] in [GEOGRAPHIC_DA…"
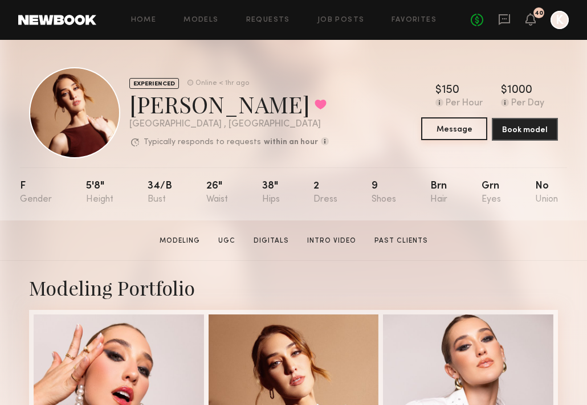
click at [454, 131] on button "Message" at bounding box center [454, 128] width 66 height 23
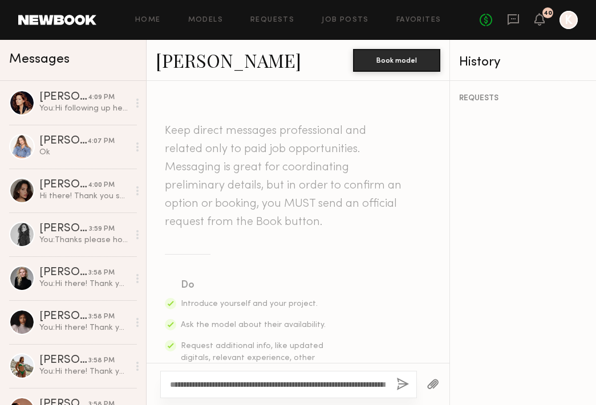
scroll to position [67, 0]
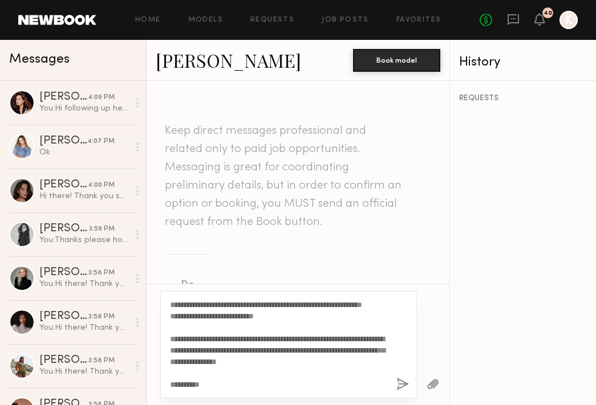
type textarea "**********"
click at [402, 386] on button "button" at bounding box center [402, 385] width 13 height 14
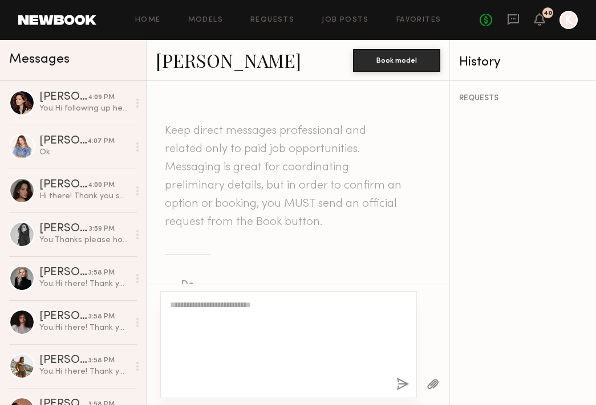
scroll to position [0, 0]
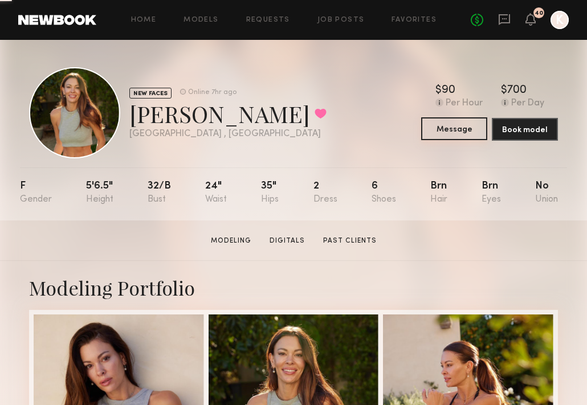
click at [456, 133] on button "Message" at bounding box center [454, 128] width 66 height 23
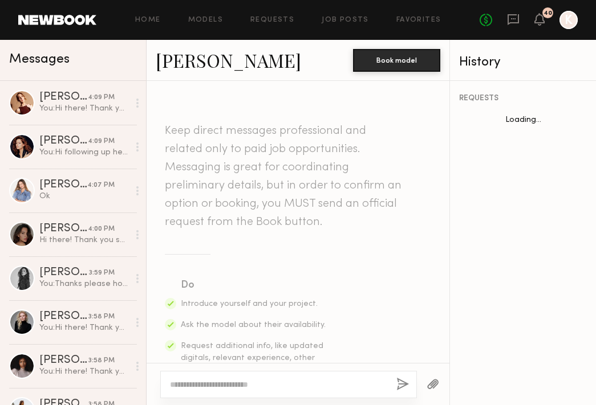
scroll to position [543, 0]
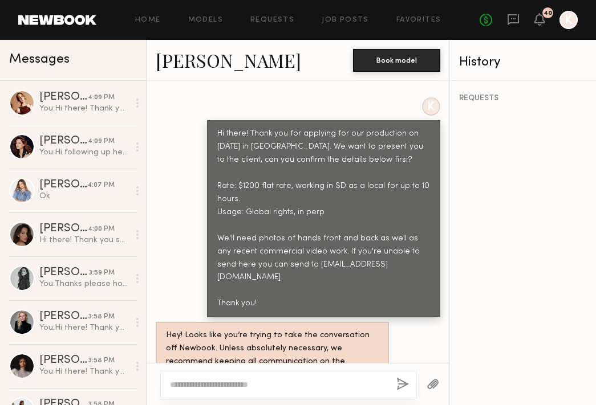
click at [238, 380] on textarea at bounding box center [278, 384] width 217 height 11
type textarea "**********"
click at [397, 379] on button "button" at bounding box center [402, 385] width 13 height 14
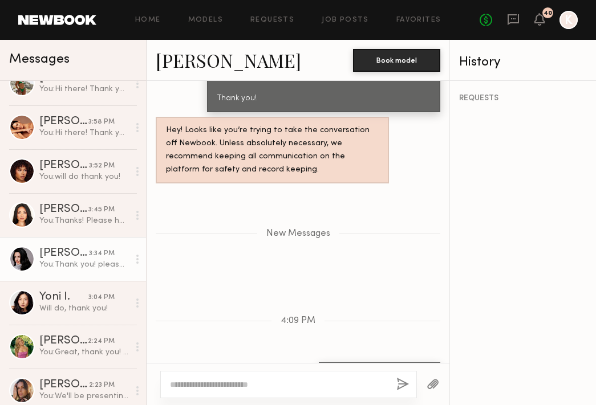
scroll to position [405, 0]
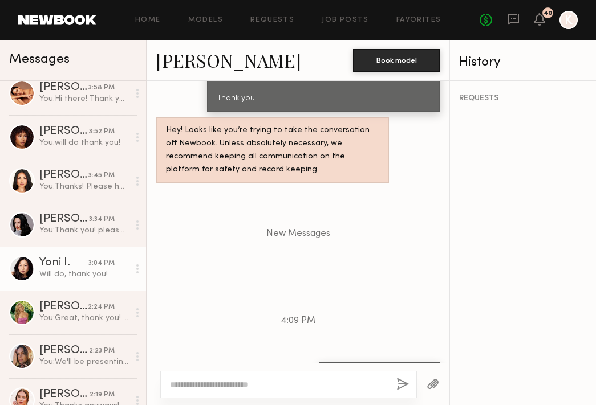
click at [65, 264] on div "Yoni I." at bounding box center [63, 263] width 49 height 11
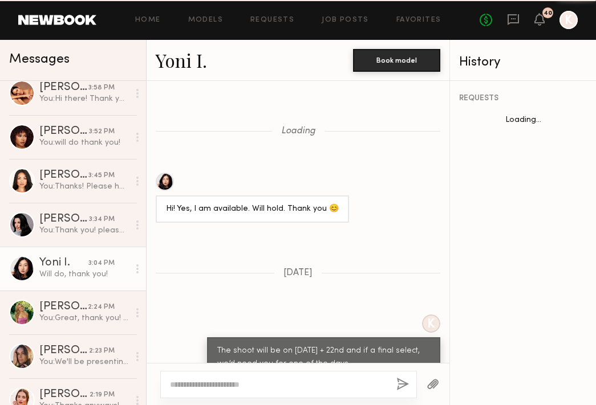
scroll to position [1392, 0]
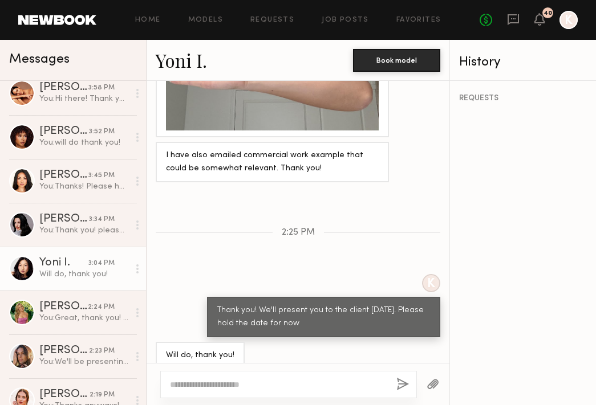
click at [185, 62] on link "Yoni I." at bounding box center [181, 60] width 51 height 25
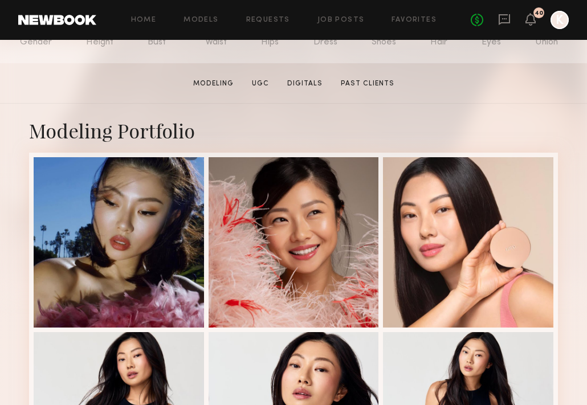
scroll to position [339, 0]
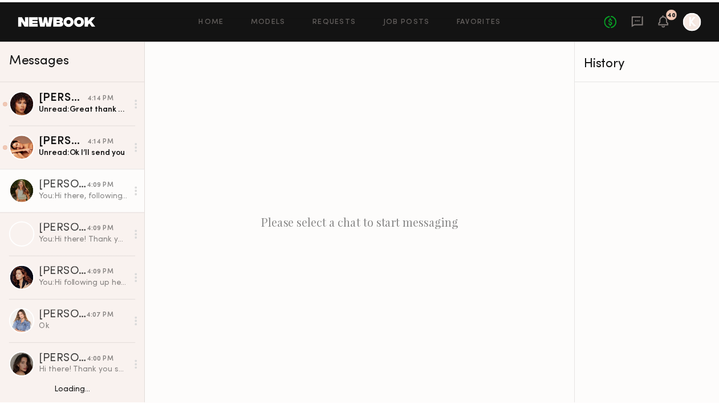
scroll to position [141, 0]
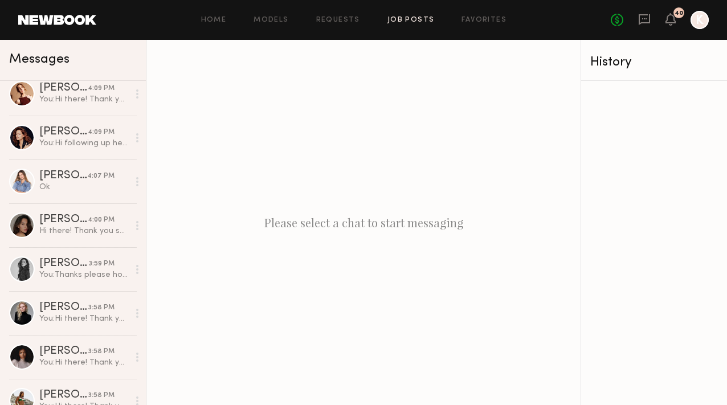
click at [409, 19] on link "Job Posts" at bounding box center [411, 20] width 47 height 7
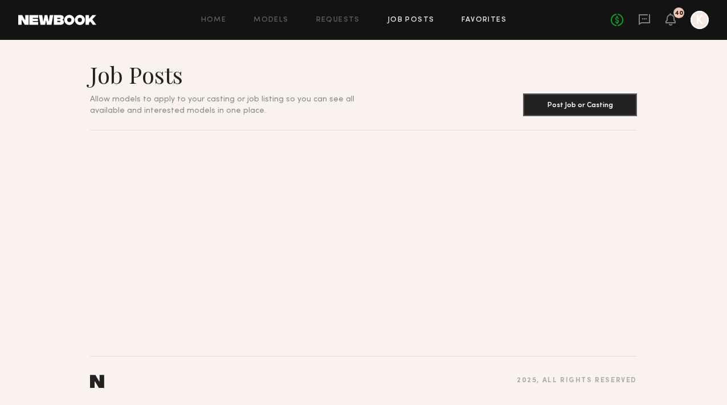
click at [488, 21] on link "Favorites" at bounding box center [484, 20] width 45 height 7
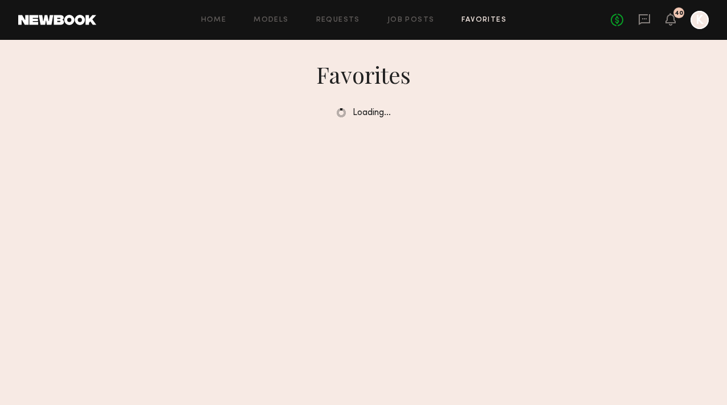
click at [305, 19] on div "Home Models Requests Job Posts Favorites Sign Out" at bounding box center [353, 20] width 515 height 7
click at [336, 19] on link "Requests" at bounding box center [338, 20] width 44 height 7
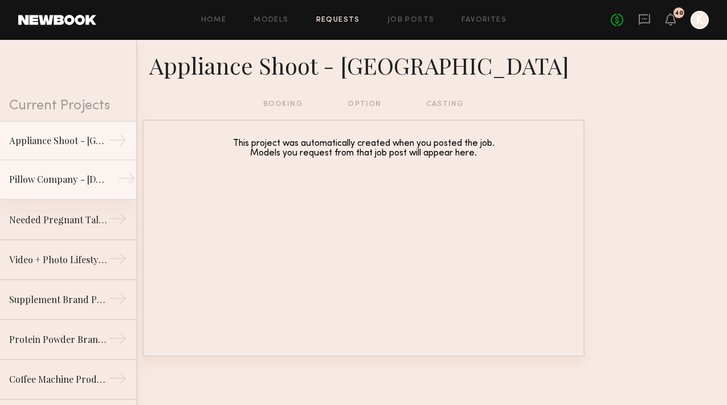
click at [62, 167] on link "Pillow Company - [DEMOGRAPHIC_DATA] Model Needed - [GEOGRAPHIC_DATA] →" at bounding box center [68, 180] width 136 height 40
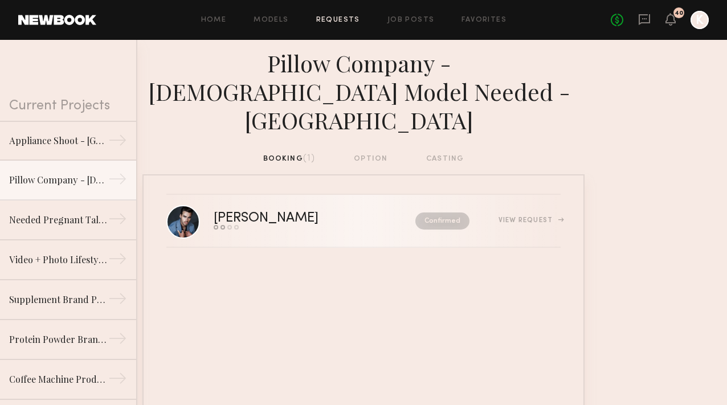
click at [287, 203] on link "[PERSON_NAME] Send request Model response Review hours worked Pay model Confirm…" at bounding box center [363, 221] width 394 height 53
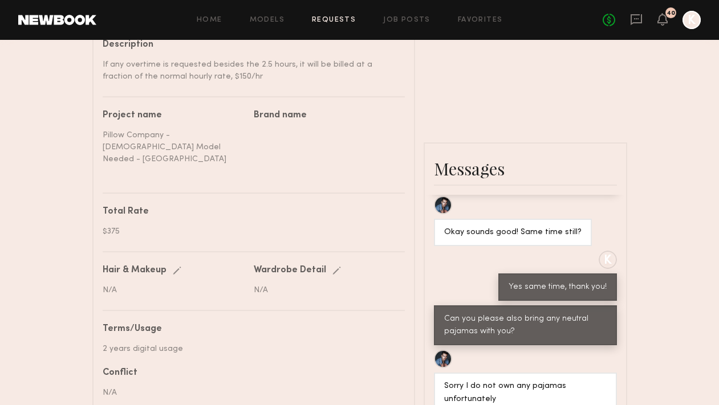
scroll to position [513, 0]
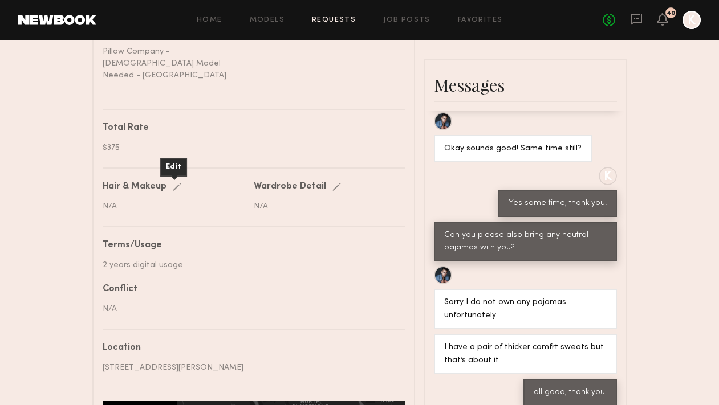
click at [175, 183] on div "Edit" at bounding box center [179, 187] width 13 height 9
click at [178, 202] on input "text" at bounding box center [175, 207] width 145 height 11
type input "**********"
click at [184, 183] on div "save" at bounding box center [187, 187] width 29 height 9
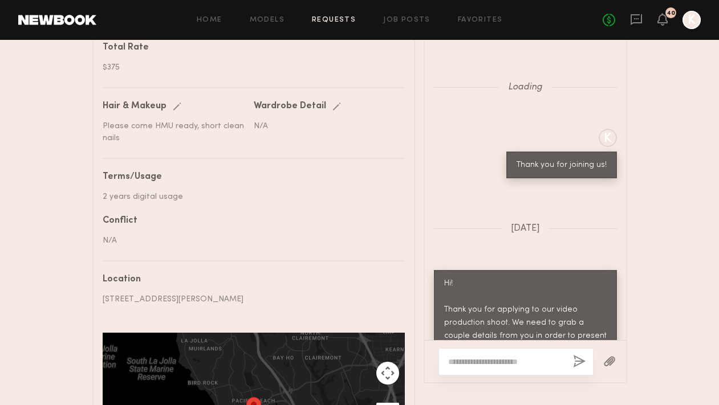
scroll to position [0, 0]
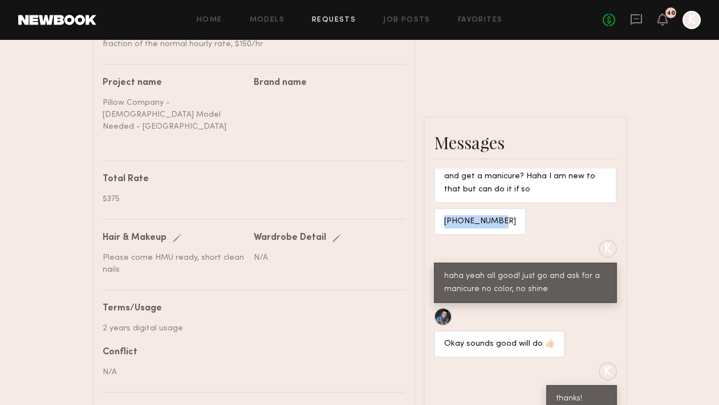
drag, startPoint x: 443, startPoint y: 214, endPoint x: 500, endPoint y: 214, distance: 57.6
click at [500, 214] on div "[PHONE_NUMBER]" at bounding box center [480, 221] width 92 height 27
copy div "[PHONE_NUMBER]"
